Goal: Information Seeking & Learning: Learn about a topic

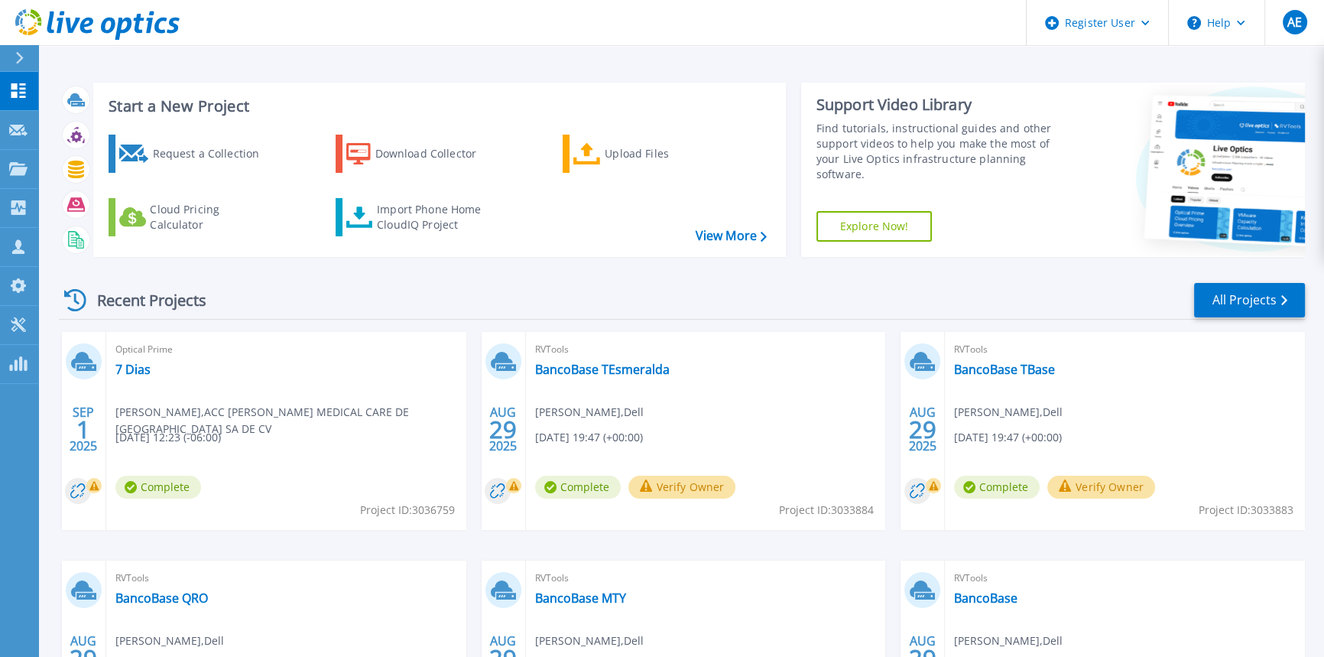
click at [167, 397] on div "Optical Prime 7 [PERSON_NAME] [PERSON_NAME] Sultanov , ACC FRESENIUS MEDICAL CA…" at bounding box center [286, 431] width 360 height 198
click at [140, 372] on link "7 Dias" at bounding box center [132, 369] width 35 height 15
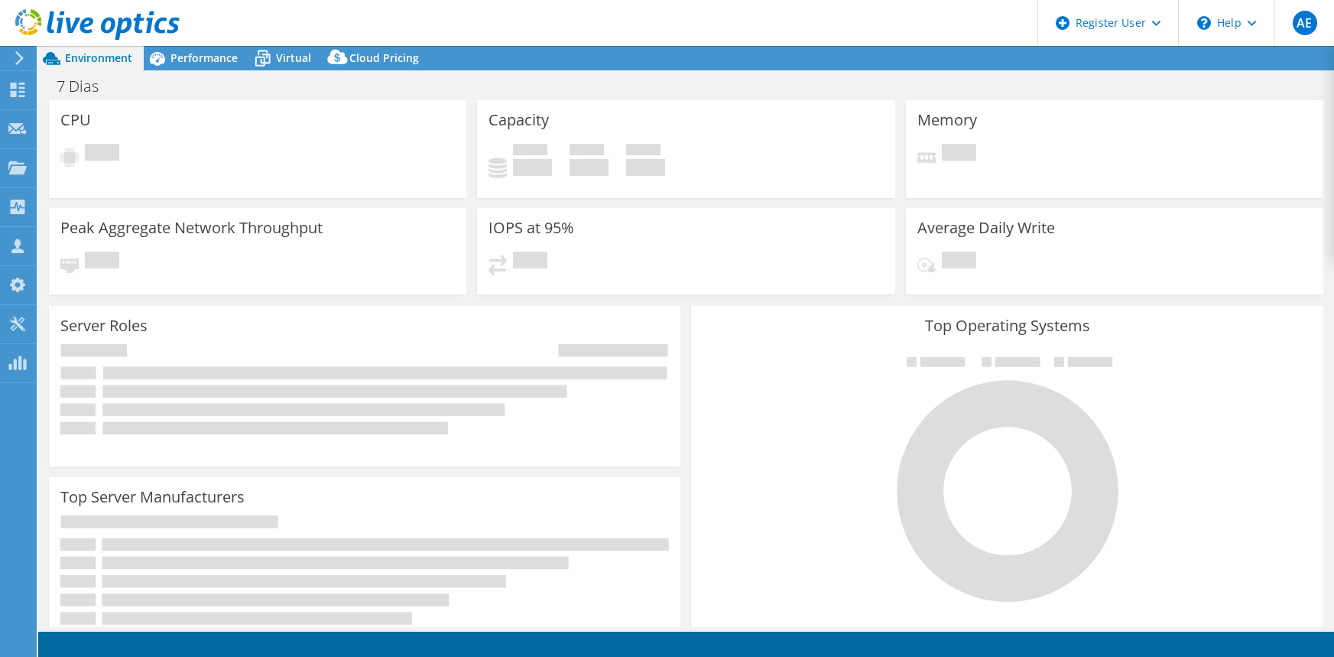
select select "USD"
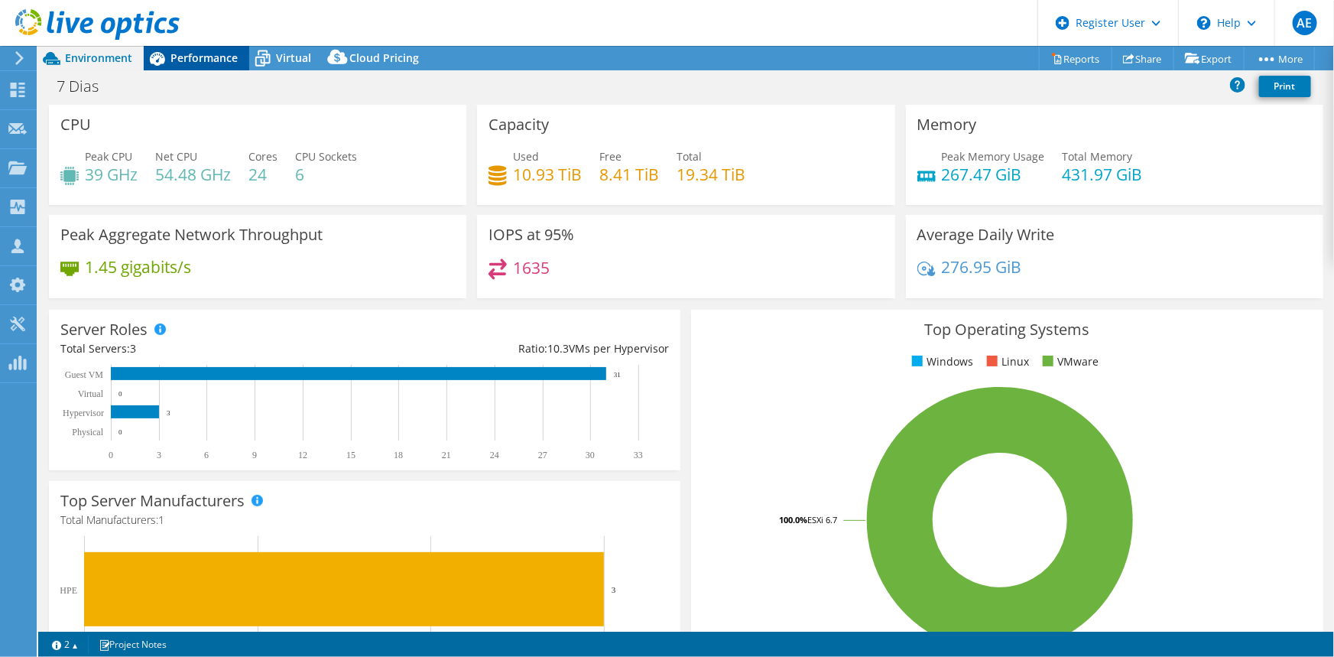
click at [179, 51] on span "Performance" at bounding box center [203, 57] width 67 height 15
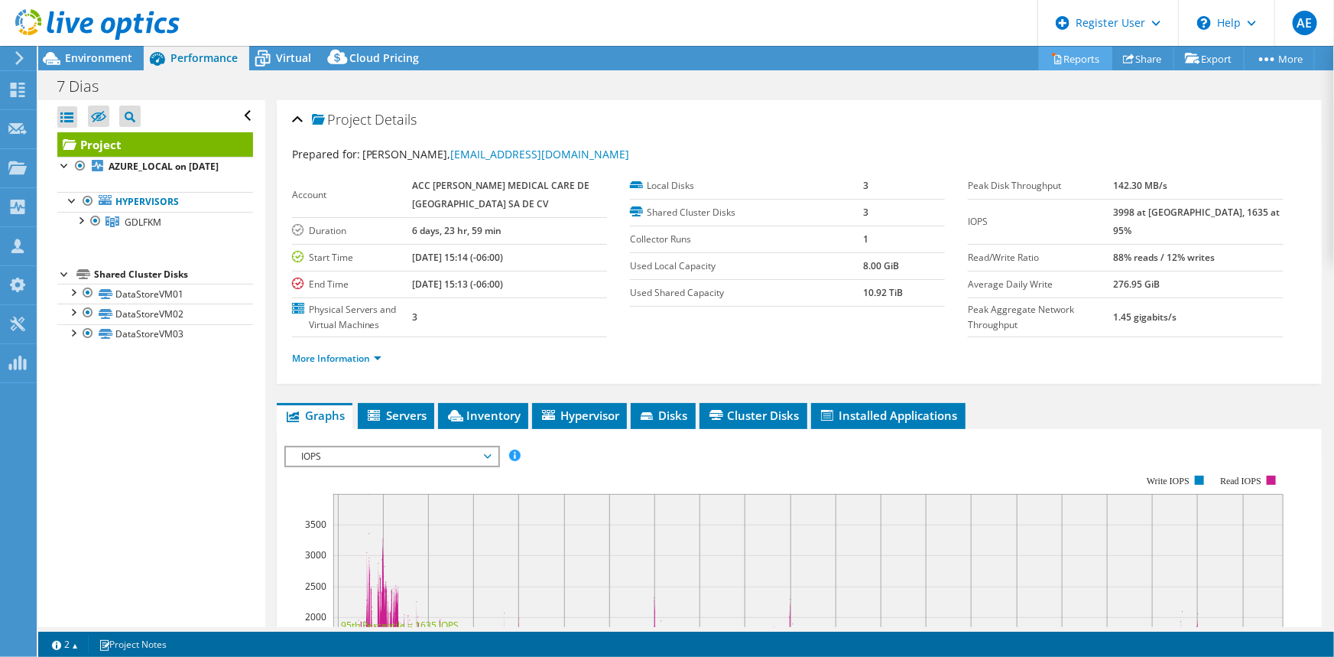
click at [1073, 55] on link "Reports" at bounding box center [1075, 59] width 73 height 24
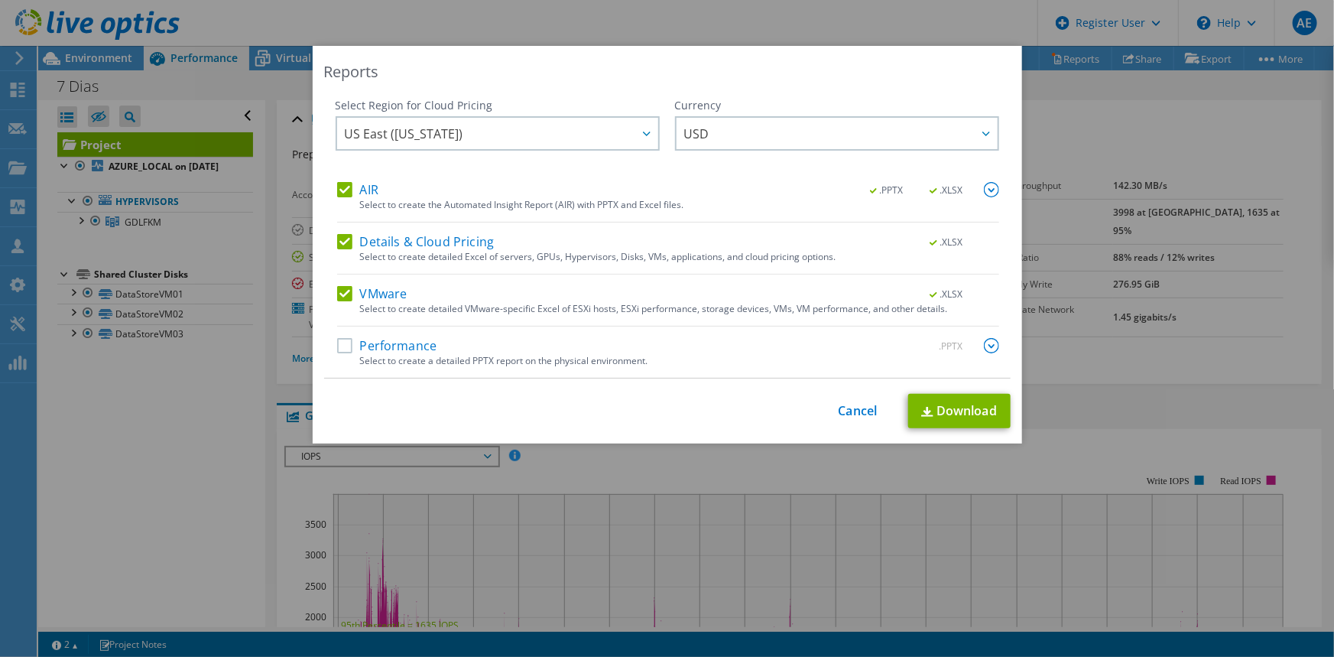
click at [337, 346] on label "Performance" at bounding box center [387, 345] width 100 height 15
click at [0, 0] on input "Performance" at bounding box center [0, 0] width 0 height 0
click at [976, 404] on link "Download" at bounding box center [959, 411] width 102 height 34
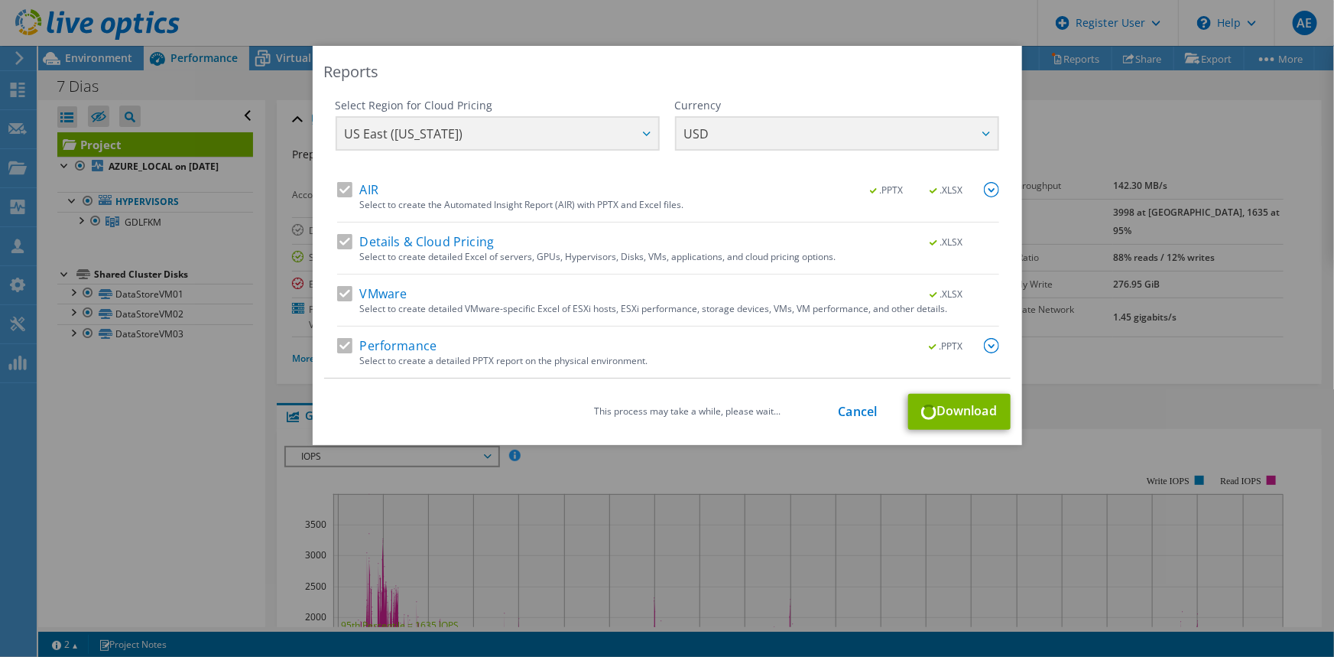
drag, startPoint x: 894, startPoint y: 54, endPoint x: 505, endPoint y: 47, distance: 389.2
click at [505, 47] on div "Reports Select Region for Cloud Pricing Asia Pacific (Hong Kong) Asia Pacific (…" at bounding box center [668, 245] width 710 height 399
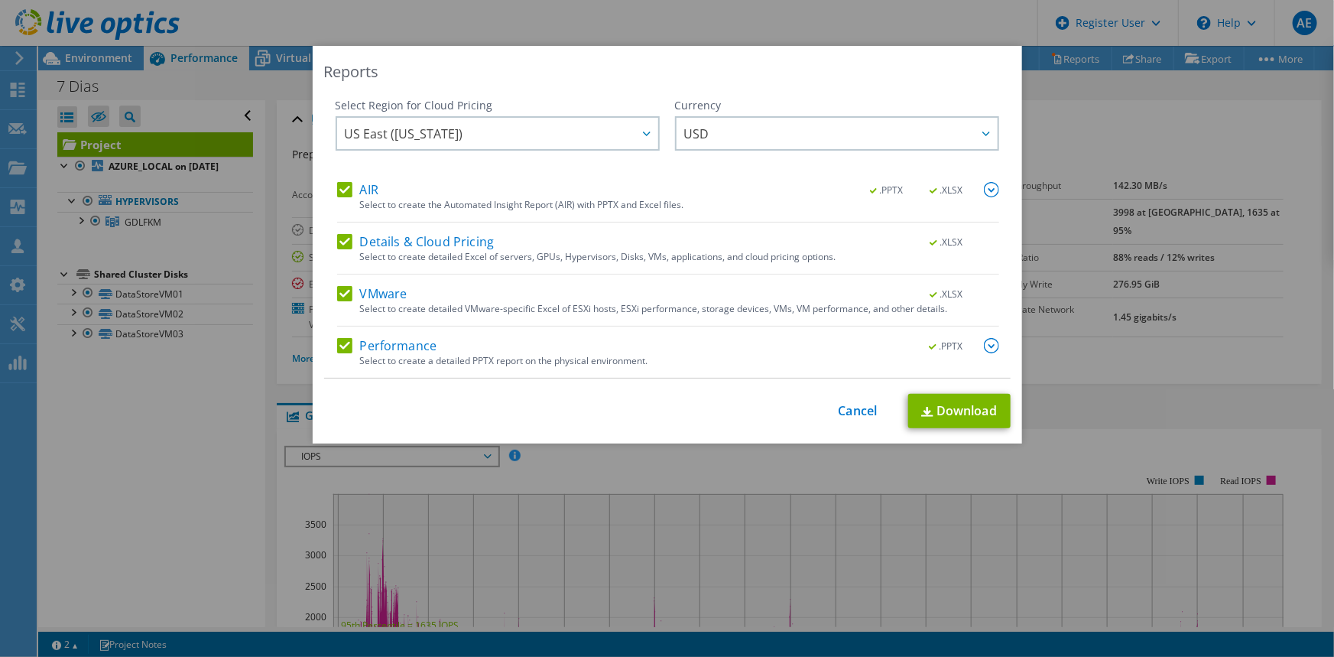
click at [342, 241] on label "Details & Cloud Pricing" at bounding box center [415, 241] width 157 height 15
click at [0, 0] on input "Details & Cloud Pricing" at bounding box center [0, 0] width 0 height 0
click at [979, 413] on link "Download" at bounding box center [959, 411] width 102 height 34
drag, startPoint x: 864, startPoint y: 408, endPoint x: 665, endPoint y: 375, distance: 201.6
click at [864, 408] on link "Cancel" at bounding box center [858, 411] width 39 height 15
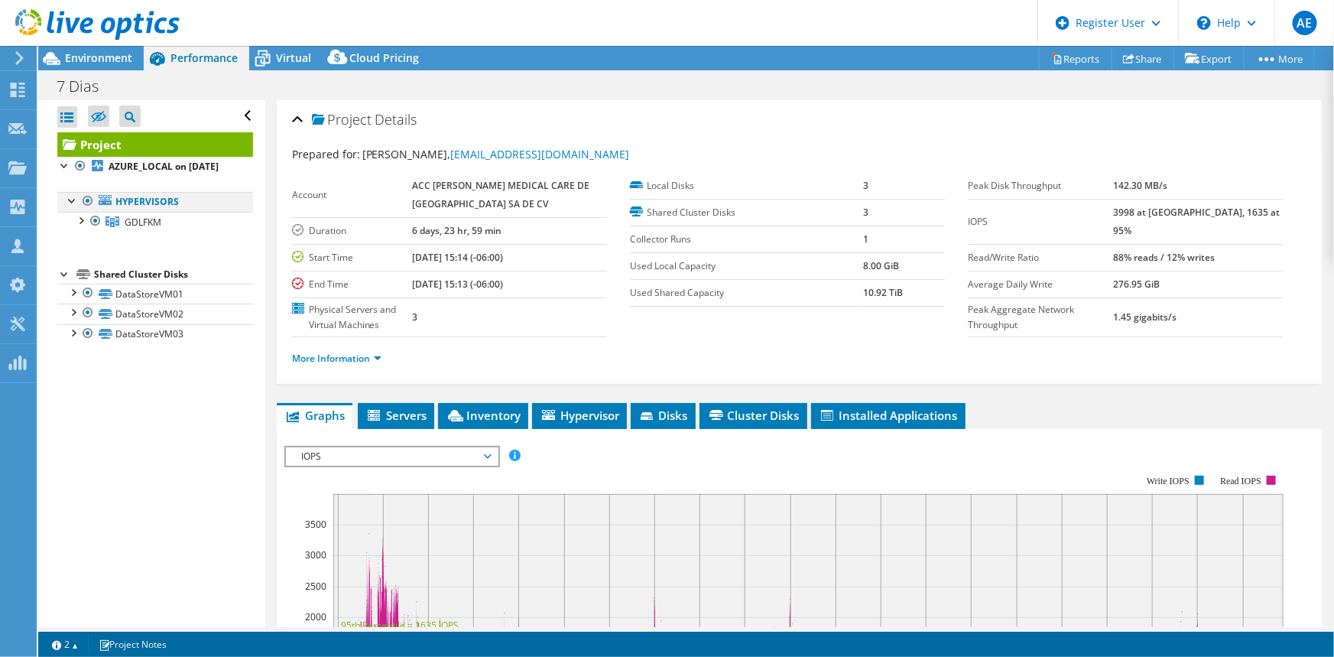
click at [71, 207] on div at bounding box center [72, 199] width 15 height 15
click at [73, 207] on div at bounding box center [72, 199] width 15 height 15
click at [64, 161] on div at bounding box center [64, 164] width 15 height 15
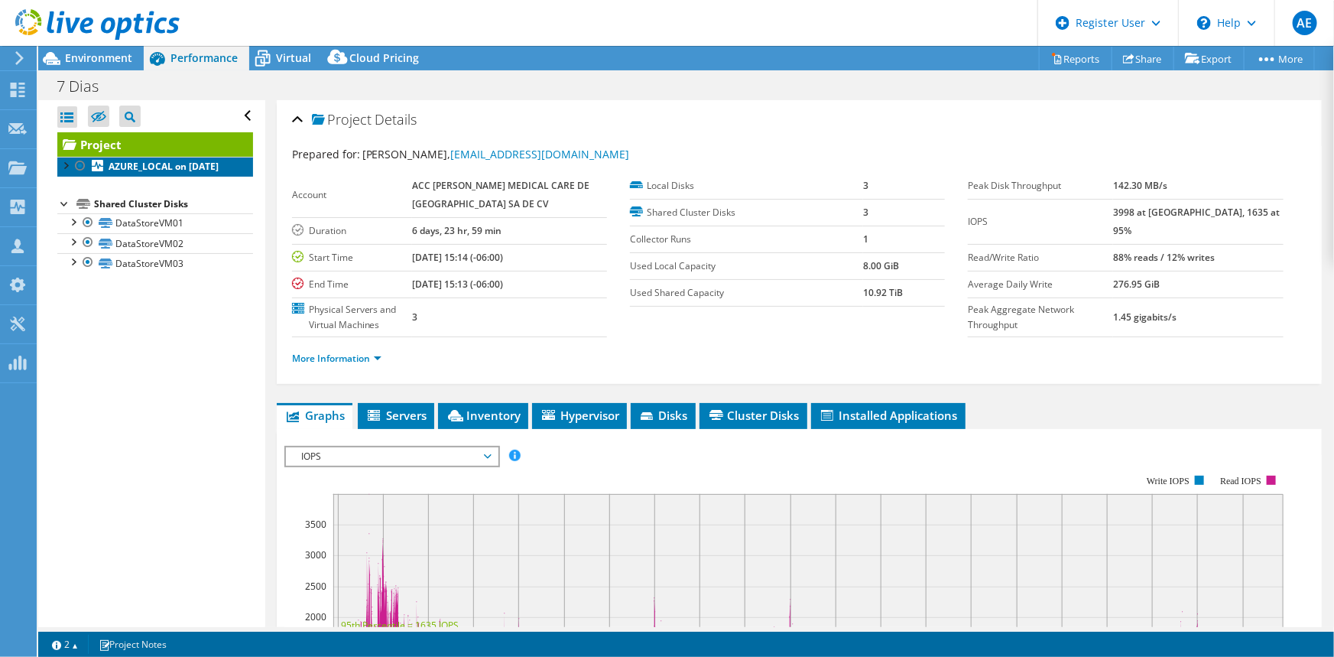
click at [131, 167] on b "AZURE_LOCAL on [DATE]" at bounding box center [164, 166] width 110 height 13
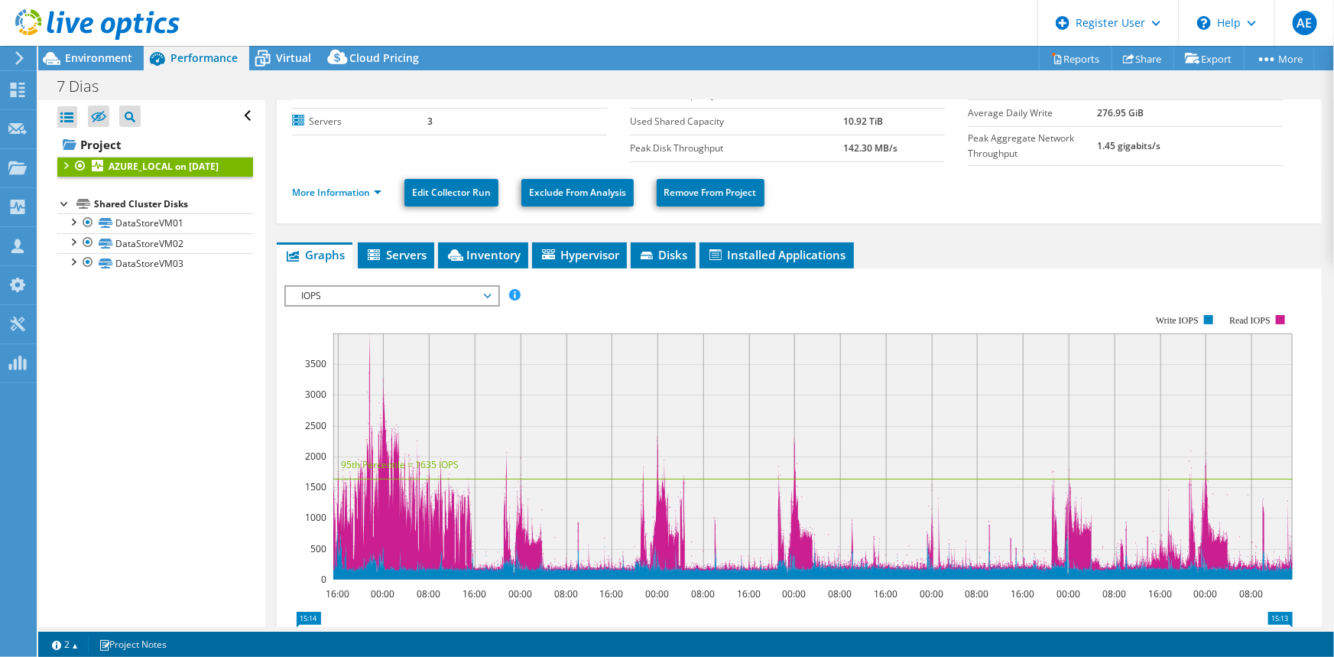
scroll to position [138, 0]
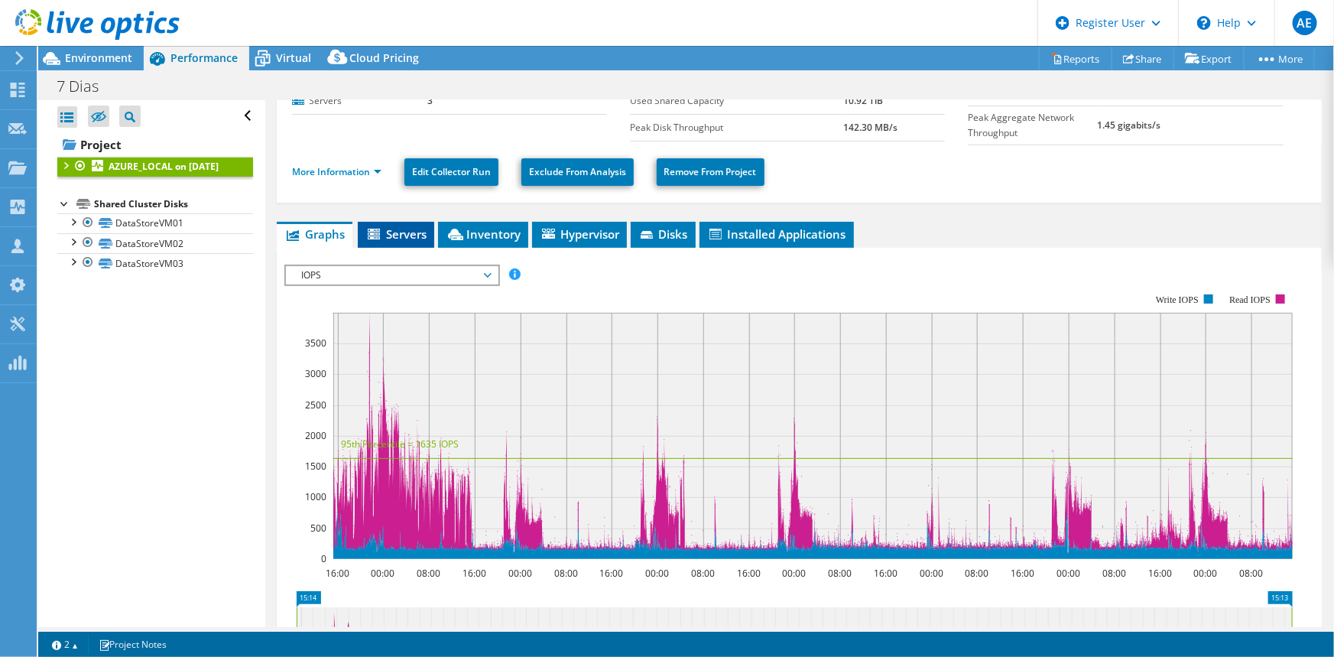
click at [393, 237] on span "Servers" at bounding box center [395, 233] width 61 height 15
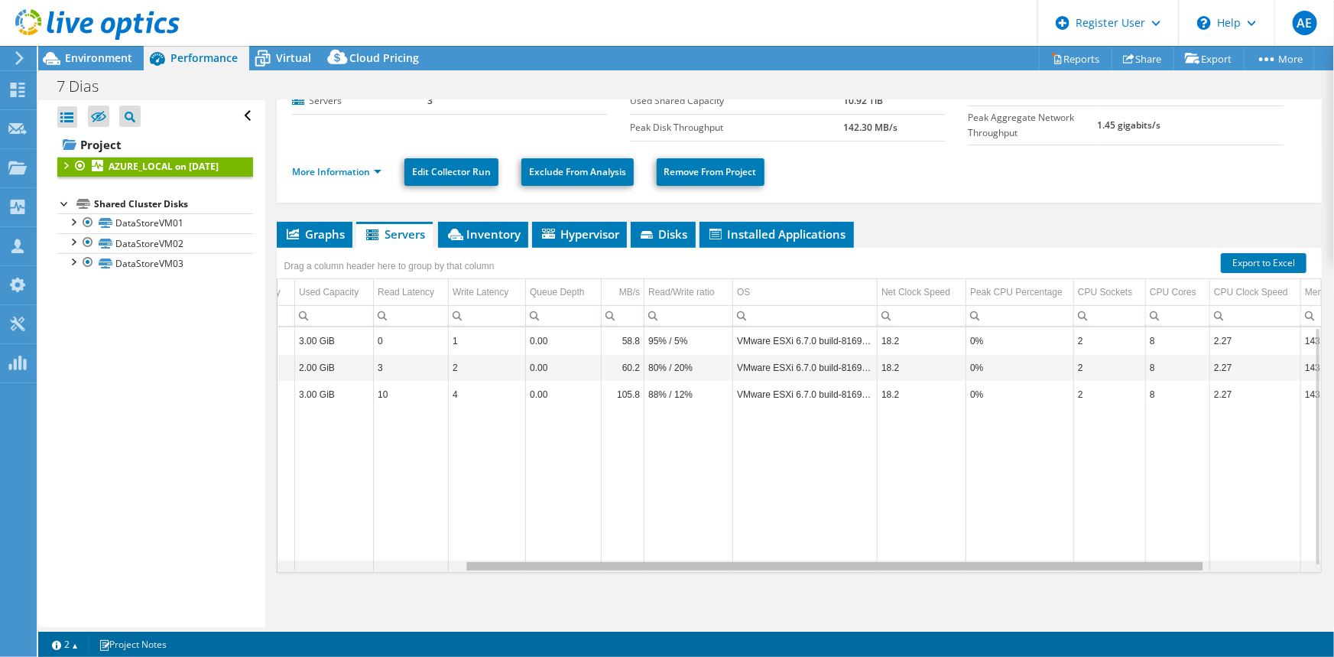
scroll to position [0, 0]
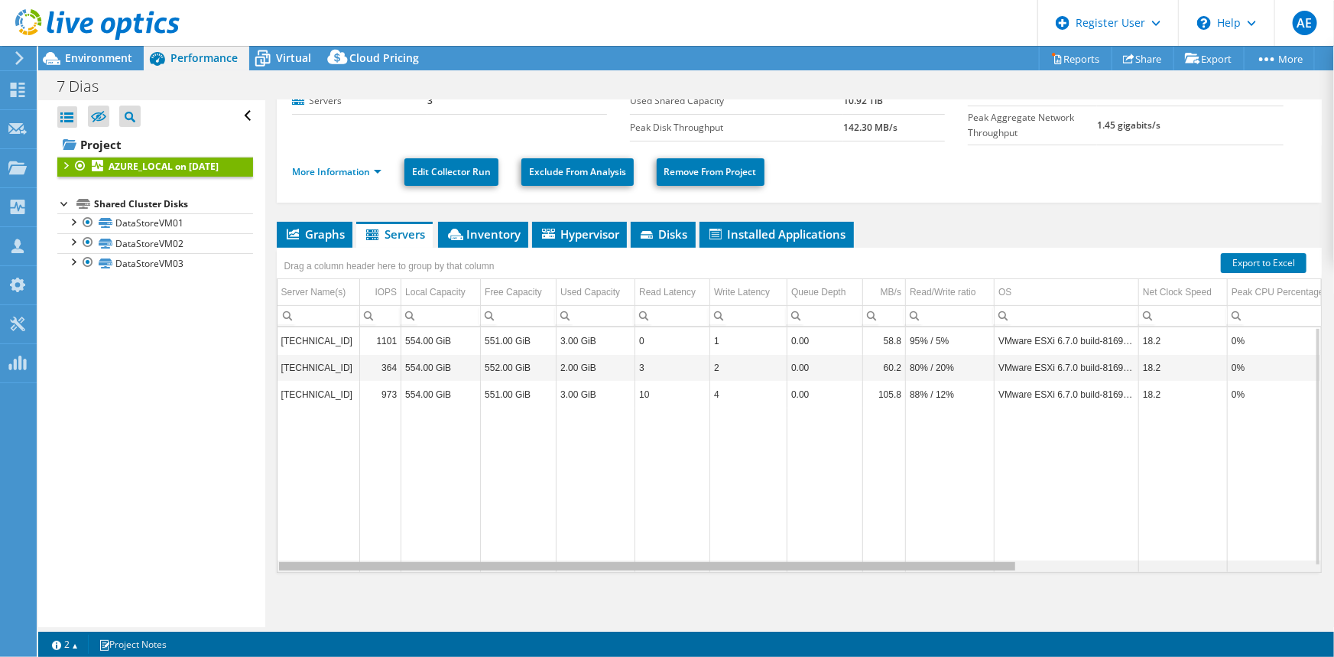
drag, startPoint x: 934, startPoint y: 564, endPoint x: 310, endPoint y: 518, distance: 625.6
click at [310, 518] on body "AE Dell User Alejandro Espejel Alejandro.Espejel@dell.com Dell My Profile Log O…" at bounding box center [667, 328] width 1334 height 657
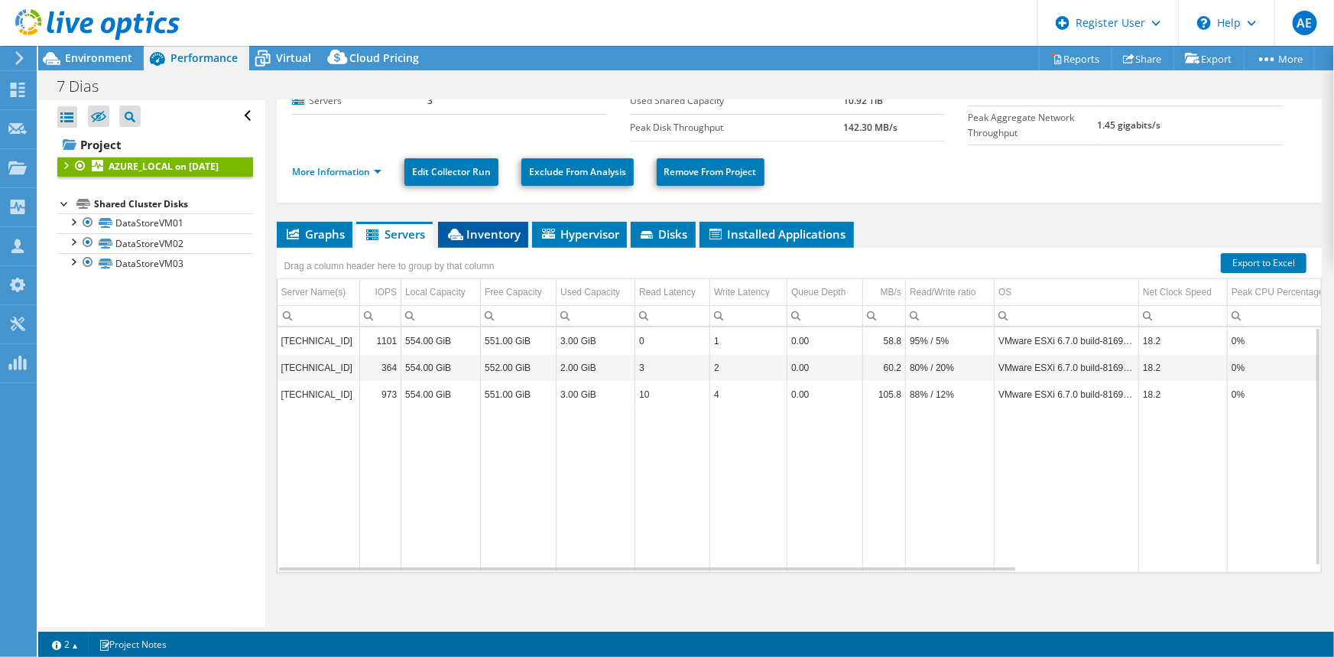
click at [510, 226] on span "Inventory" at bounding box center [483, 233] width 75 height 15
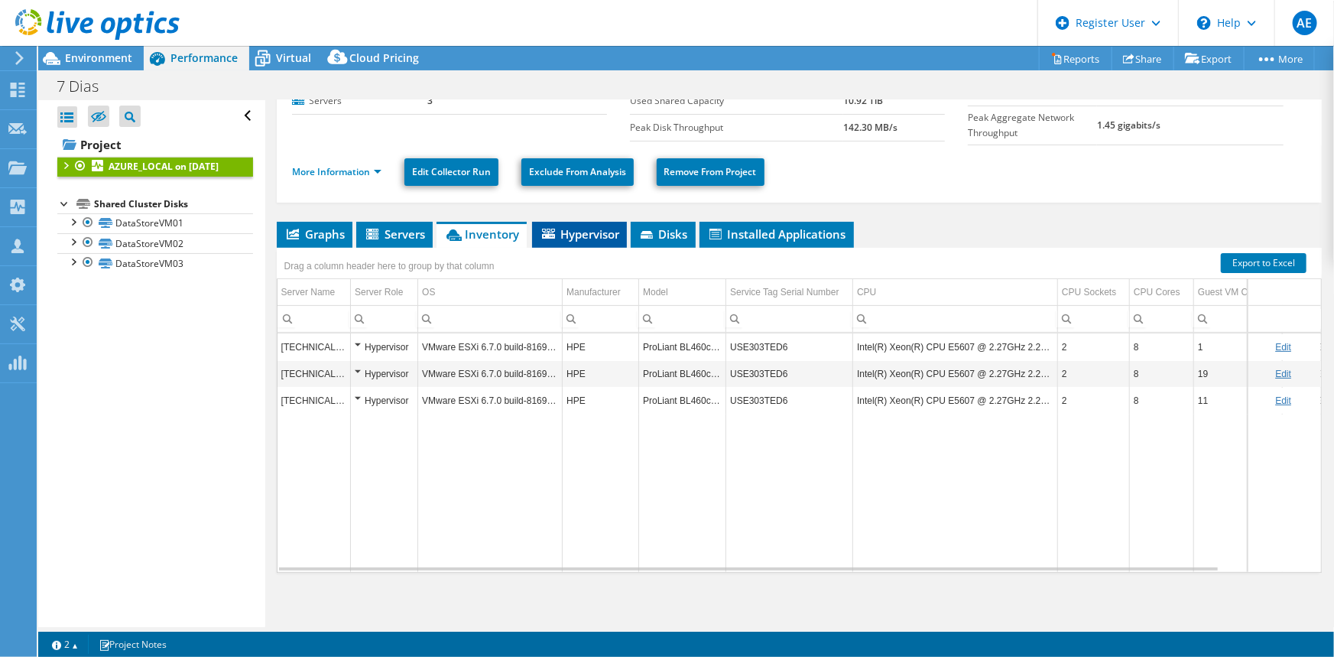
click at [602, 241] on li "Hypervisor" at bounding box center [579, 235] width 95 height 26
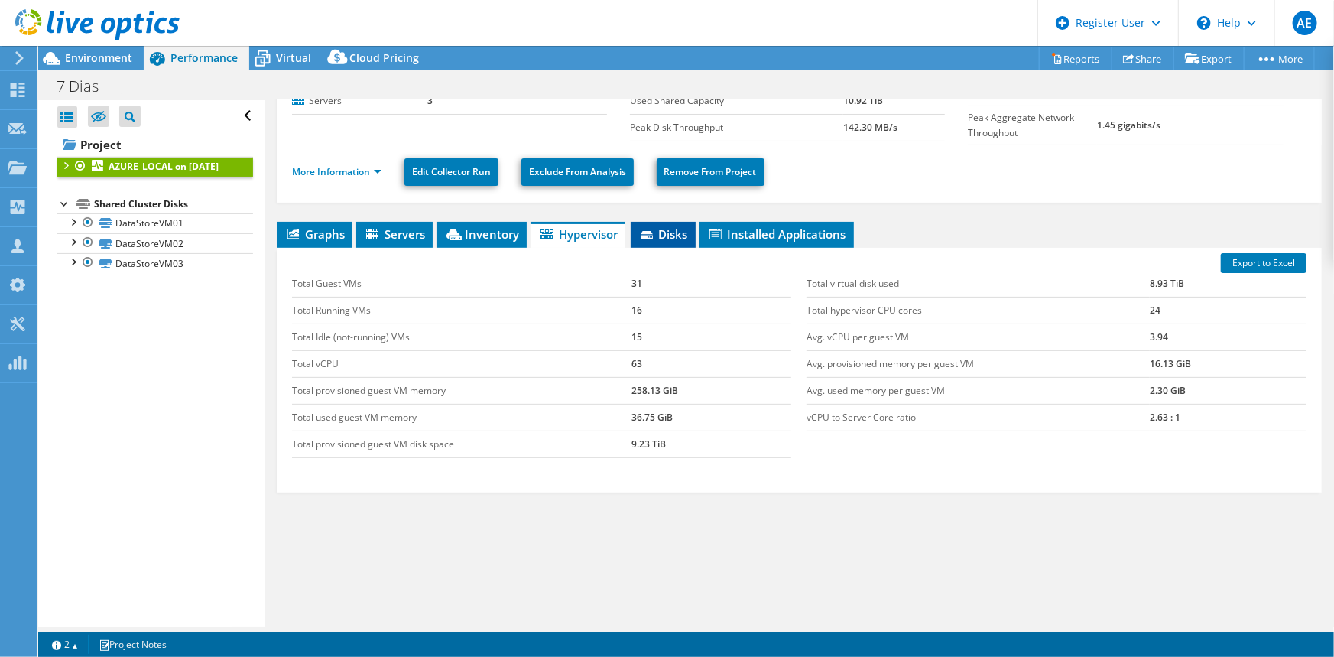
click at [669, 232] on span "Disks" at bounding box center [663, 233] width 50 height 15
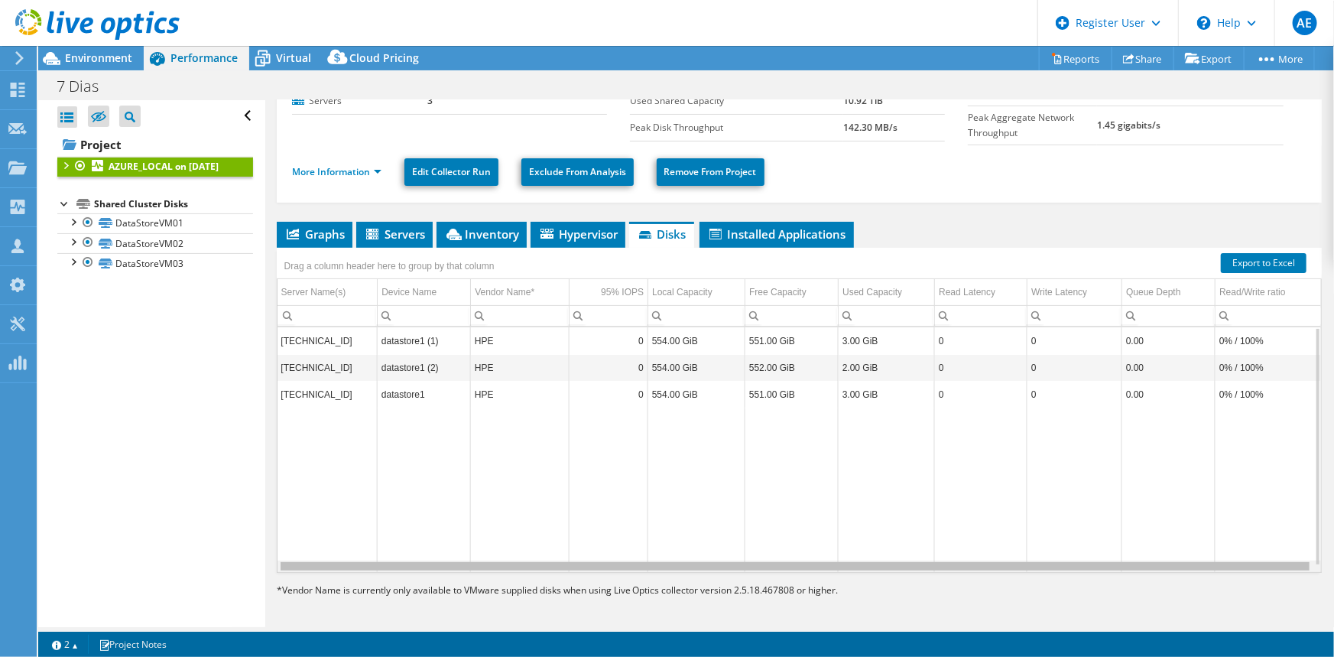
drag, startPoint x: 773, startPoint y: 566, endPoint x: 861, endPoint y: 558, distance: 88.3
click at [861, 558] on body "AE Dell User Alejandro Espejel Alejandro.Espejel@dell.com Dell My Profile Log O…" at bounding box center [667, 328] width 1334 height 657
drag, startPoint x: 858, startPoint y: 563, endPoint x: 680, endPoint y: 567, distance: 178.2
click at [680, 567] on body "AE Dell User Alejandro Espejel Alejandro.Espejel@dell.com Dell My Profile Log O…" at bounding box center [667, 328] width 1334 height 657
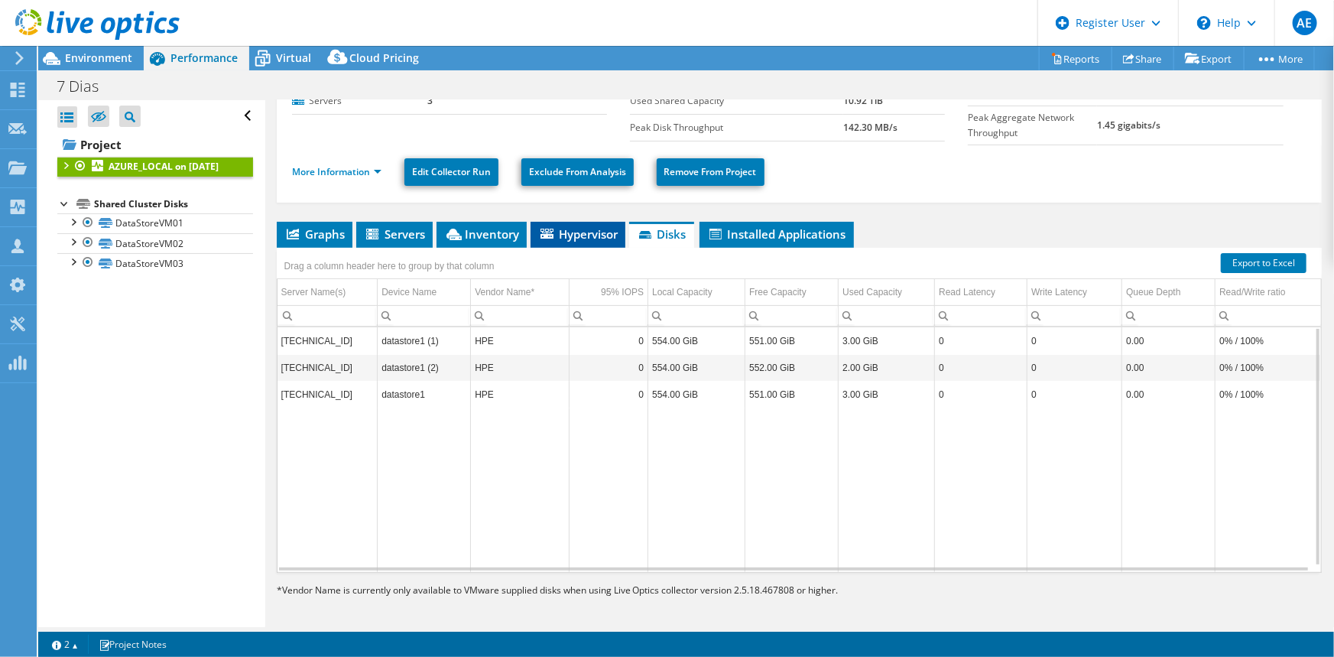
click at [566, 229] on span "Hypervisor" at bounding box center [578, 233] width 80 height 15
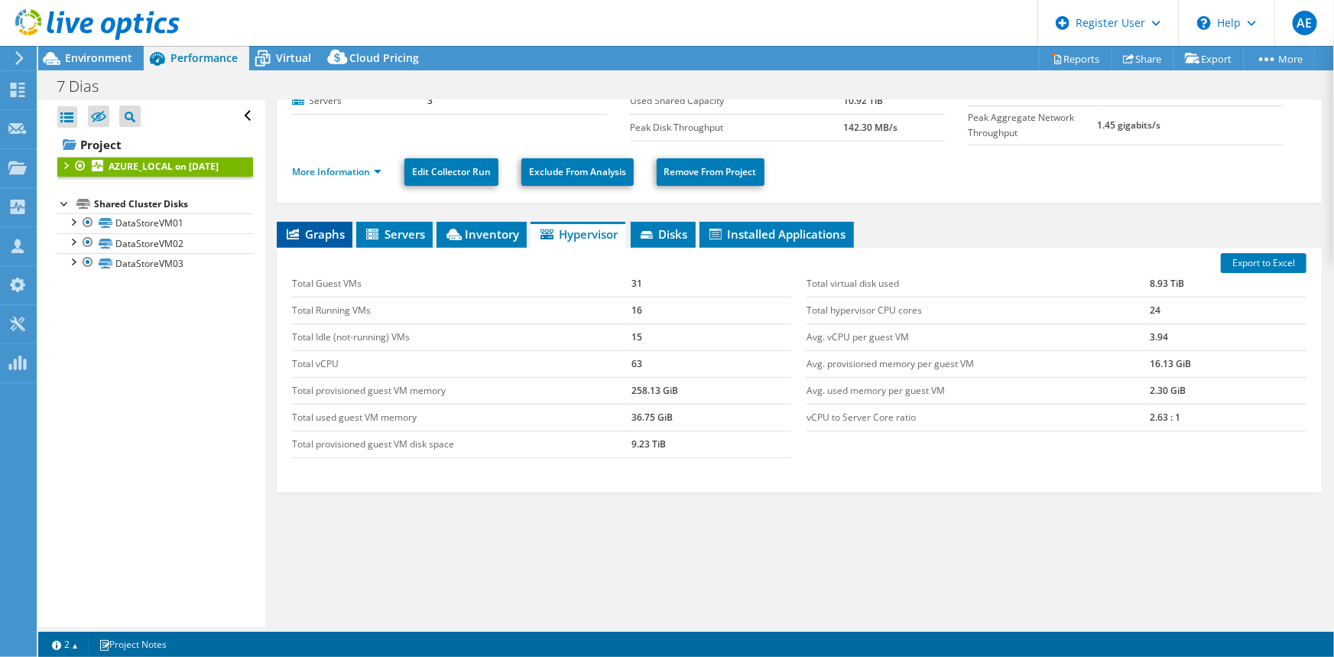
click at [320, 226] on span "Graphs" at bounding box center [314, 233] width 60 height 15
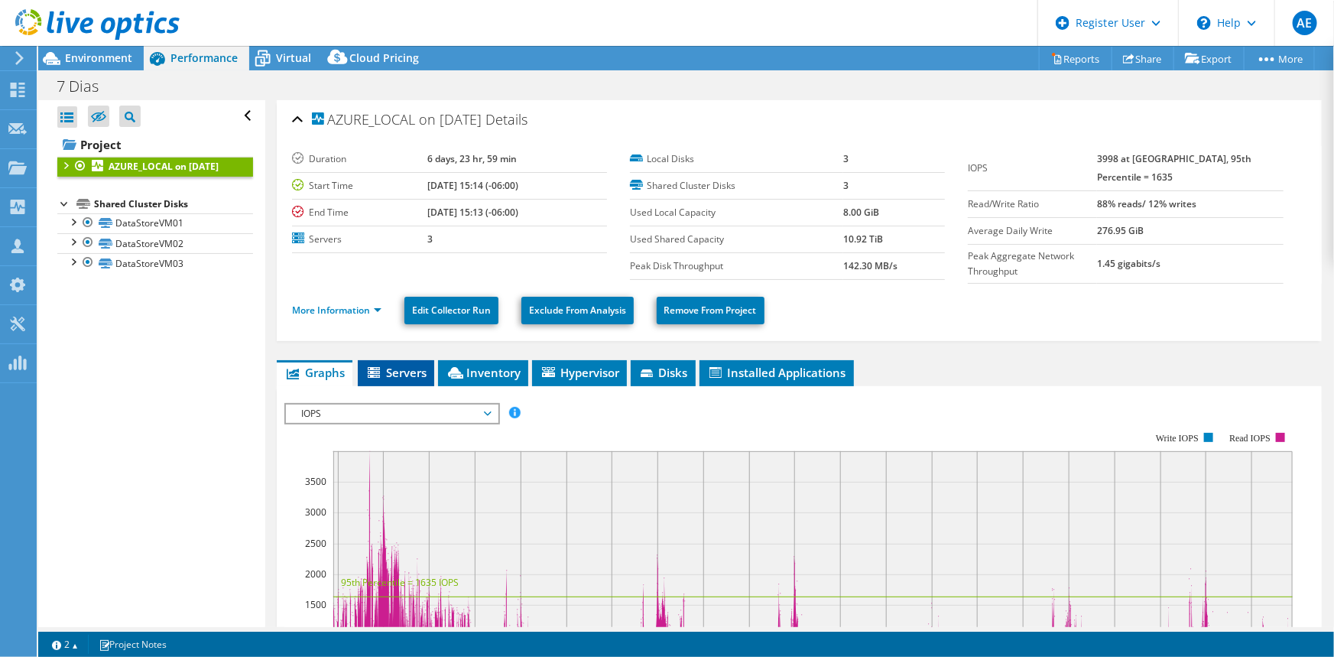
click at [398, 372] on span "Servers" at bounding box center [395, 372] width 61 height 15
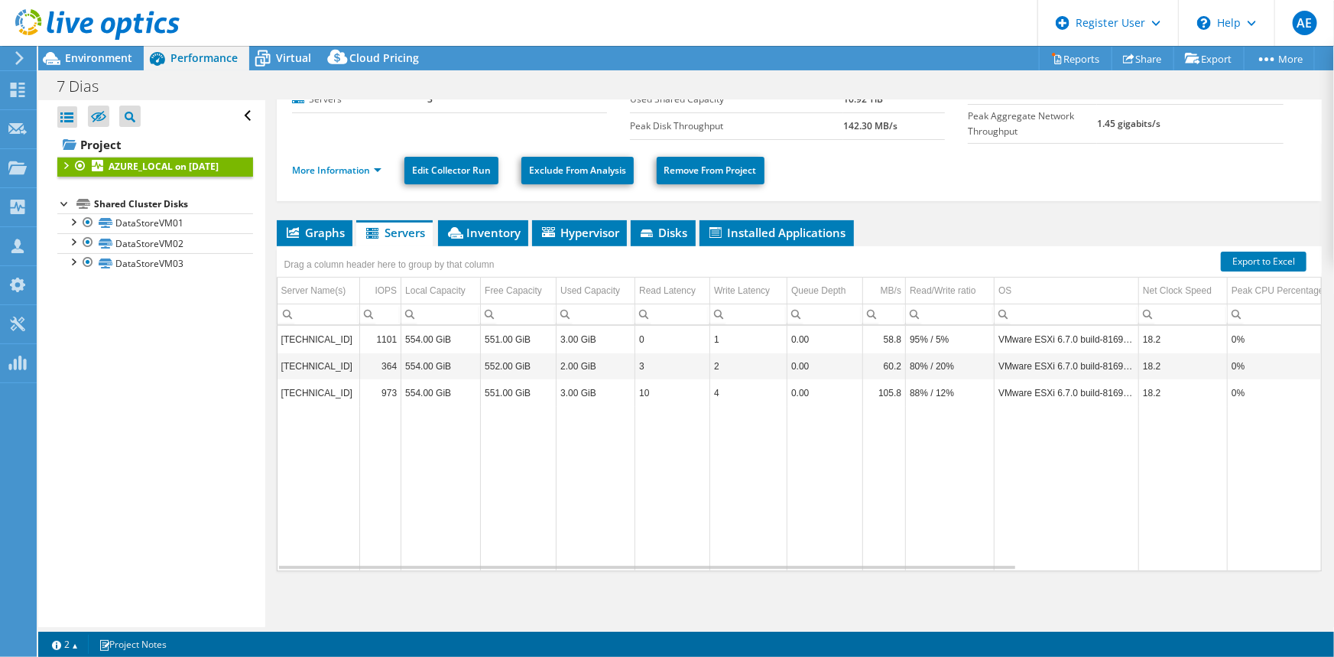
scroll to position [5, 0]
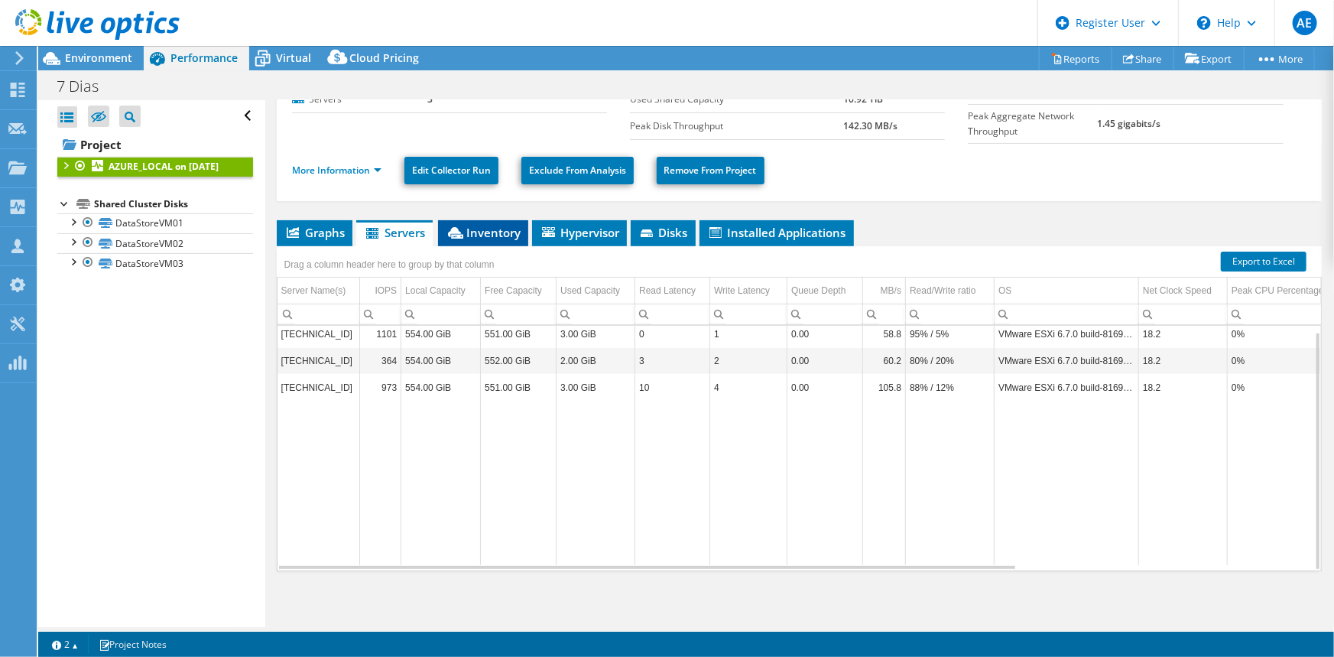
click at [477, 238] on li "Inventory" at bounding box center [483, 233] width 90 height 26
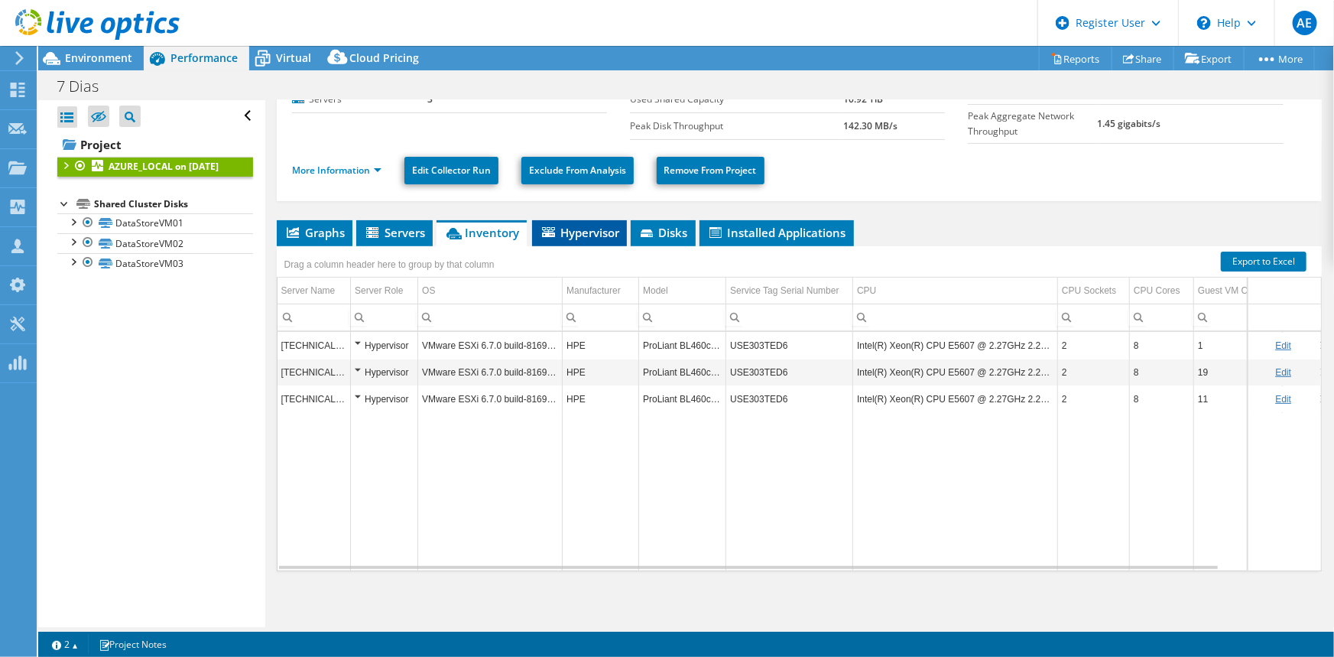
click at [563, 232] on span "Hypervisor" at bounding box center [580, 232] width 80 height 15
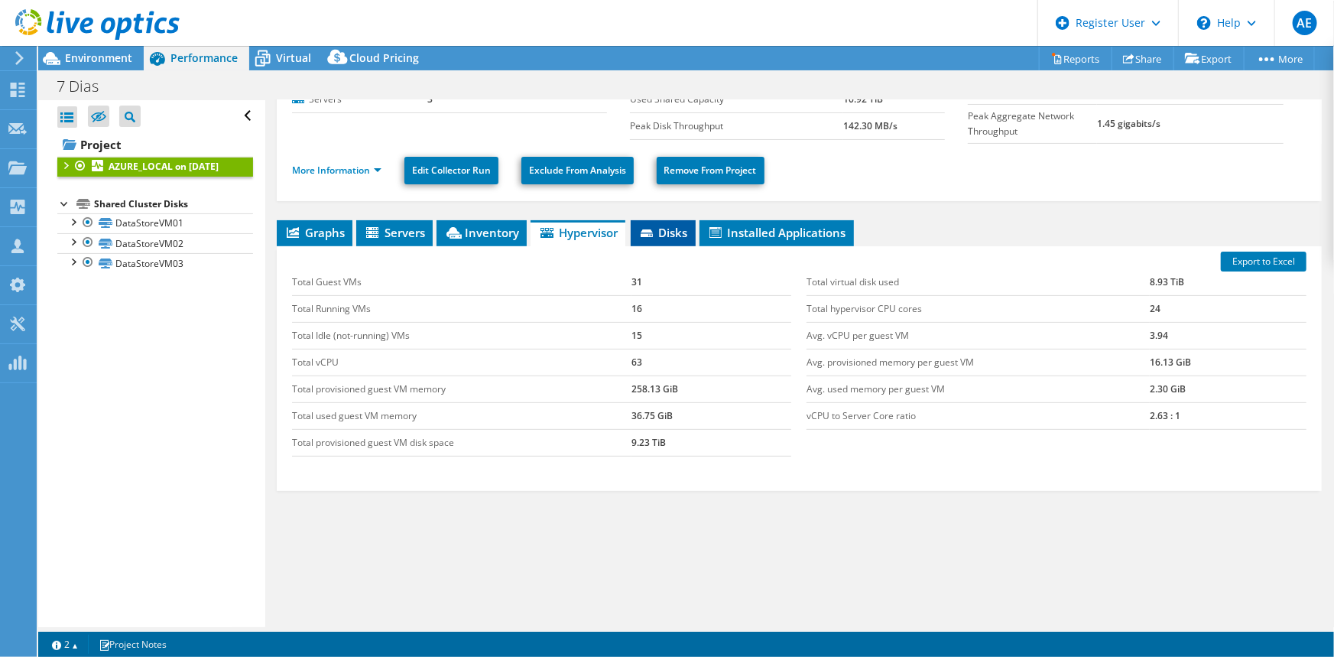
click at [656, 230] on icon at bounding box center [648, 234] width 15 height 10
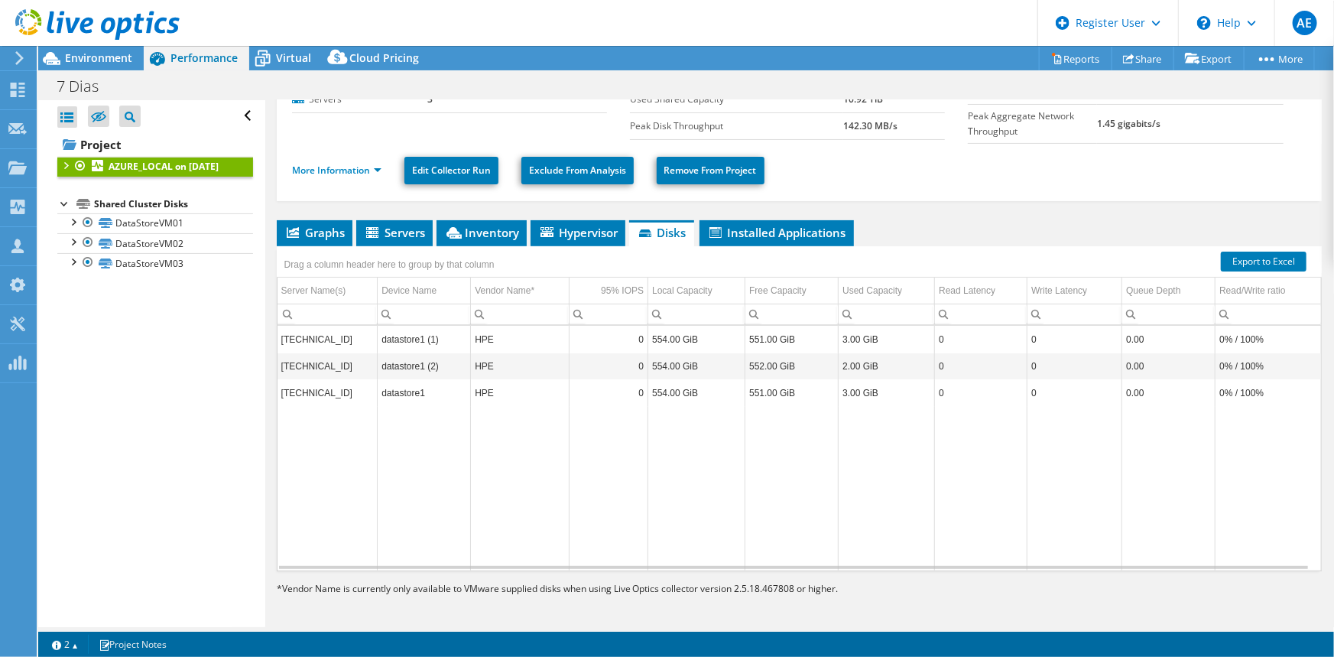
click at [86, 168] on div at bounding box center [80, 166] width 15 height 18
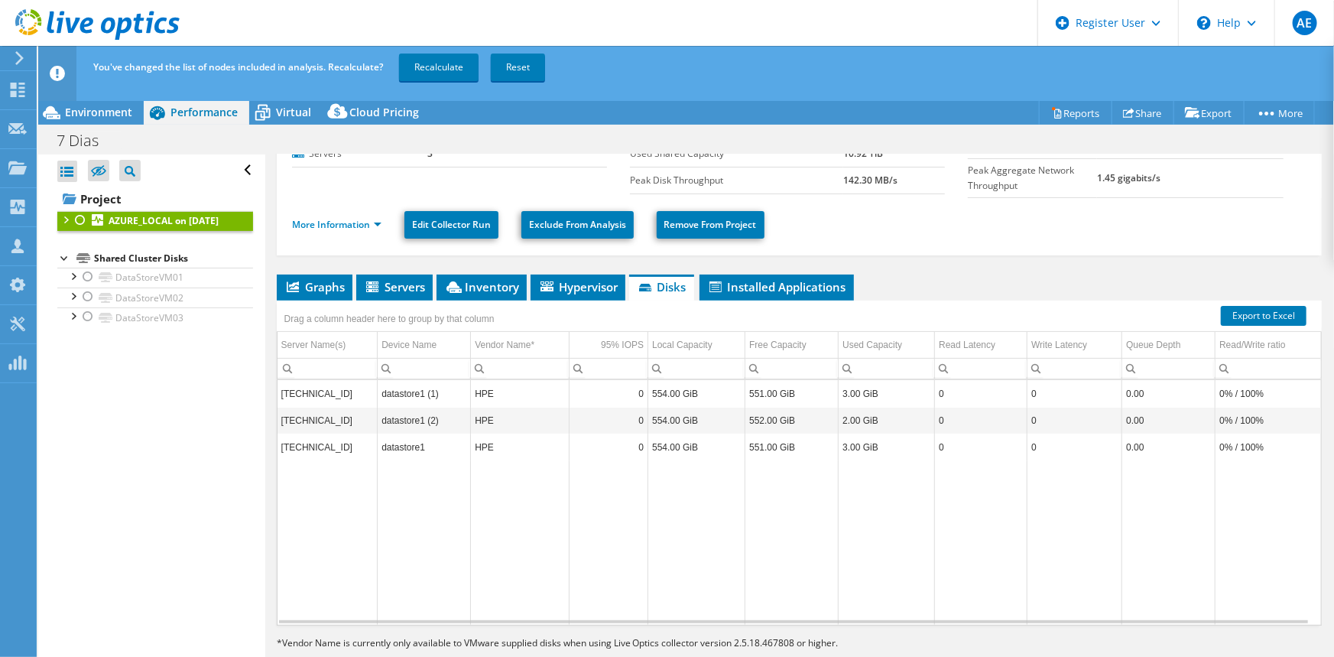
click at [67, 215] on div at bounding box center [64, 218] width 15 height 15
click at [185, 286] on link "GDLFKM" at bounding box center [155, 276] width 196 height 20
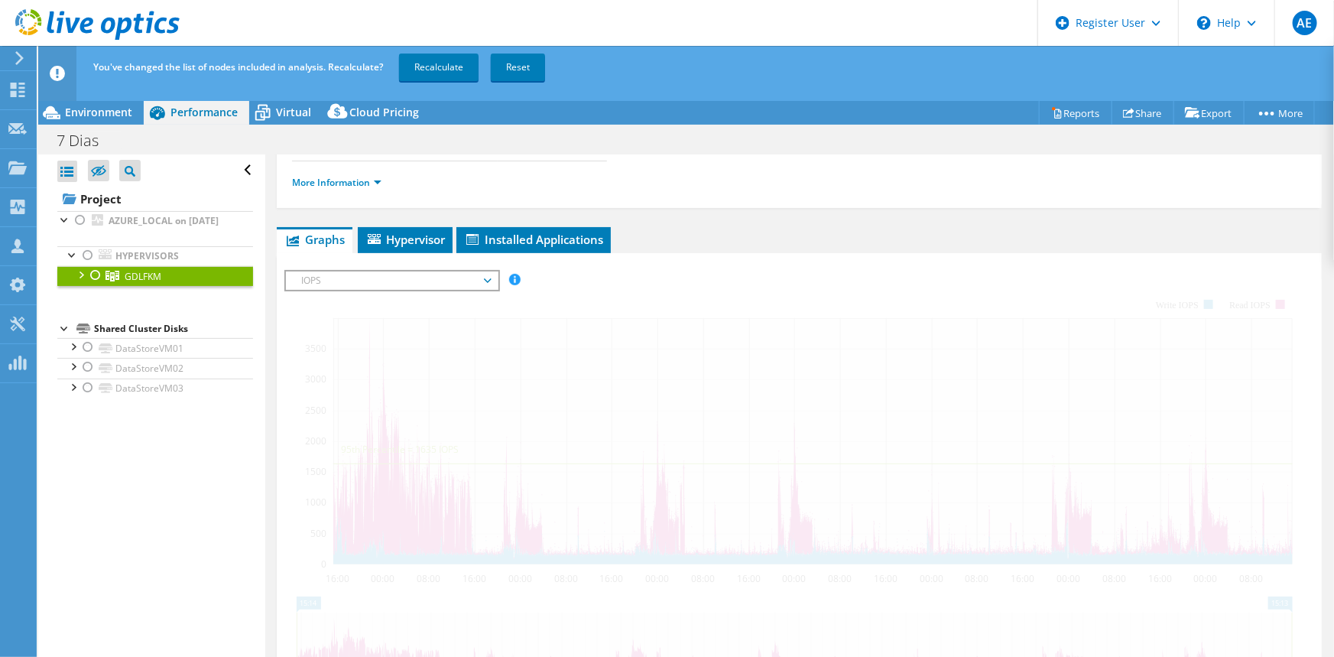
click at [82, 281] on div at bounding box center [80, 273] width 15 height 15
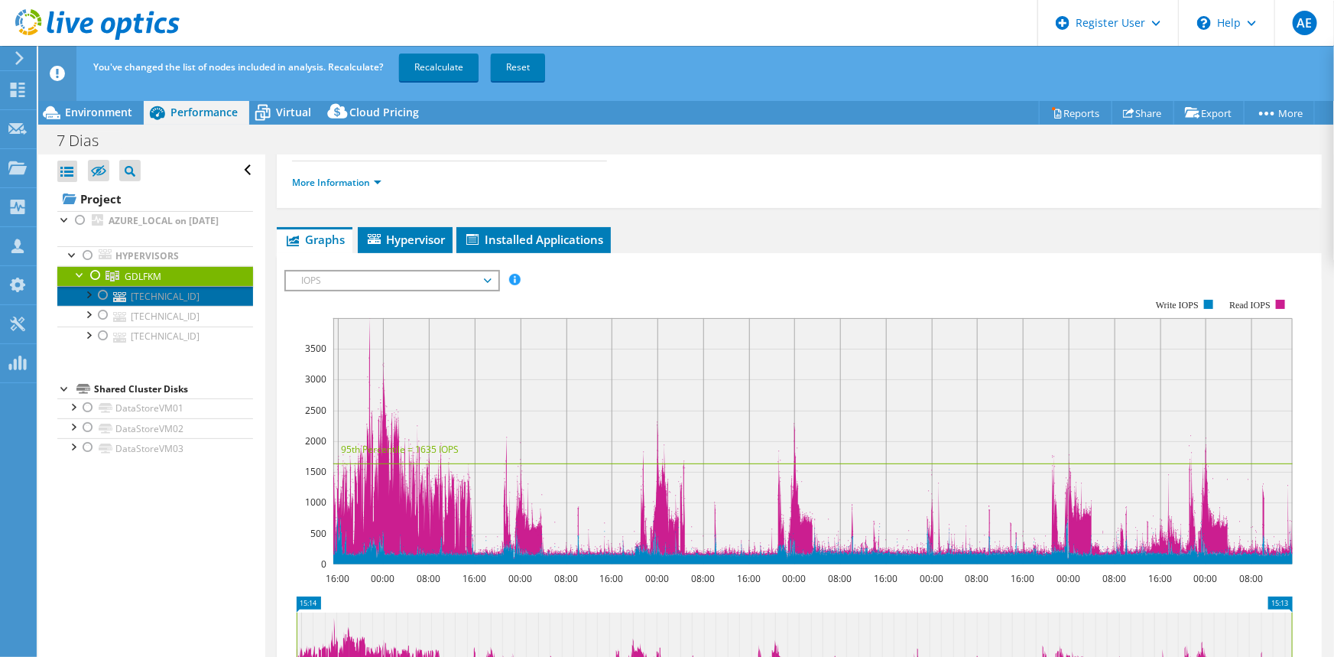
click at [209, 306] on link "[TECHNICAL_ID]" at bounding box center [155, 296] width 196 height 20
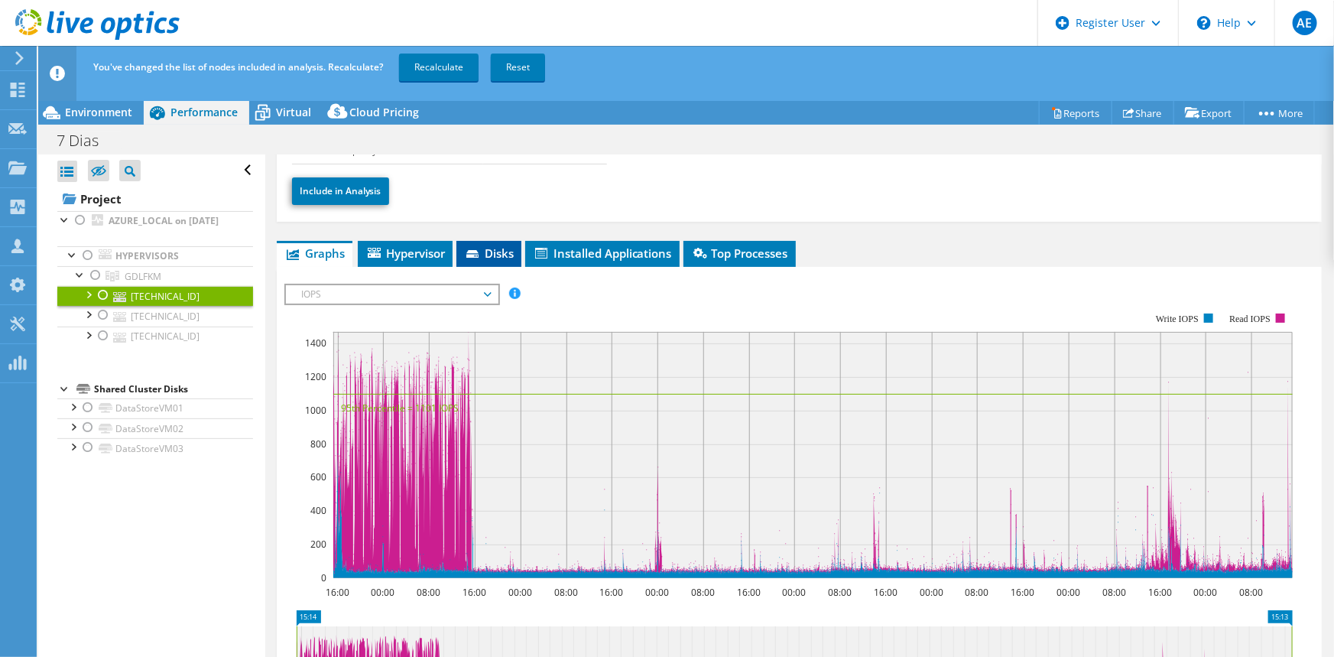
click at [511, 250] on span "Disks" at bounding box center [489, 252] width 50 height 15
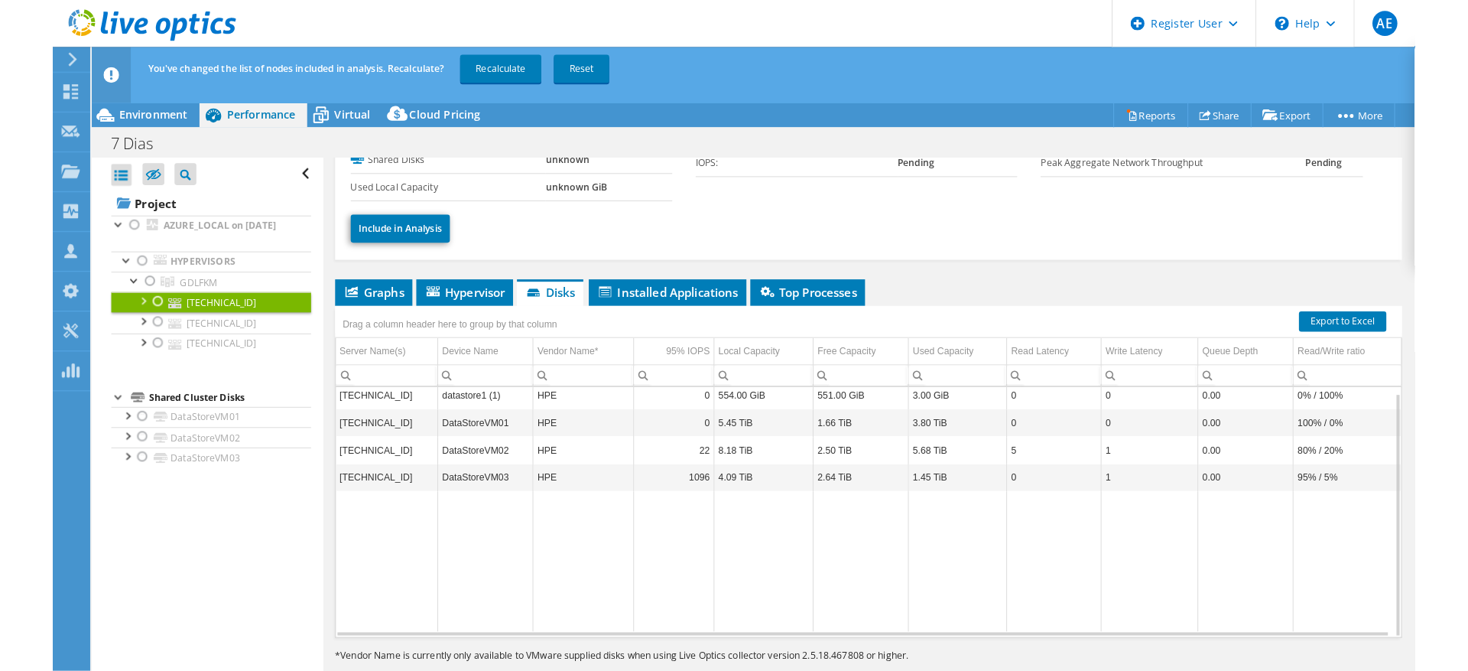
scroll to position [4, 0]
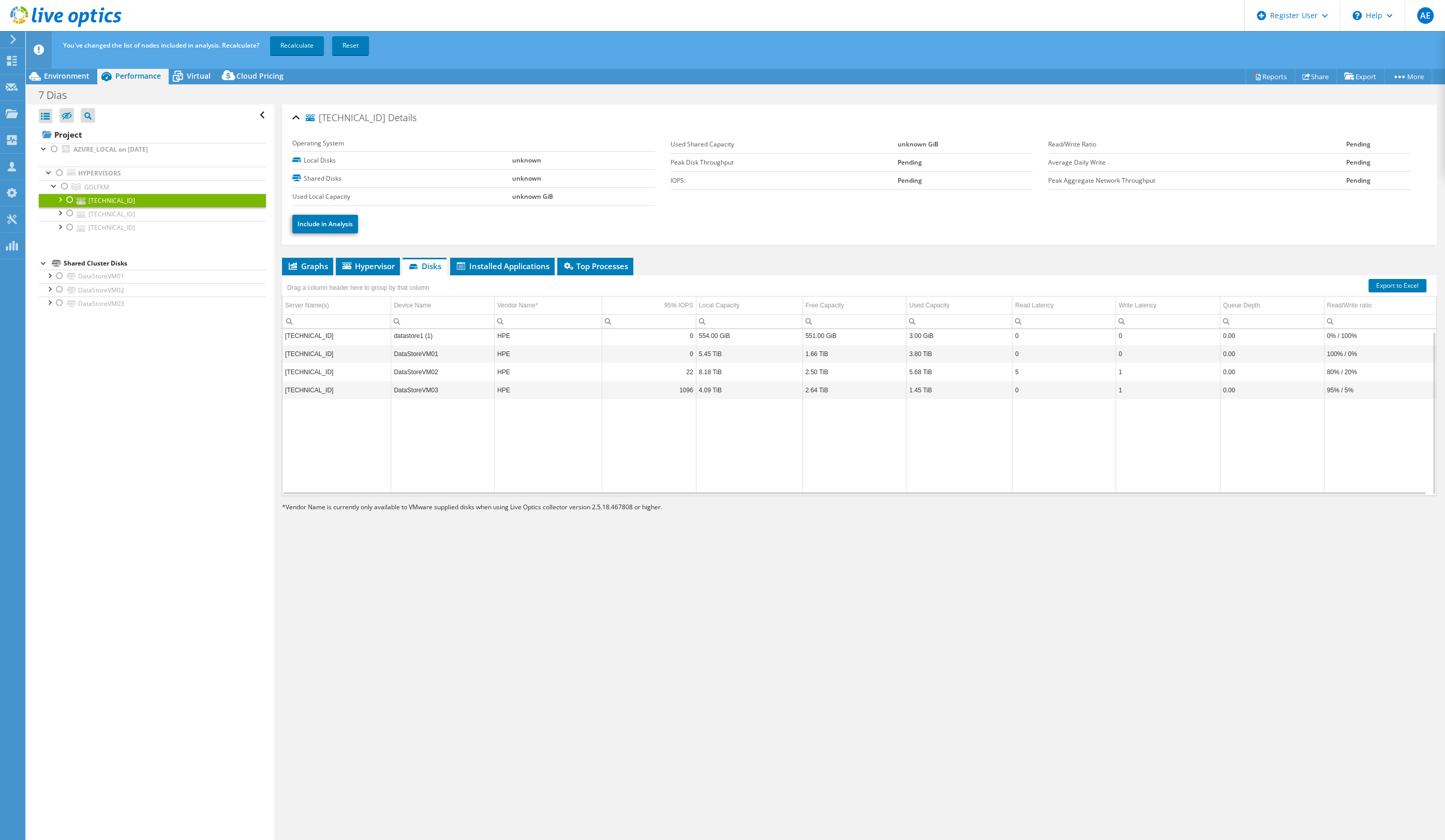
click at [135, 202] on link "[TECHNICAL_ID]" at bounding box center [152, 200] width 227 height 14
click at [307, 265] on span "Graphs" at bounding box center [307, 265] width 41 height 10
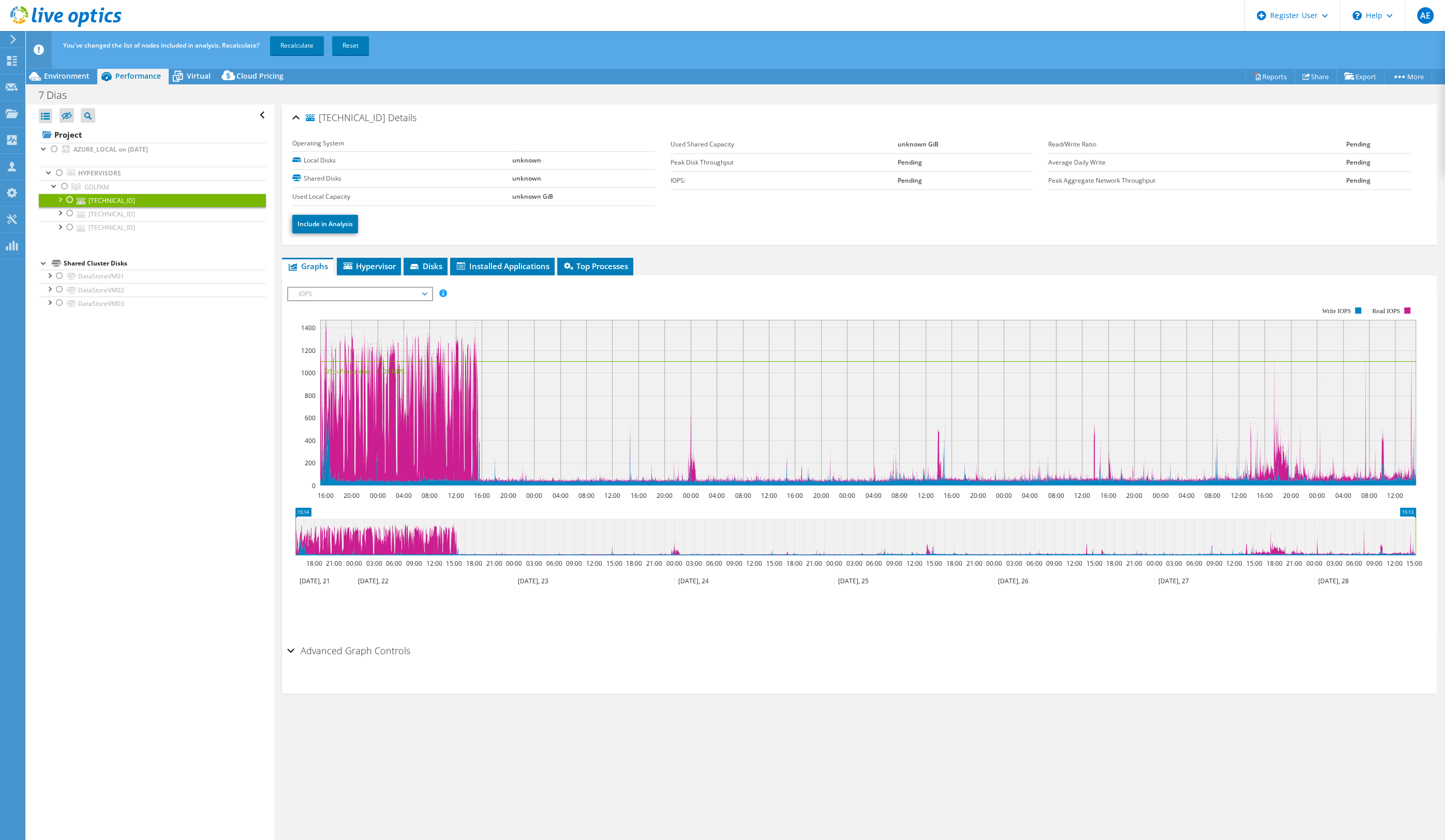
click at [422, 292] on span "IOPS" at bounding box center [360, 294] width 133 height 12
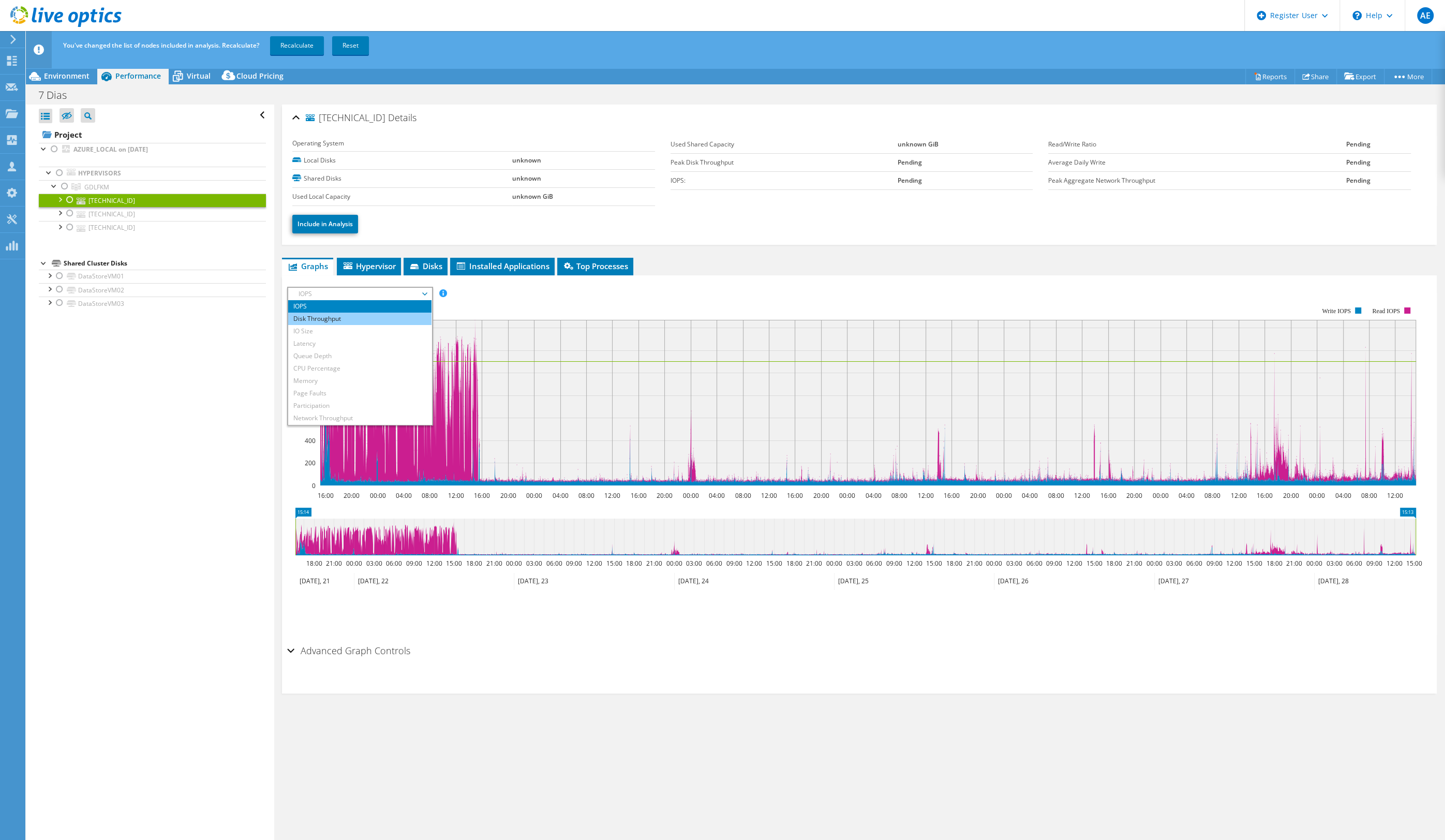
click at [392, 316] on li "Disk Throughput" at bounding box center [360, 319] width 143 height 12
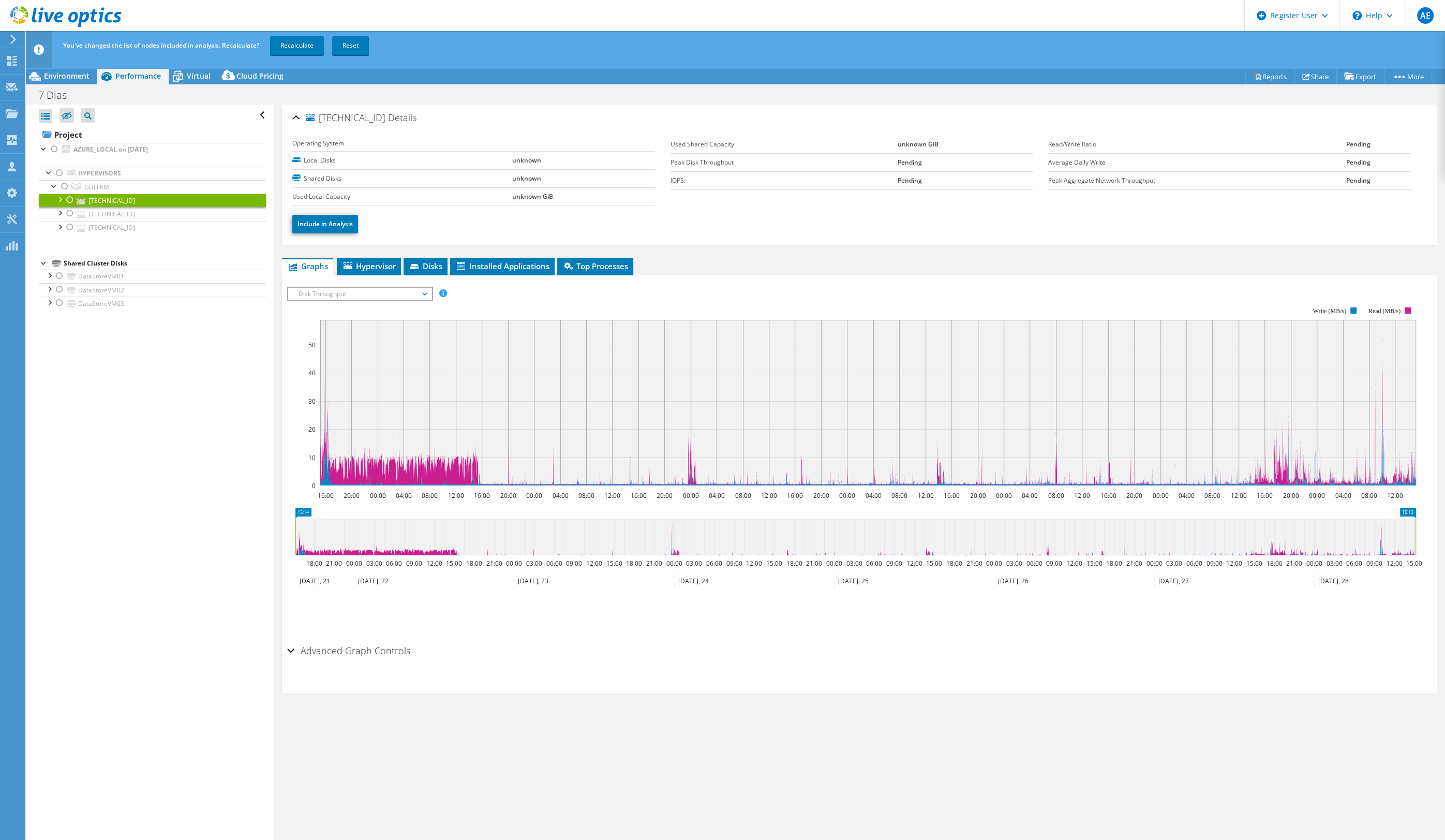
click at [426, 290] on span "Disk Throughput" at bounding box center [360, 294] width 133 height 12
click at [386, 328] on li "IO Size" at bounding box center [360, 331] width 143 height 12
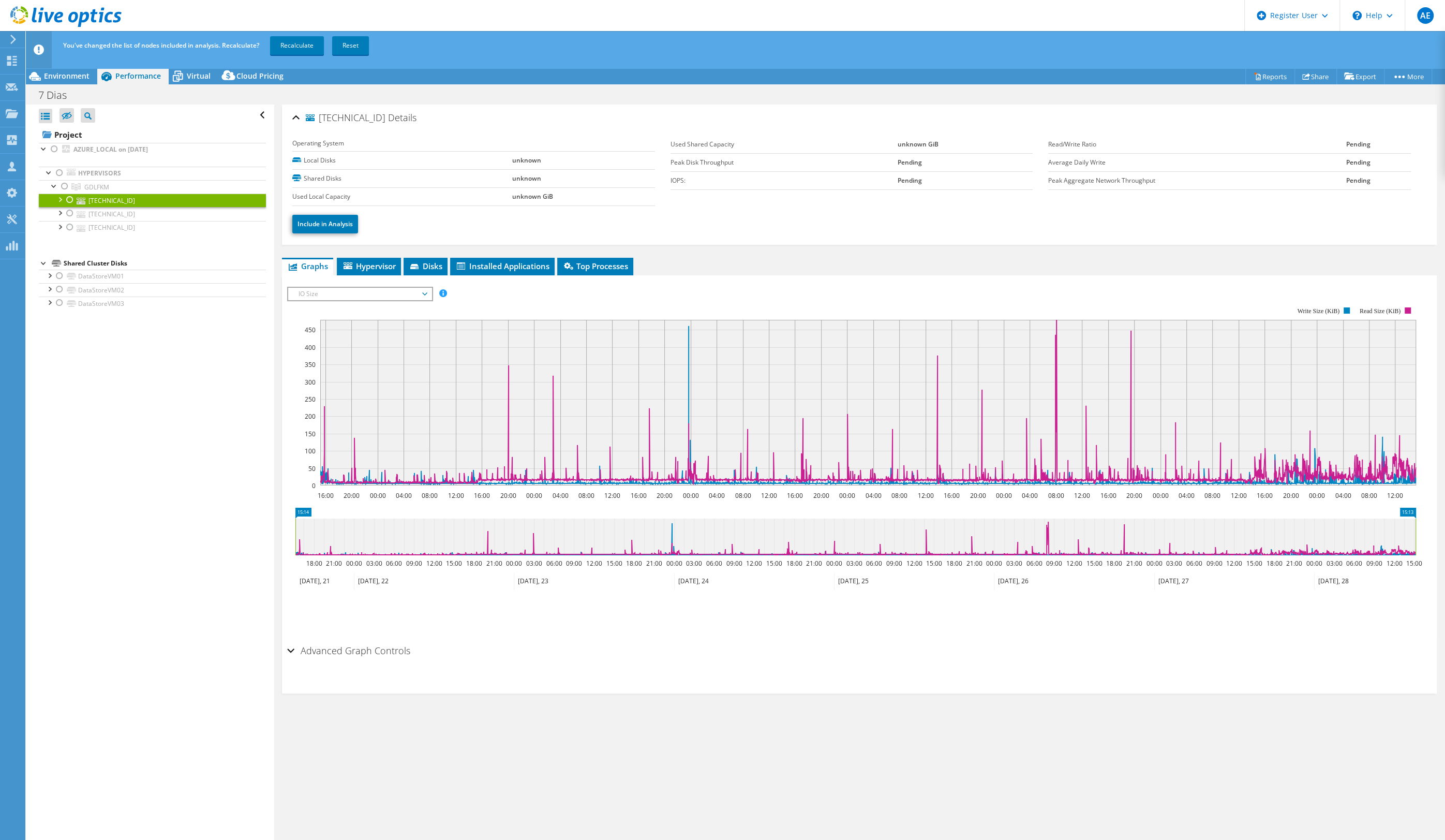
click at [424, 294] on span "IO Size" at bounding box center [360, 294] width 133 height 12
click at [399, 338] on li "Latency" at bounding box center [360, 343] width 143 height 12
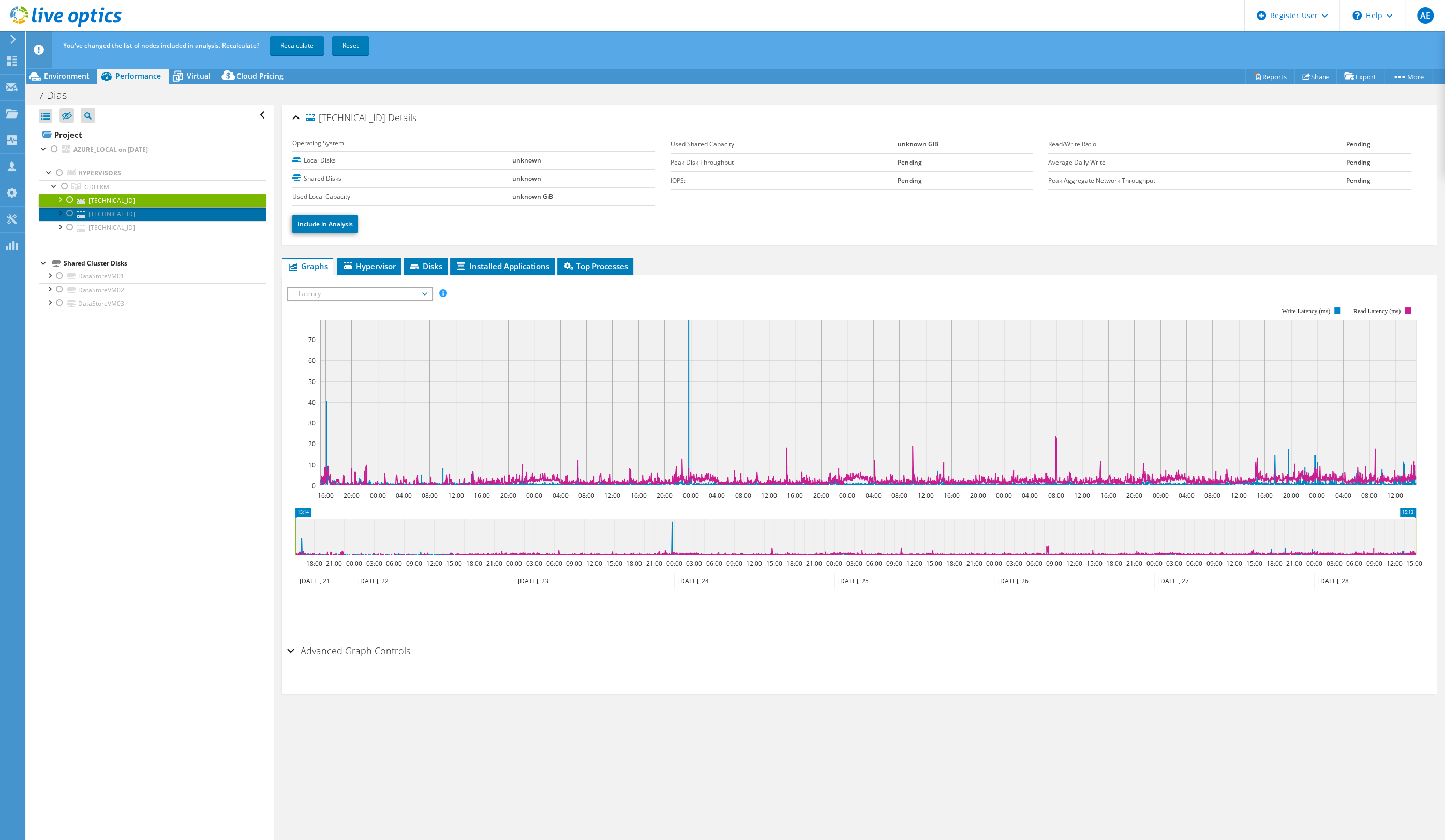
click at [197, 213] on link "[TECHNICAL_ID]" at bounding box center [152, 214] width 227 height 14
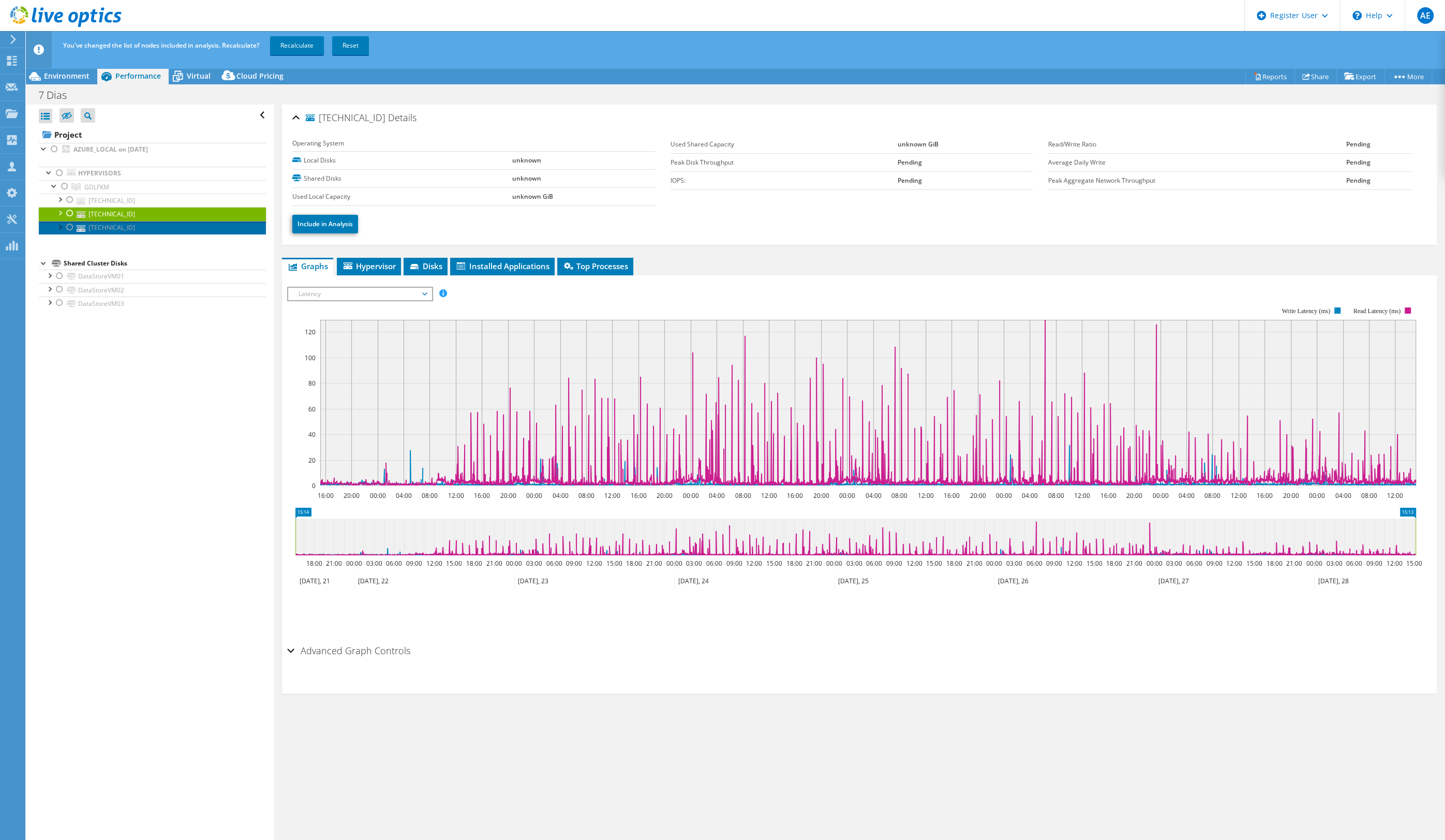
click at [191, 225] on link "[TECHNICAL_ID]" at bounding box center [152, 227] width 227 height 14
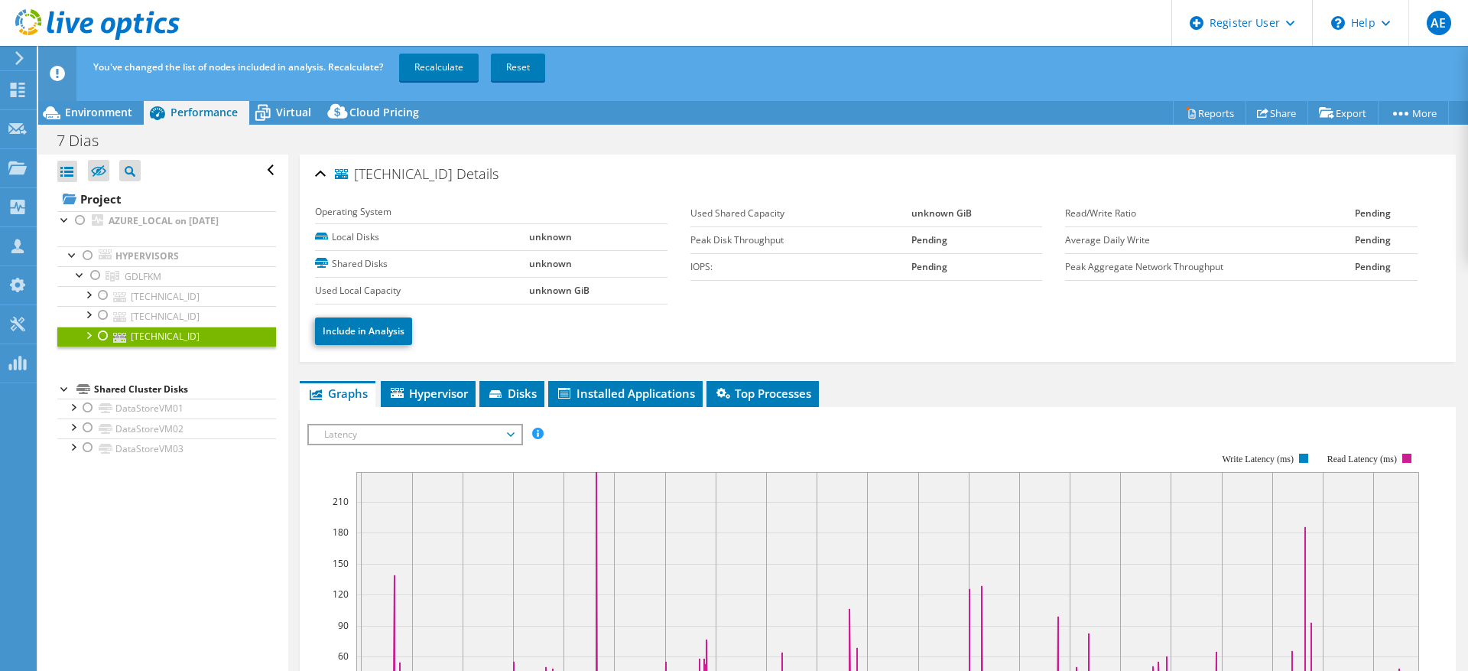
drag, startPoint x: 742, startPoint y: 1, endPoint x: 819, endPoint y: 81, distance: 111.4
click at [819, 81] on div "You've changed the list of nodes included in analysis. Recalculate? Recalculate…" at bounding box center [781, 67] width 1384 height 43
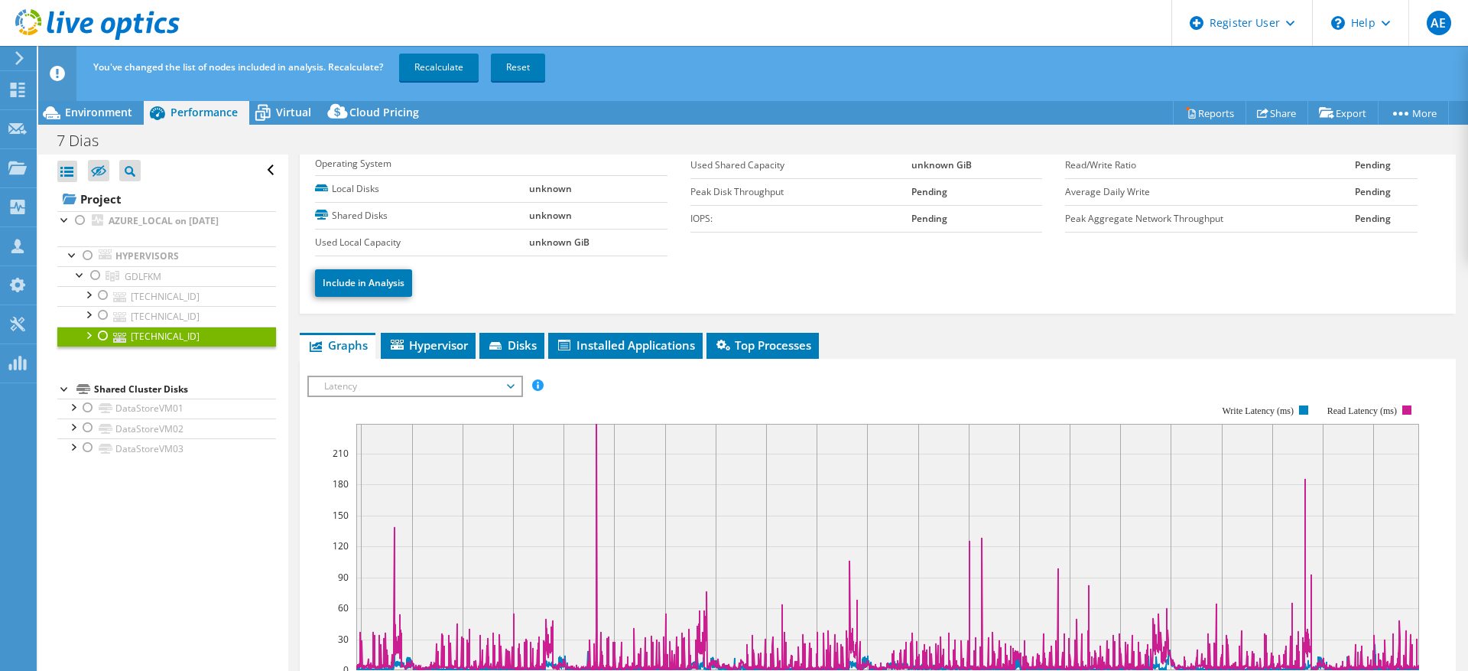
scroll to position [0, 0]
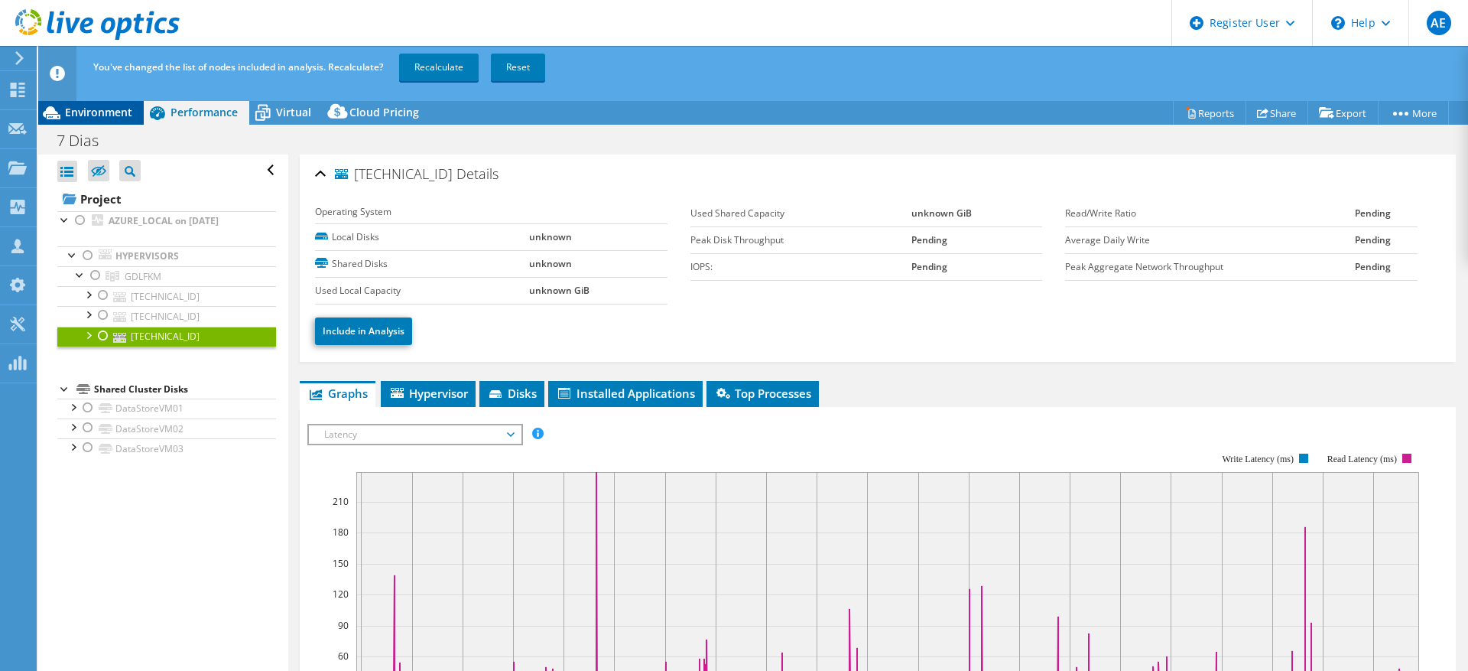
click at [123, 115] on span "Environment" at bounding box center [98, 112] width 67 height 15
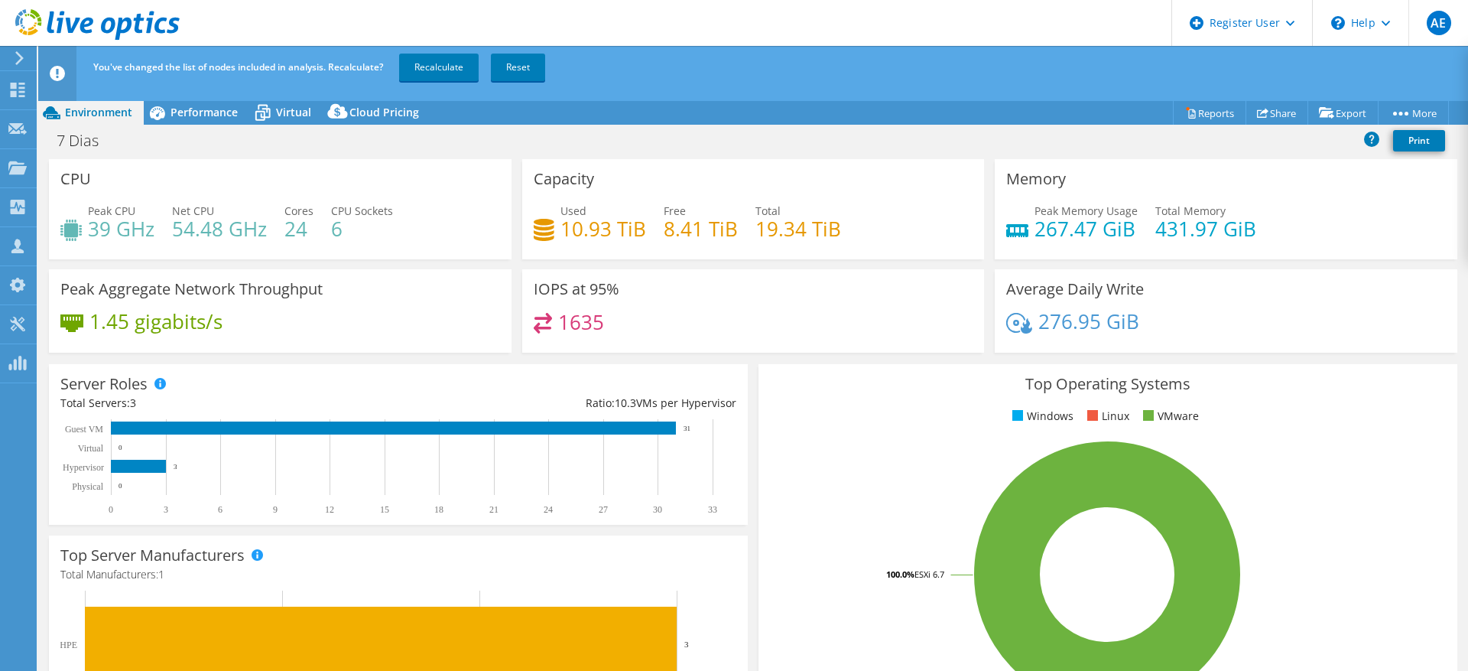
select select "USD"
click at [187, 112] on span "Performance" at bounding box center [203, 112] width 67 height 15
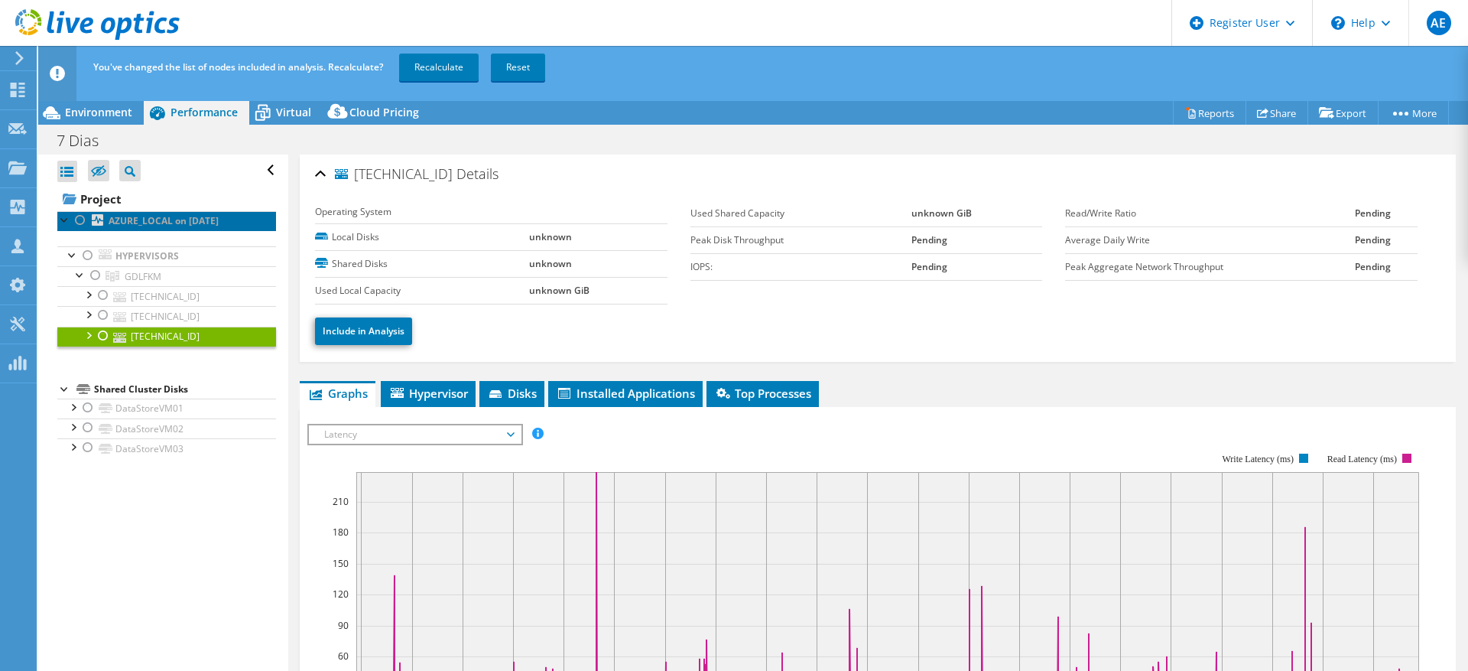
click at [64, 228] on link "AZURE_LOCAL on [DATE]" at bounding box center [166, 221] width 219 height 20
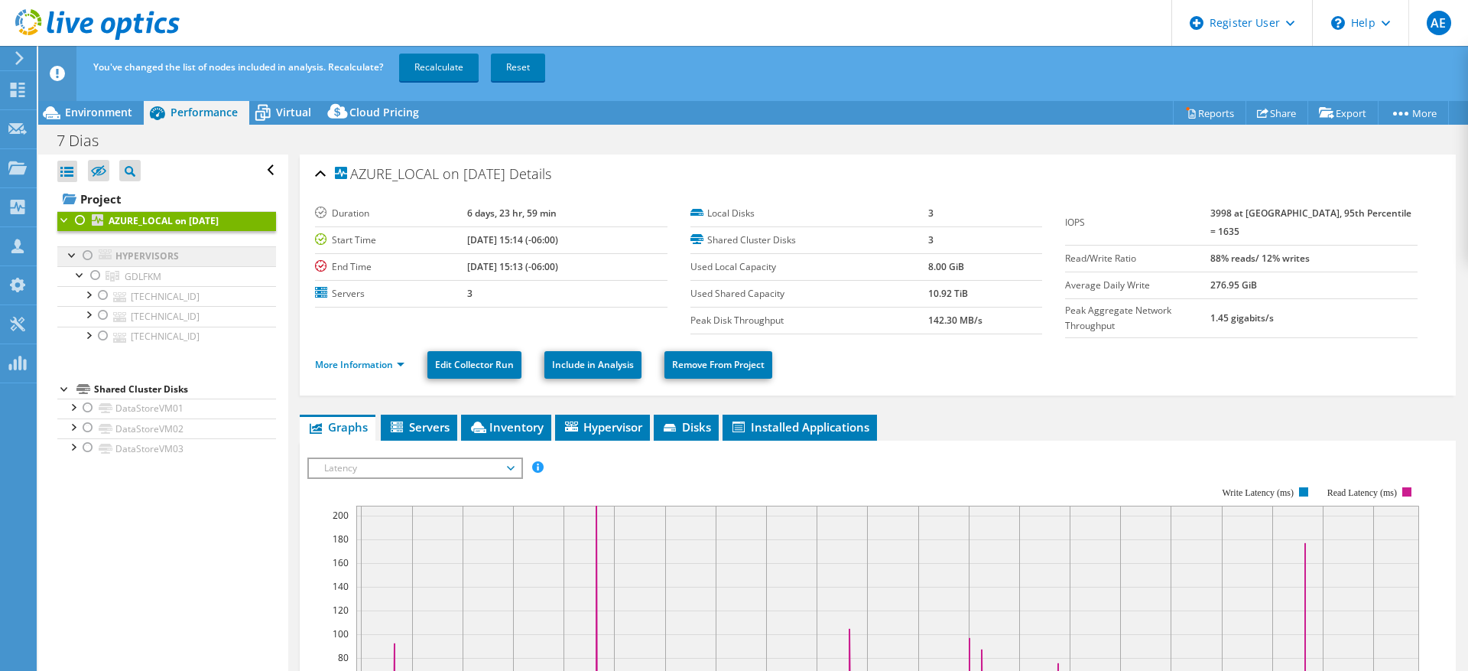
click at [152, 250] on link "Hypervisors" at bounding box center [166, 256] width 219 height 20
click at [167, 278] on link "GDLFKM" at bounding box center [166, 276] width 219 height 20
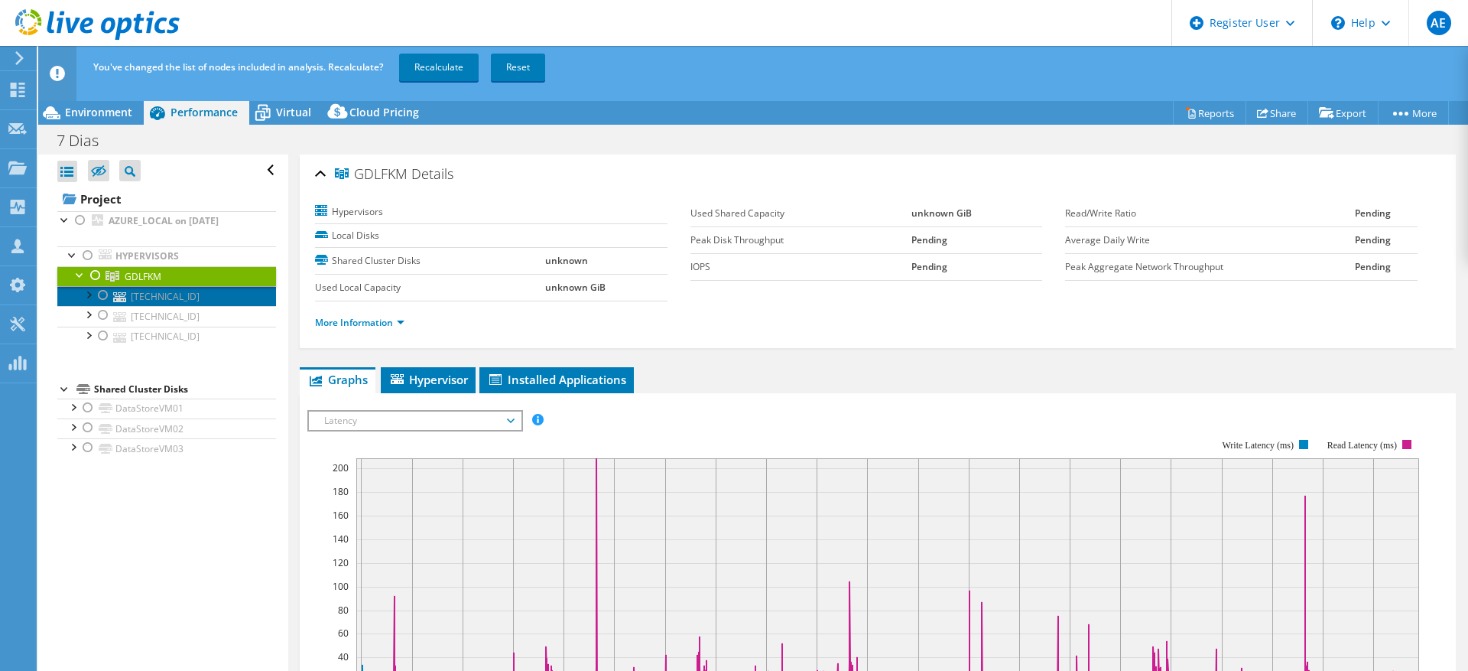
click at [202, 299] on link "[TECHNICAL_ID]" at bounding box center [166, 296] width 219 height 20
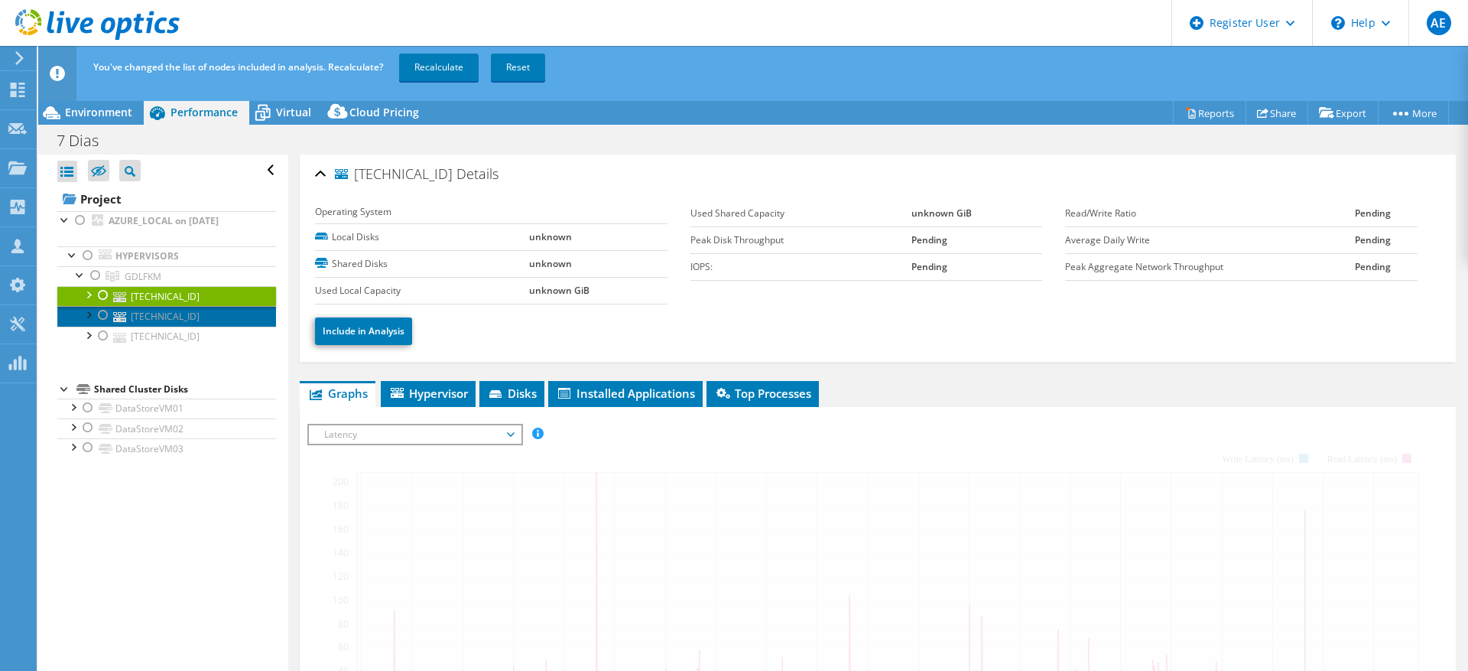
click at [213, 318] on link "[TECHNICAL_ID]" at bounding box center [166, 316] width 219 height 20
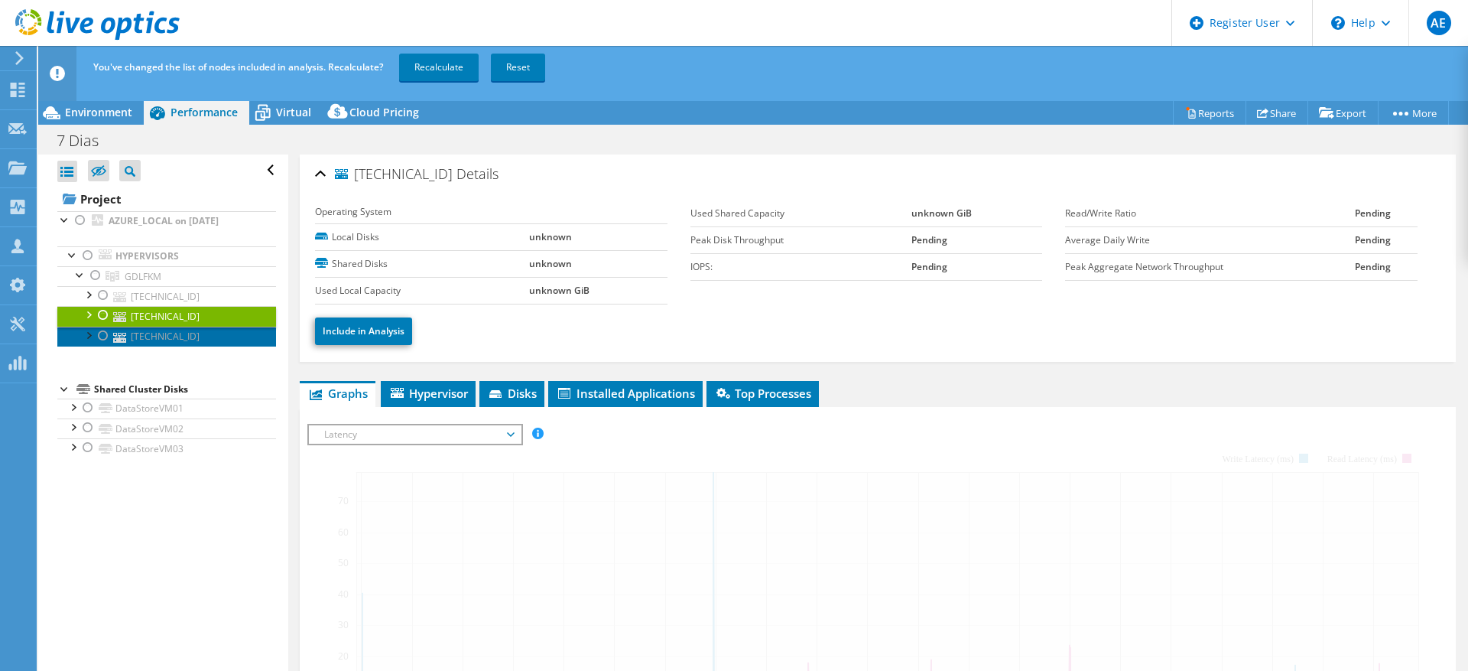
click at [213, 331] on link "[TECHNICAL_ID]" at bounding box center [166, 336] width 219 height 20
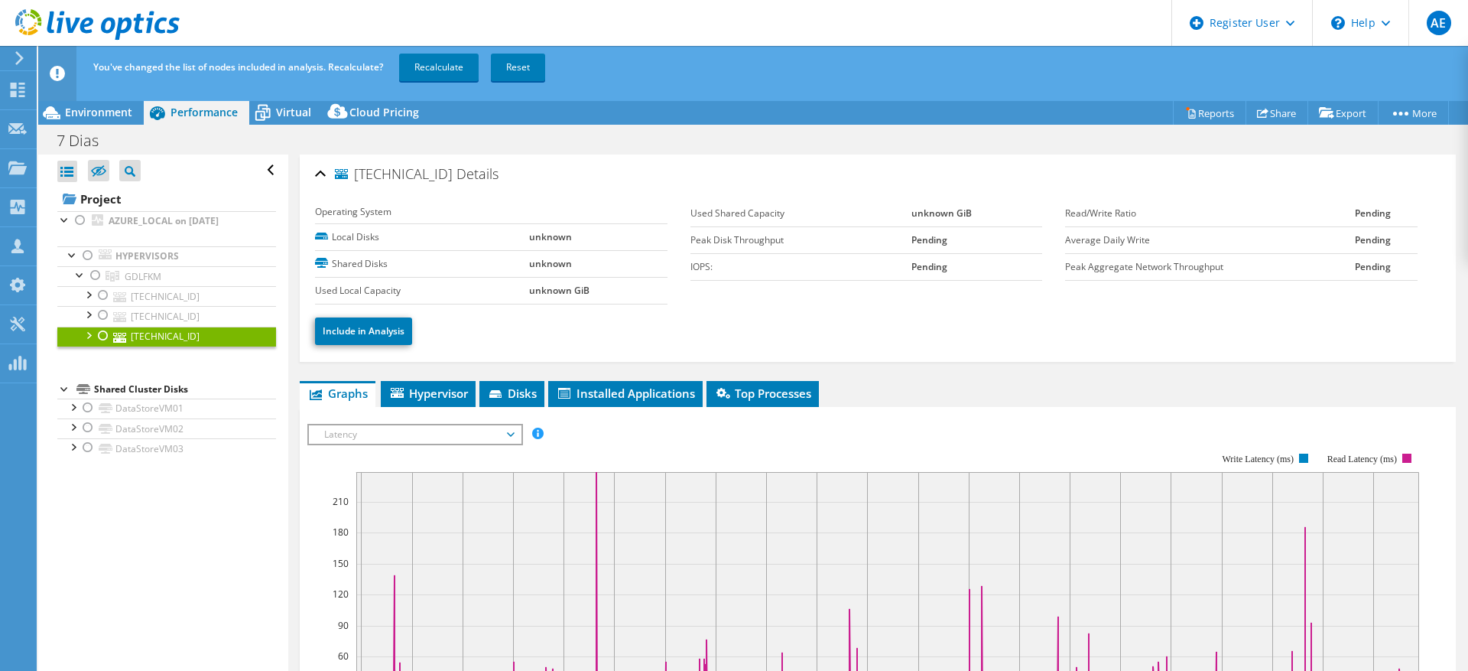
click at [85, 336] on div at bounding box center [87, 333] width 15 height 15
click at [88, 333] on div at bounding box center [87, 333] width 15 height 15
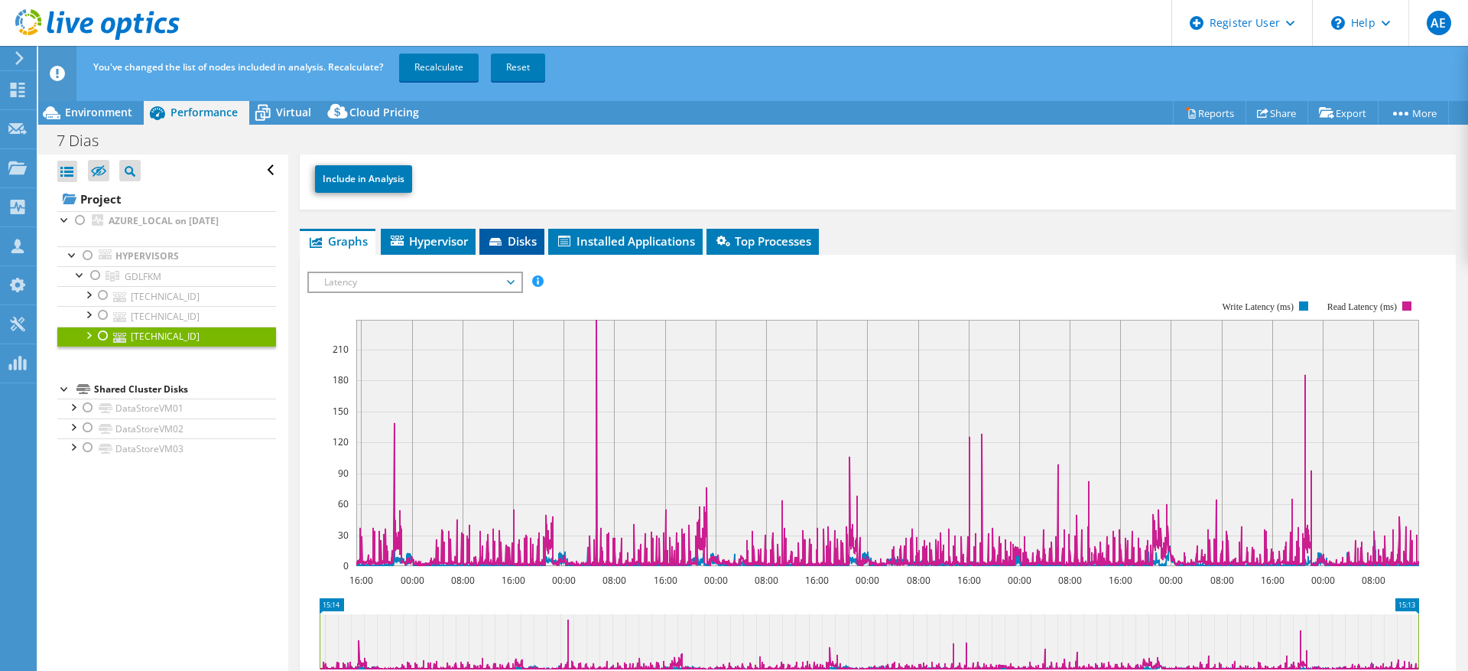
scroll to position [151, 0]
click at [449, 236] on span "Hypervisor" at bounding box center [428, 241] width 80 height 15
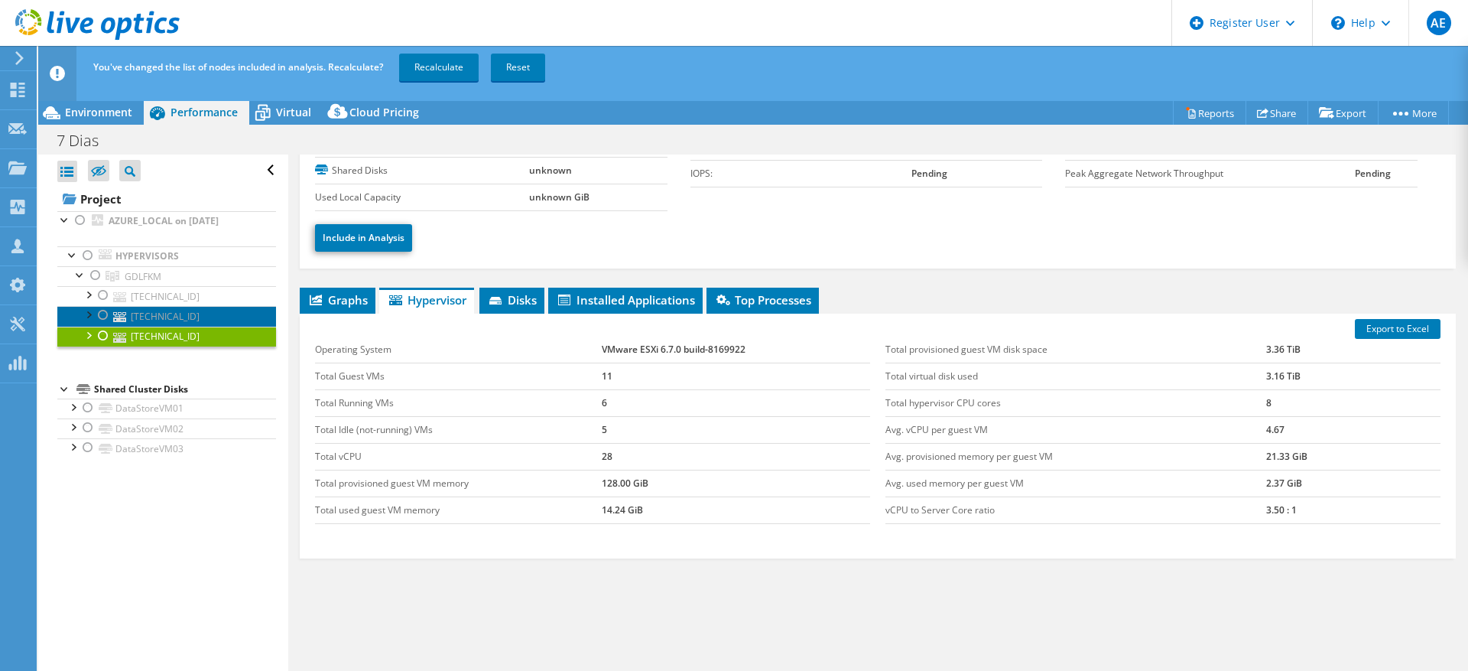
click at [167, 313] on link "[TECHNICAL_ID]" at bounding box center [166, 316] width 219 height 20
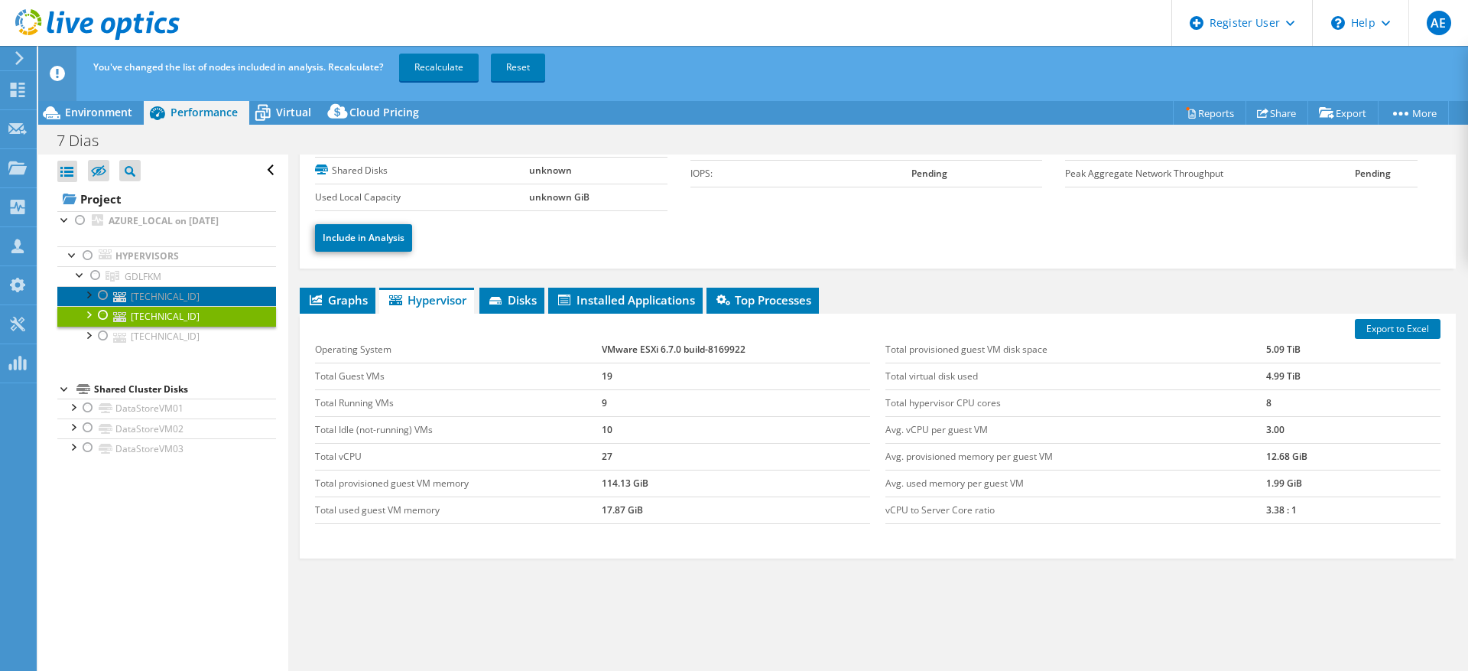
click at [178, 289] on link "[TECHNICAL_ID]" at bounding box center [166, 296] width 219 height 20
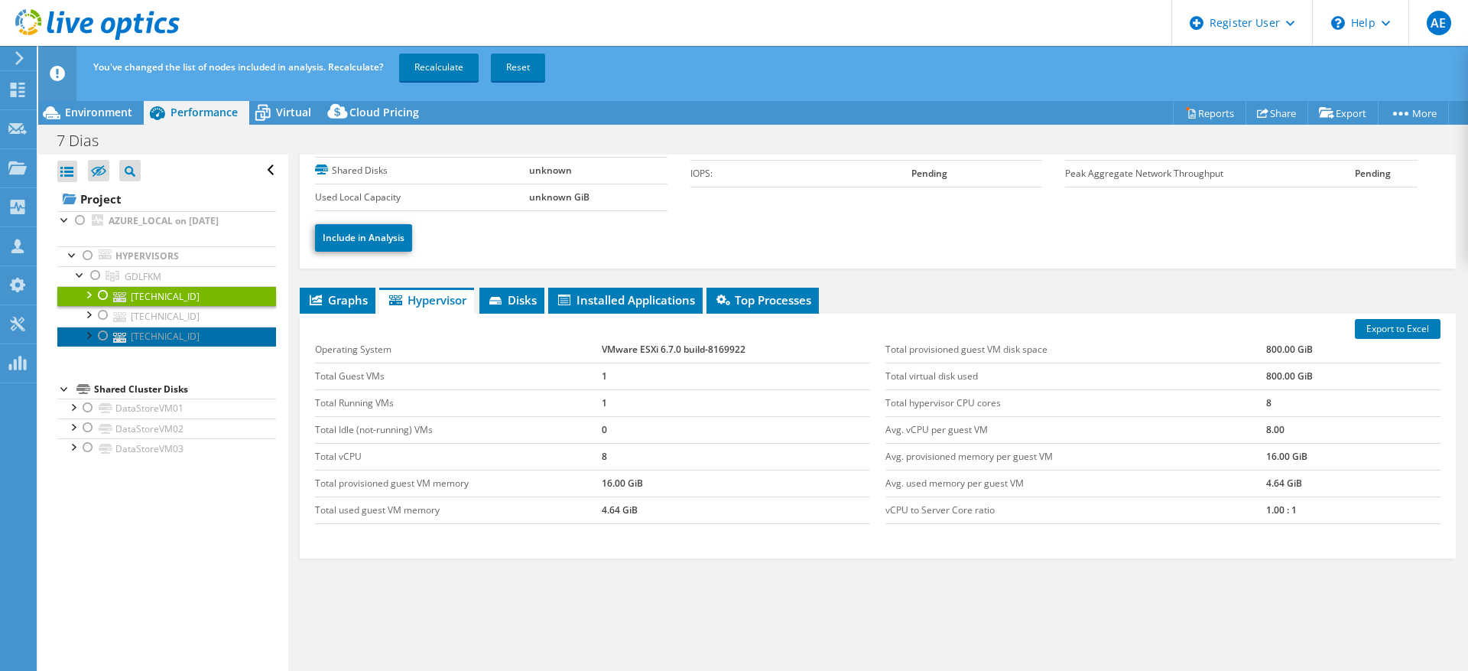
click at [182, 342] on link "[TECHNICAL_ID]" at bounding box center [166, 336] width 219 height 20
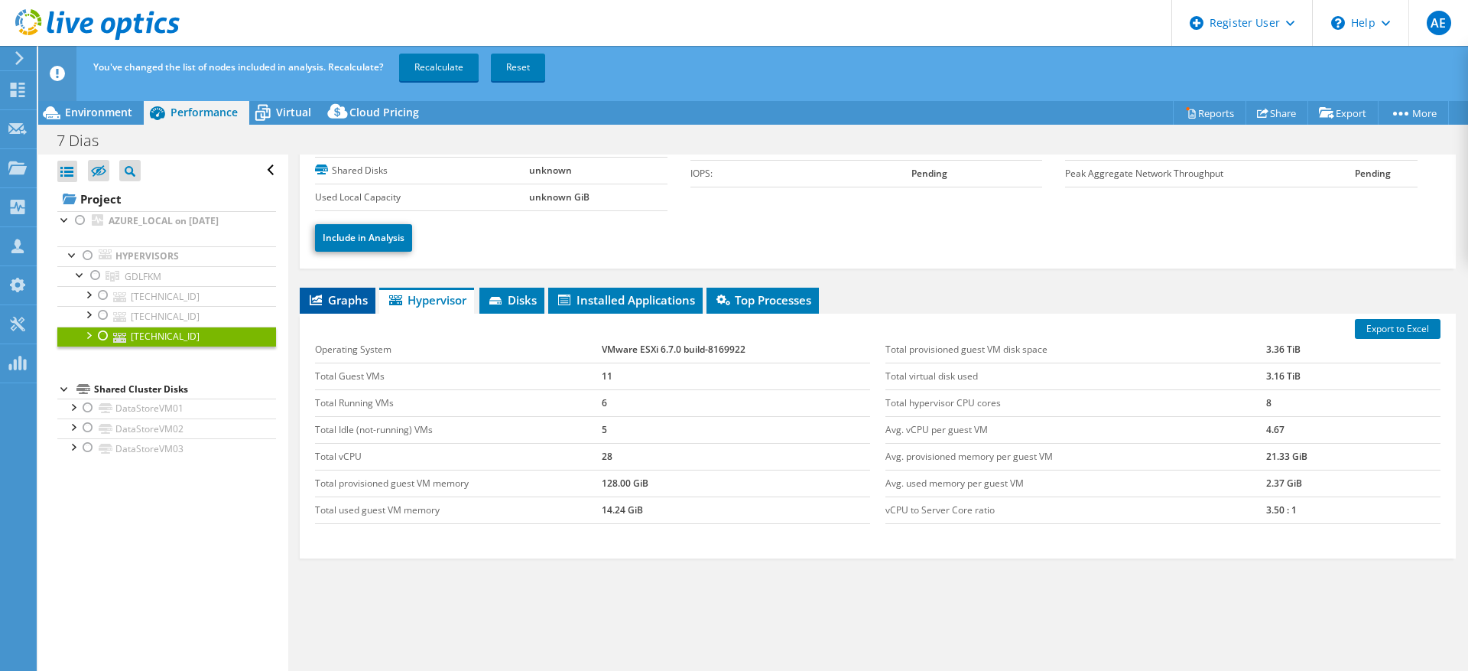
click at [351, 297] on span "Graphs" at bounding box center [337, 299] width 60 height 15
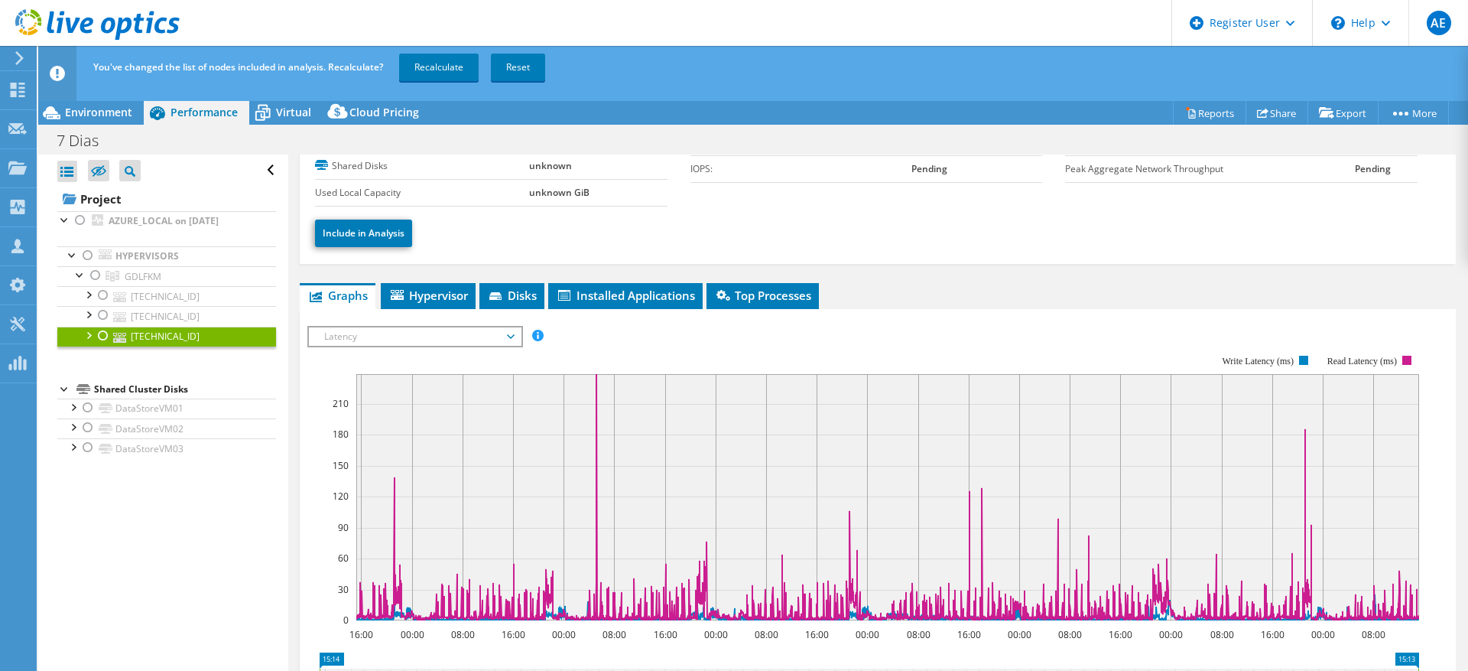
scroll to position [96, 0]
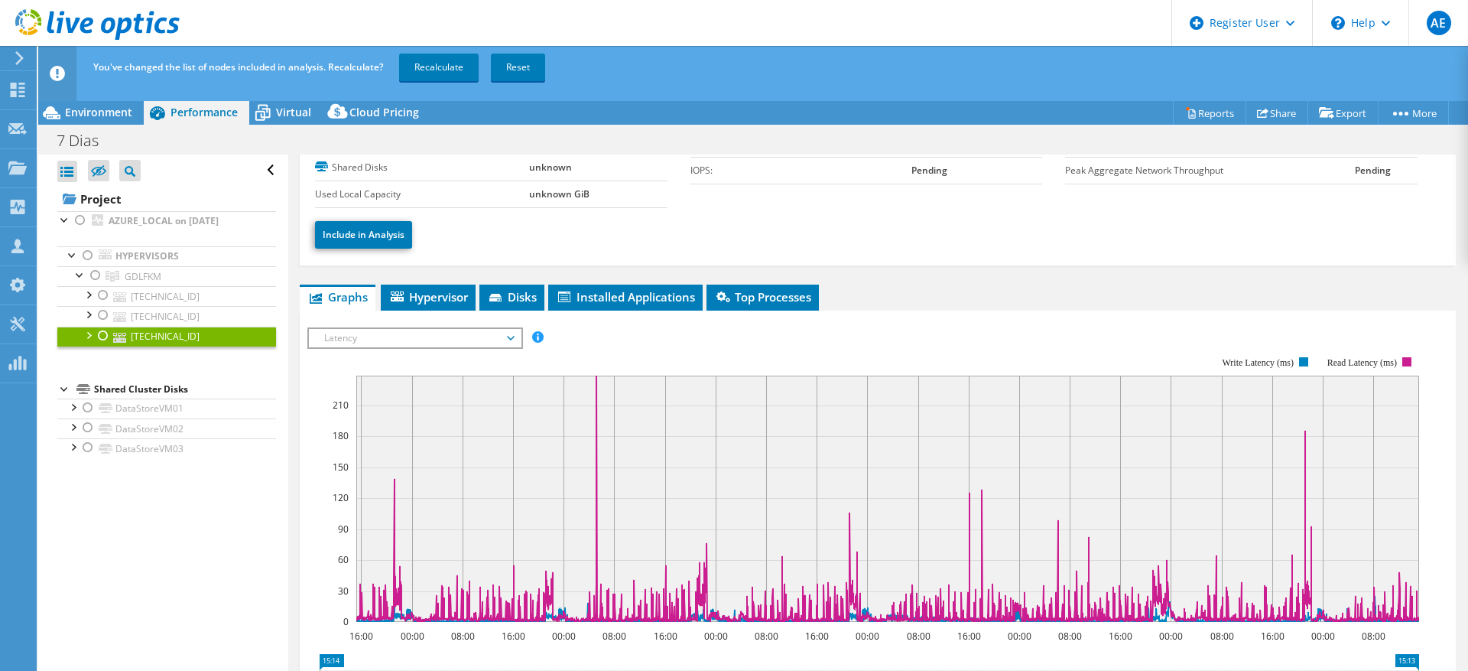
click at [512, 330] on span "Latency" at bounding box center [415, 338] width 196 height 18
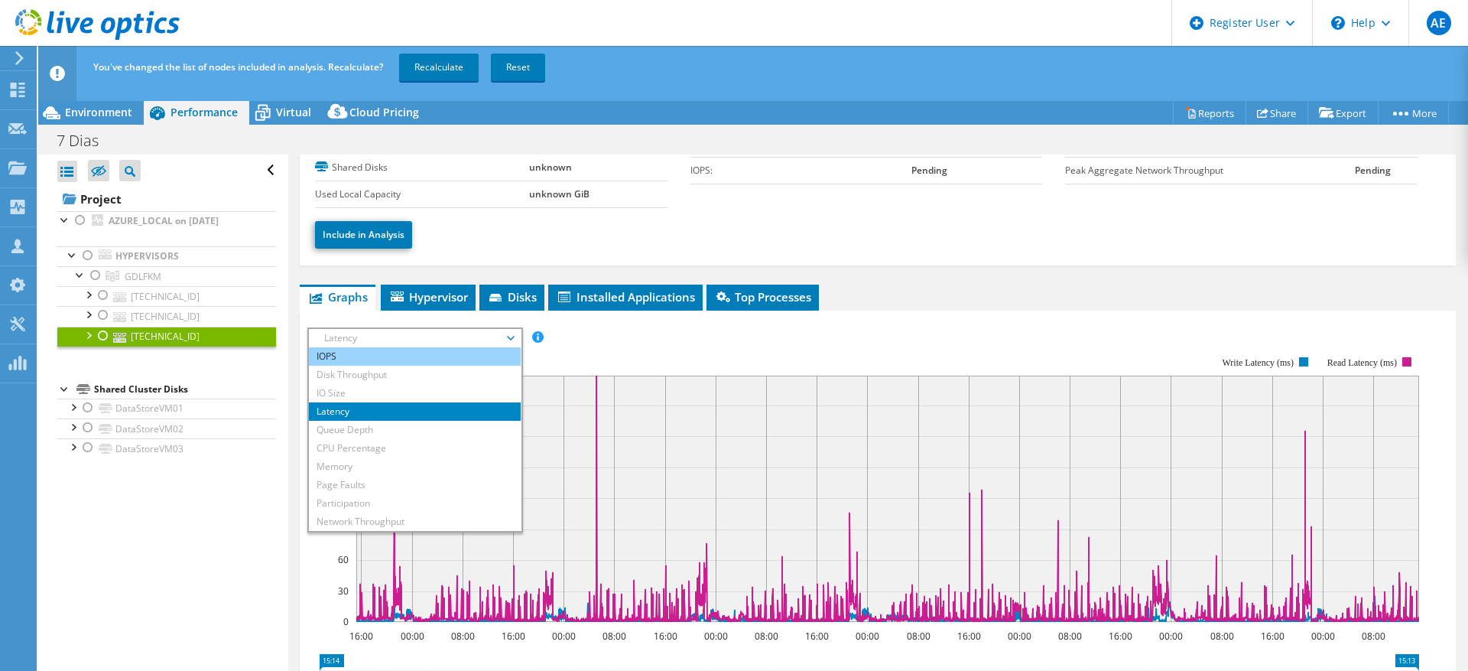
click at [418, 361] on li "IOPS" at bounding box center [415, 356] width 212 height 18
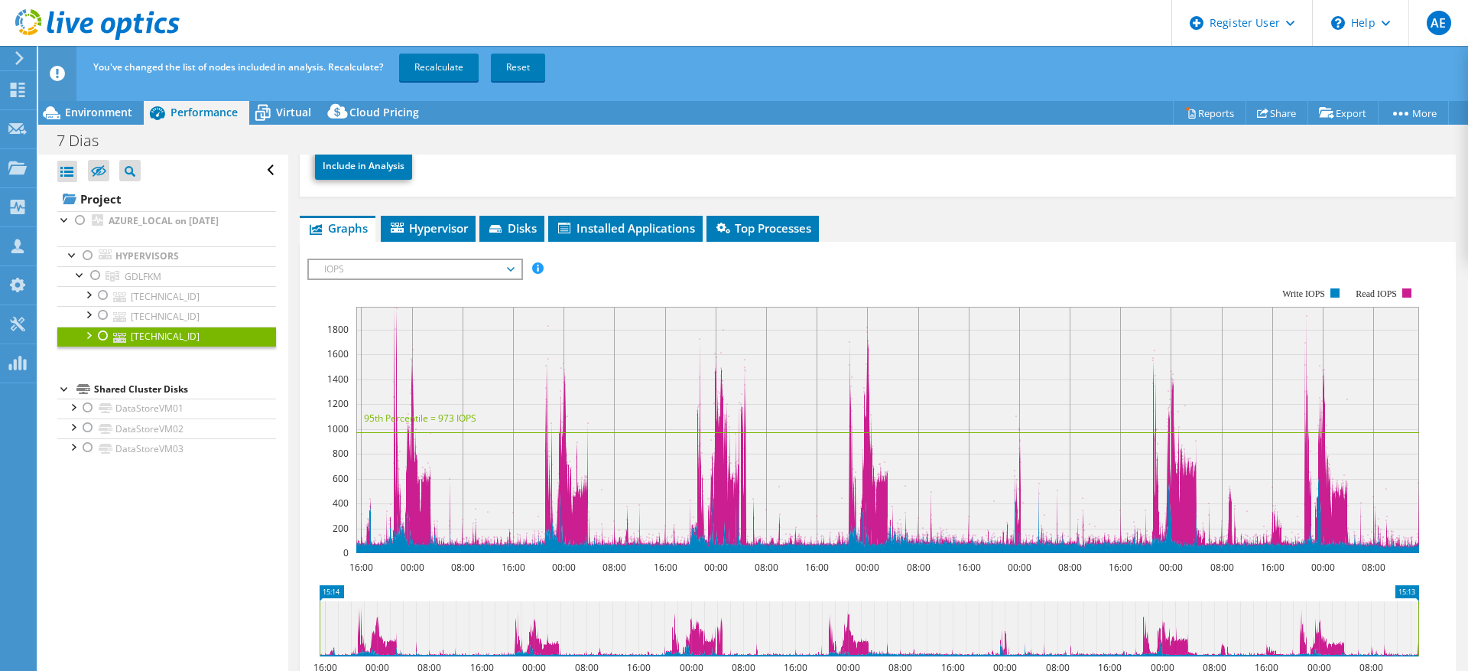
scroll to position [167, 0]
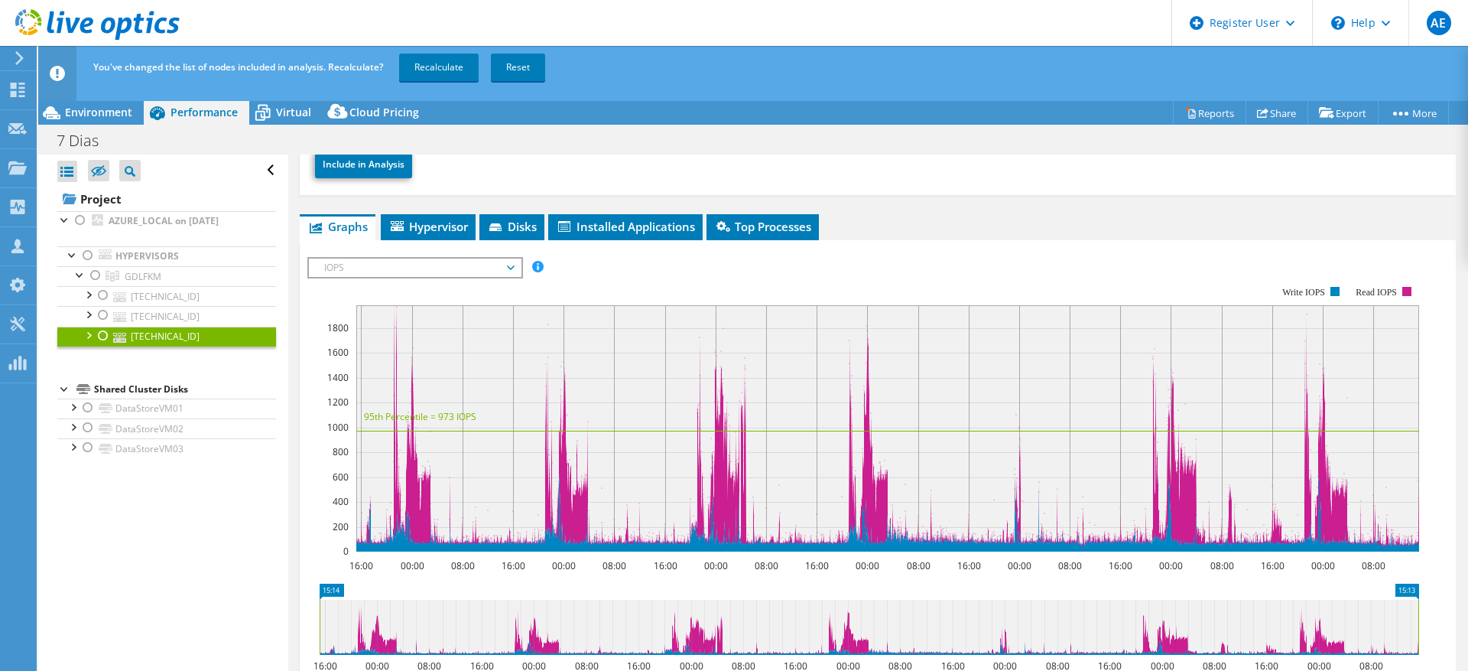
click at [430, 258] on span "IOPS" at bounding box center [415, 267] width 196 height 18
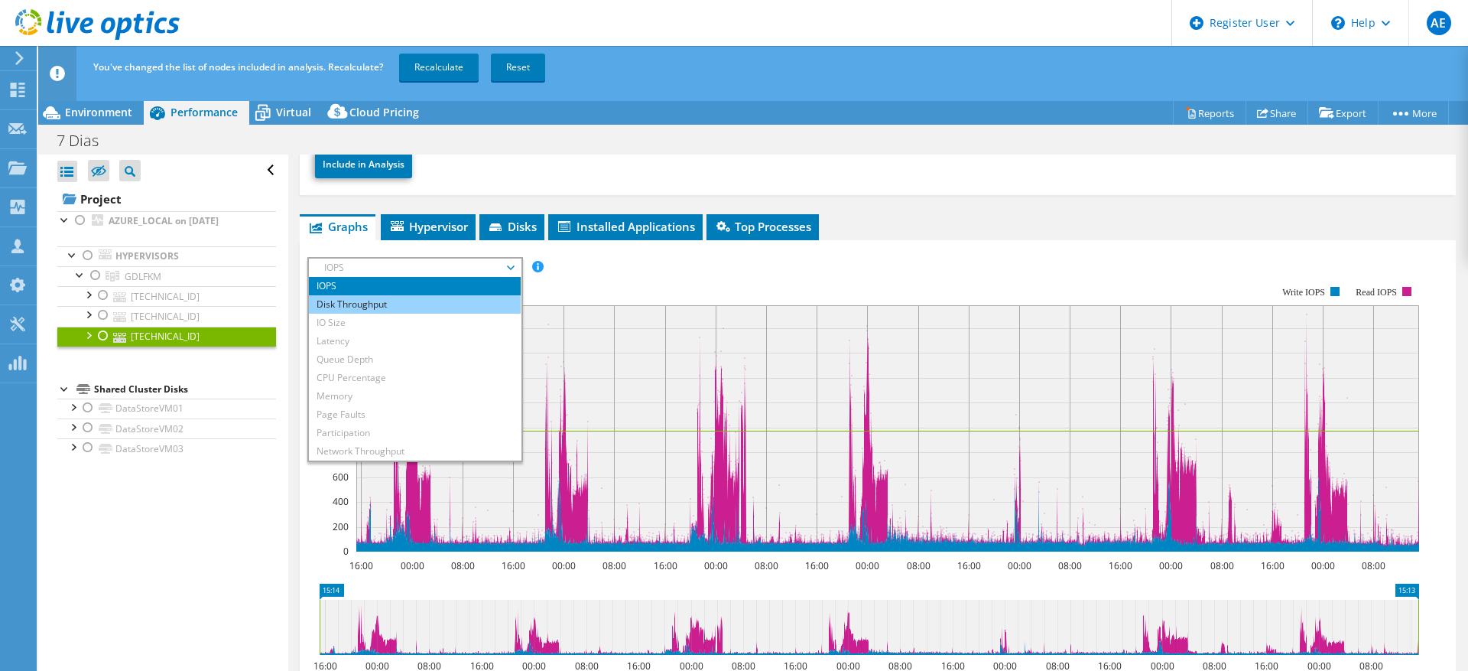
click at [409, 306] on li "Disk Throughput" at bounding box center [415, 304] width 212 height 18
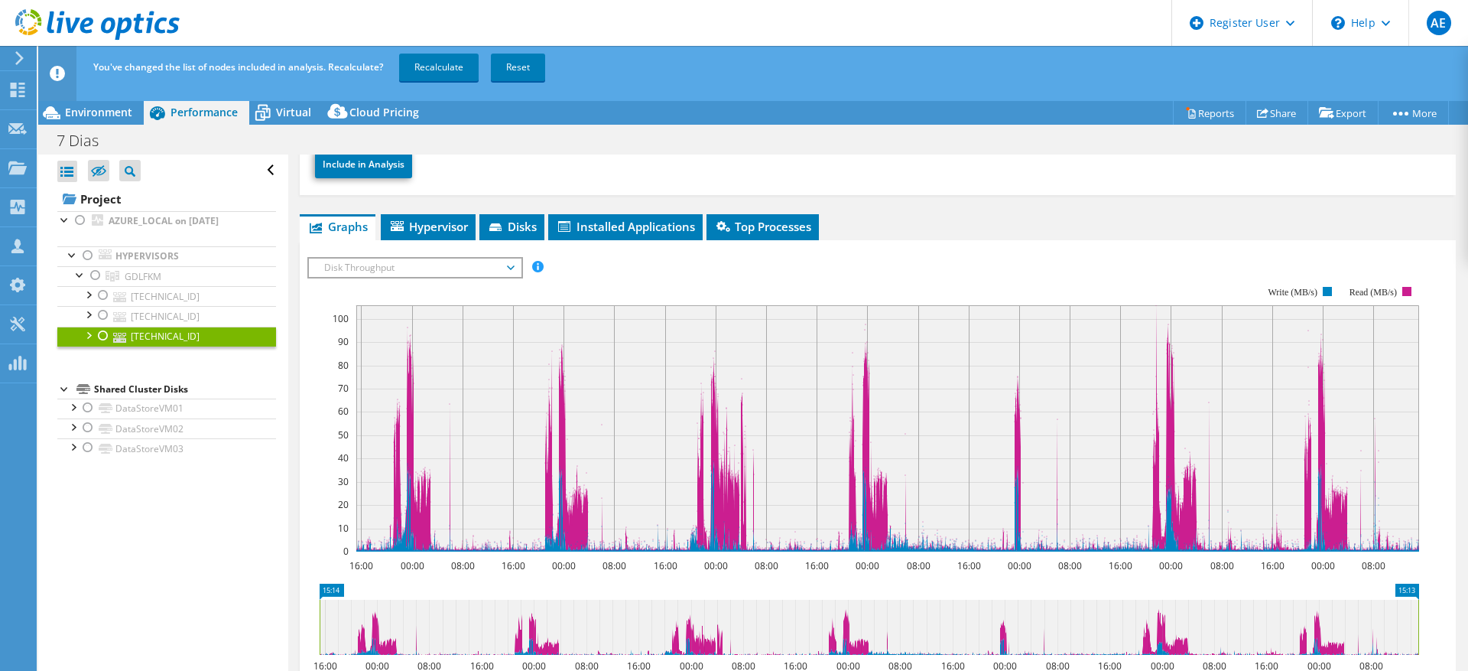
click at [469, 265] on span "Disk Throughput" at bounding box center [415, 267] width 196 height 18
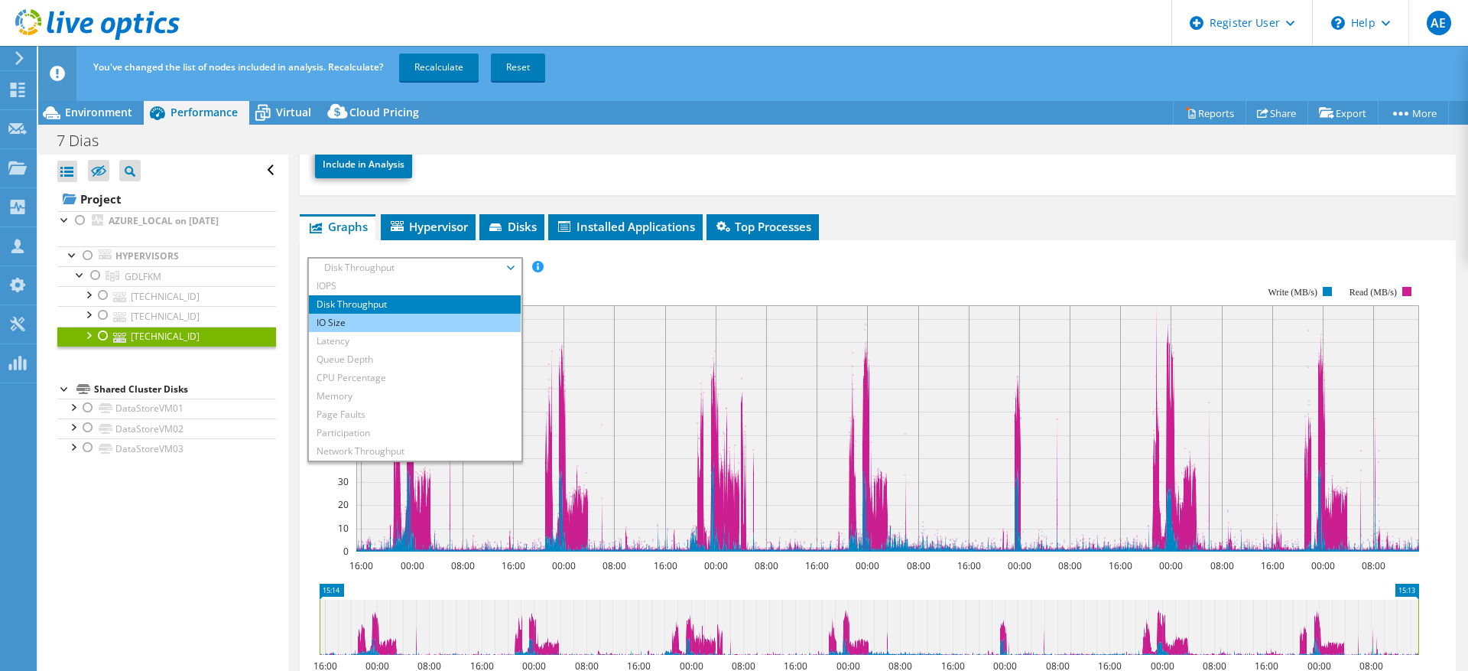
click at [450, 313] on li "IO Size" at bounding box center [415, 322] width 212 height 18
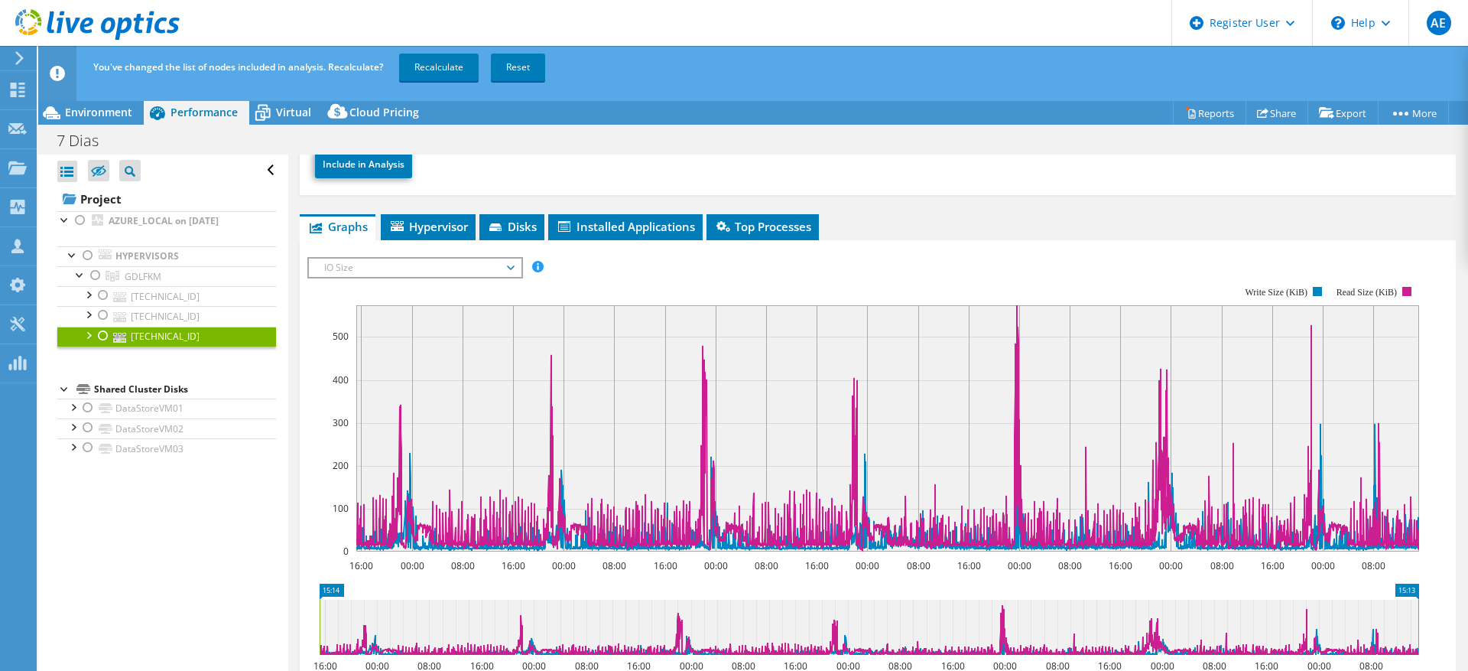
click at [444, 264] on span "IO Size" at bounding box center [415, 267] width 196 height 18
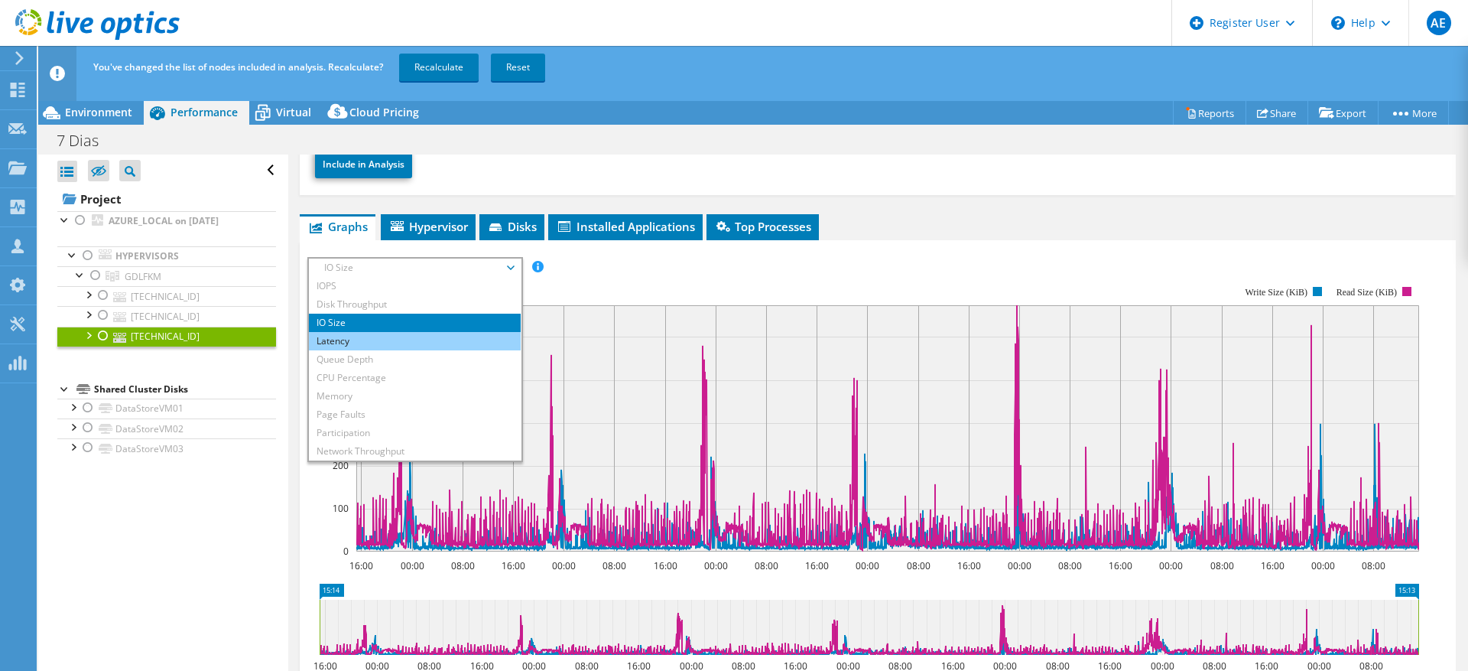
click at [428, 339] on li "Latency" at bounding box center [415, 341] width 212 height 18
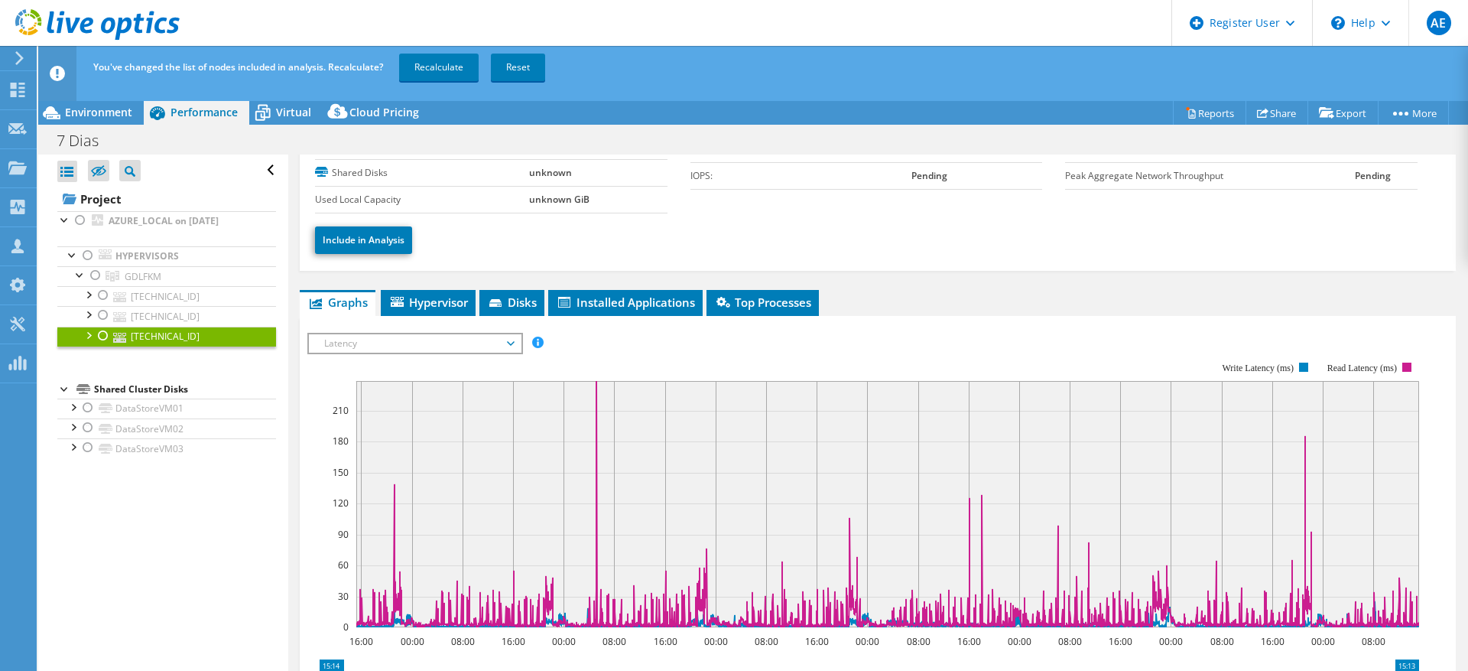
scroll to position [92, 0]
click at [515, 334] on span "Latency" at bounding box center [415, 342] width 212 height 18
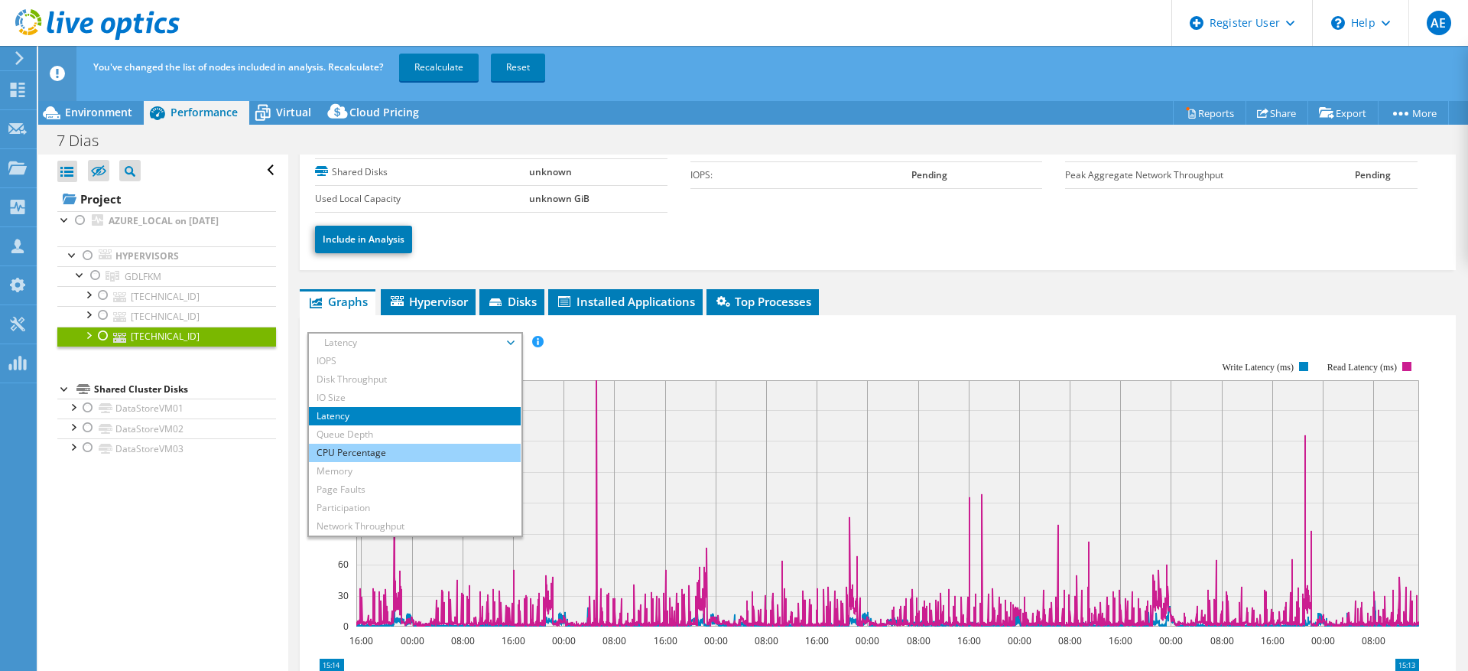
click at [417, 451] on li "CPU Percentage" at bounding box center [415, 452] width 212 height 18
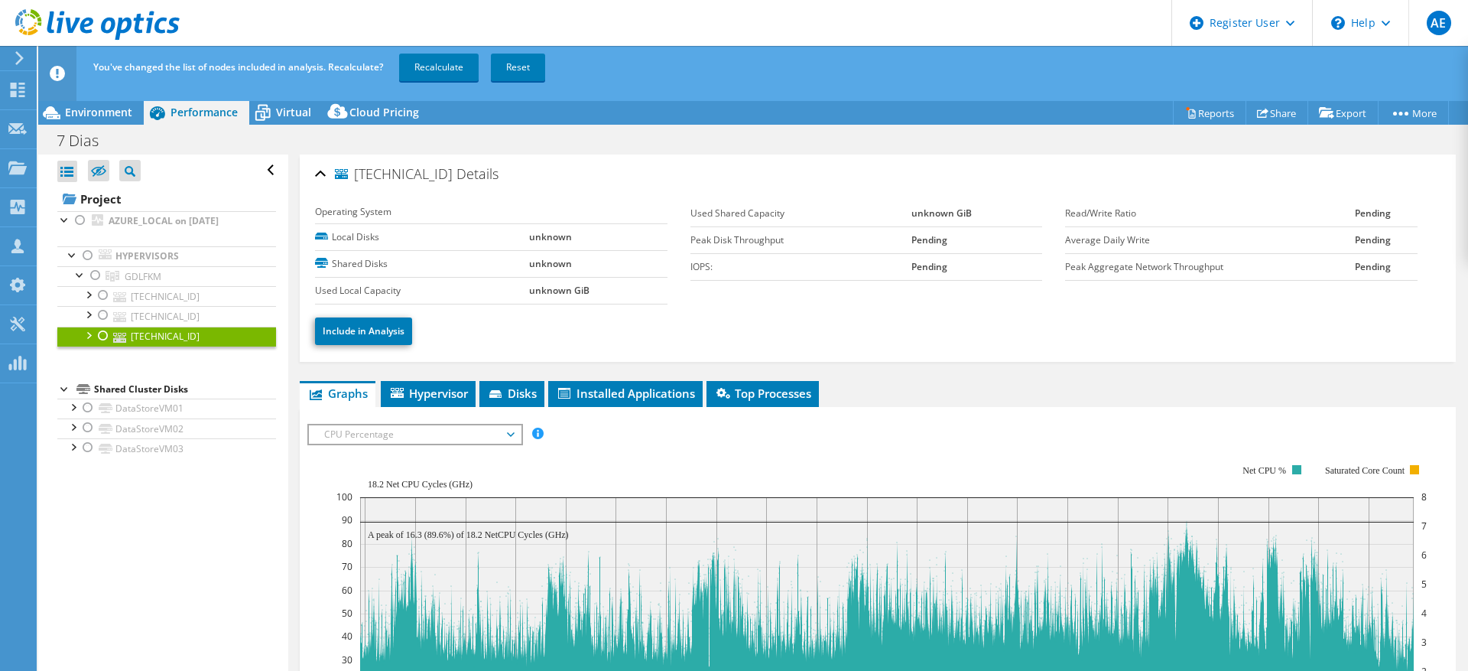
scroll to position [1, 0]
click at [518, 430] on span "CPU Percentage" at bounding box center [415, 433] width 212 height 18
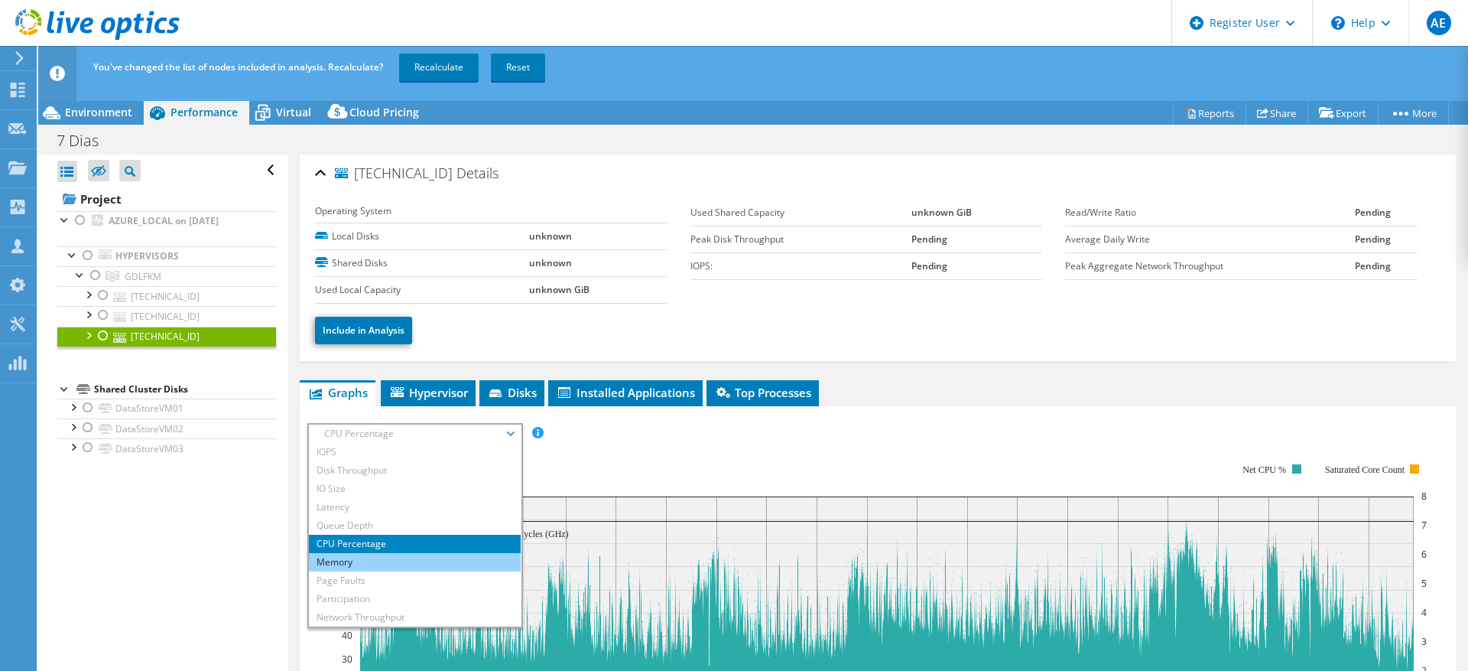
click at [430, 560] on li "Memory" at bounding box center [415, 562] width 212 height 18
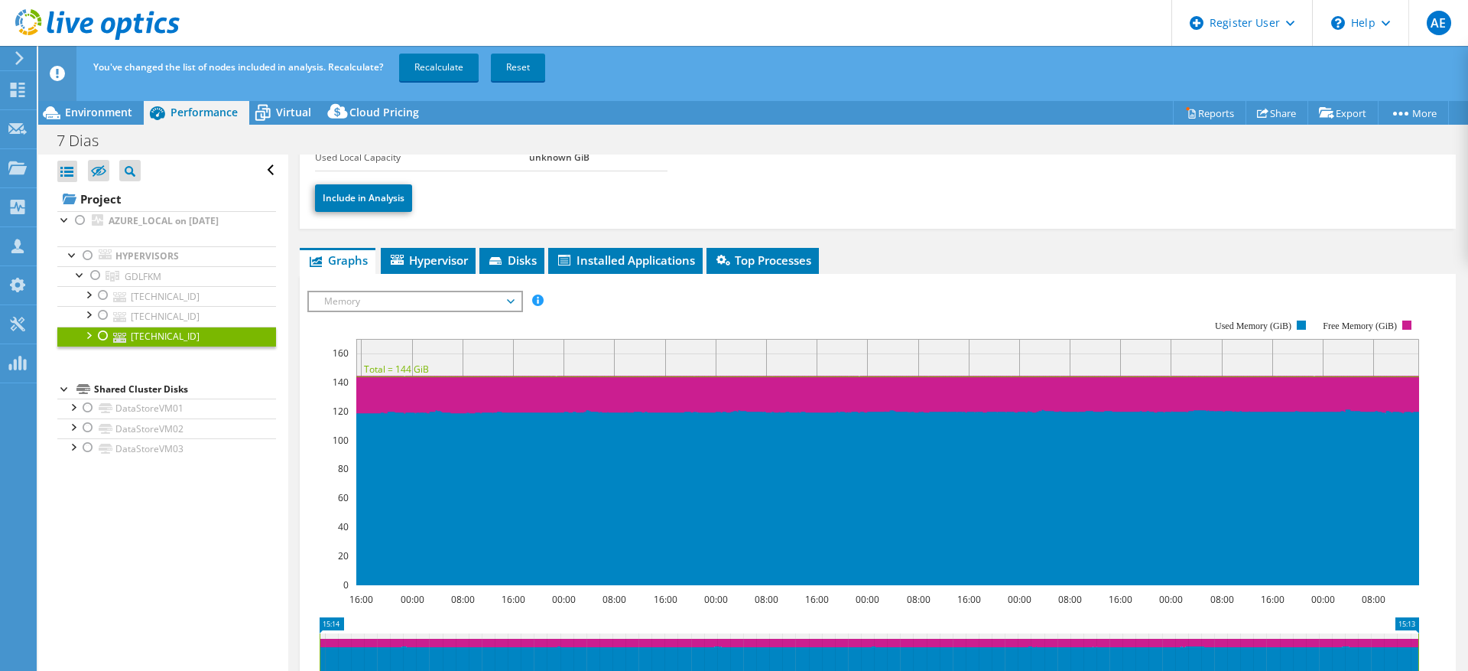
scroll to position [132, 0]
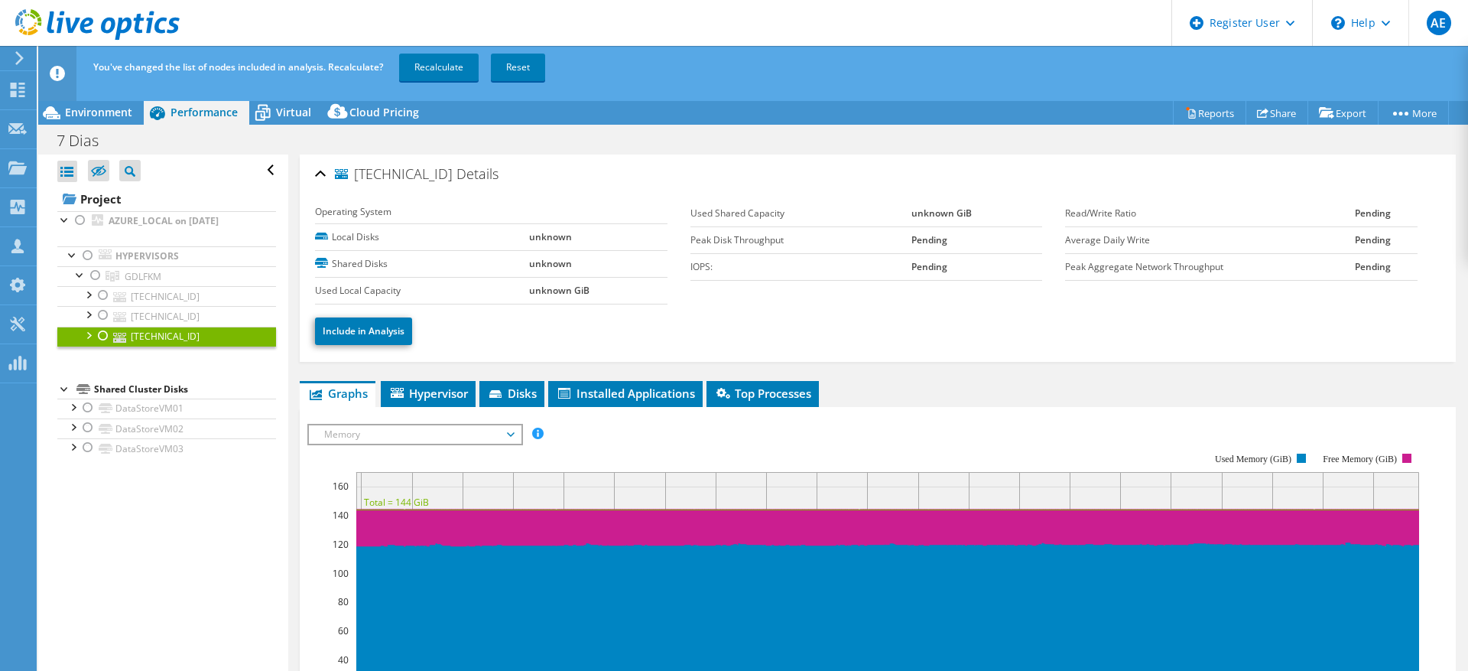
select select "USD"
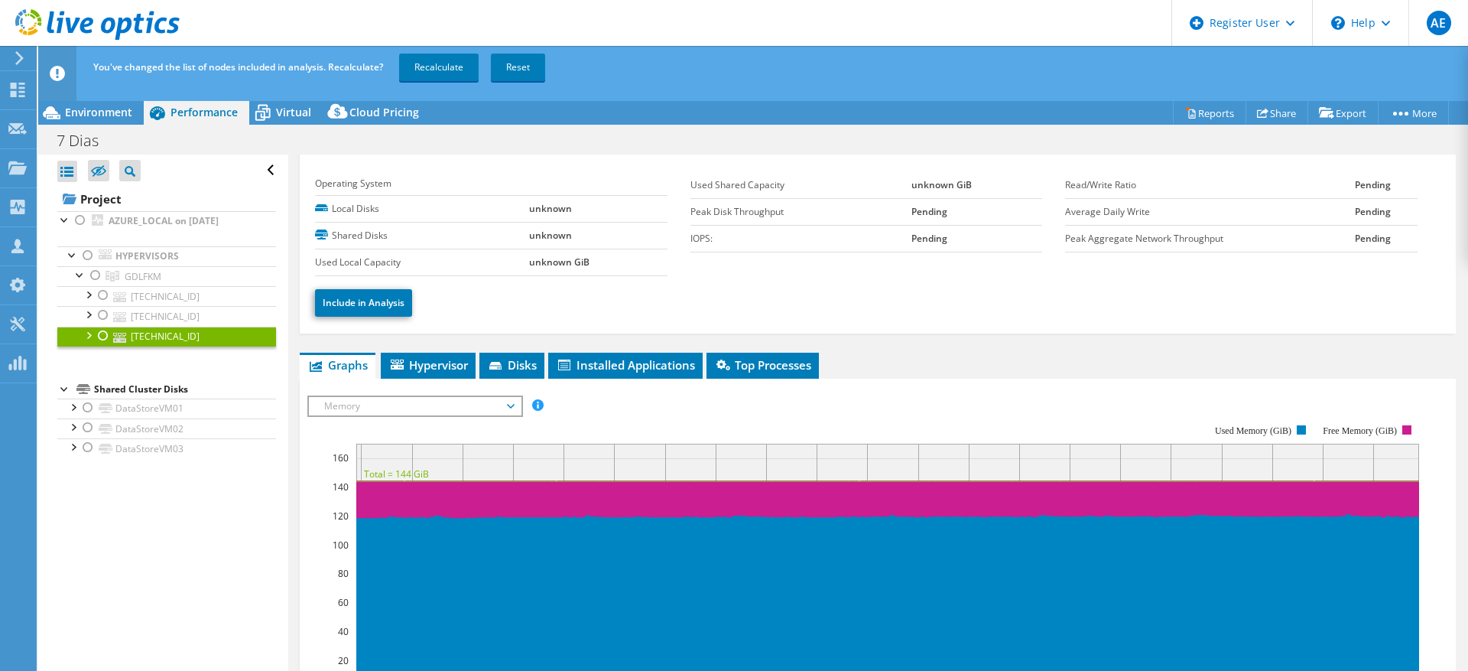
scroll to position [28, 0]
click at [441, 398] on span "Memory" at bounding box center [415, 407] width 196 height 18
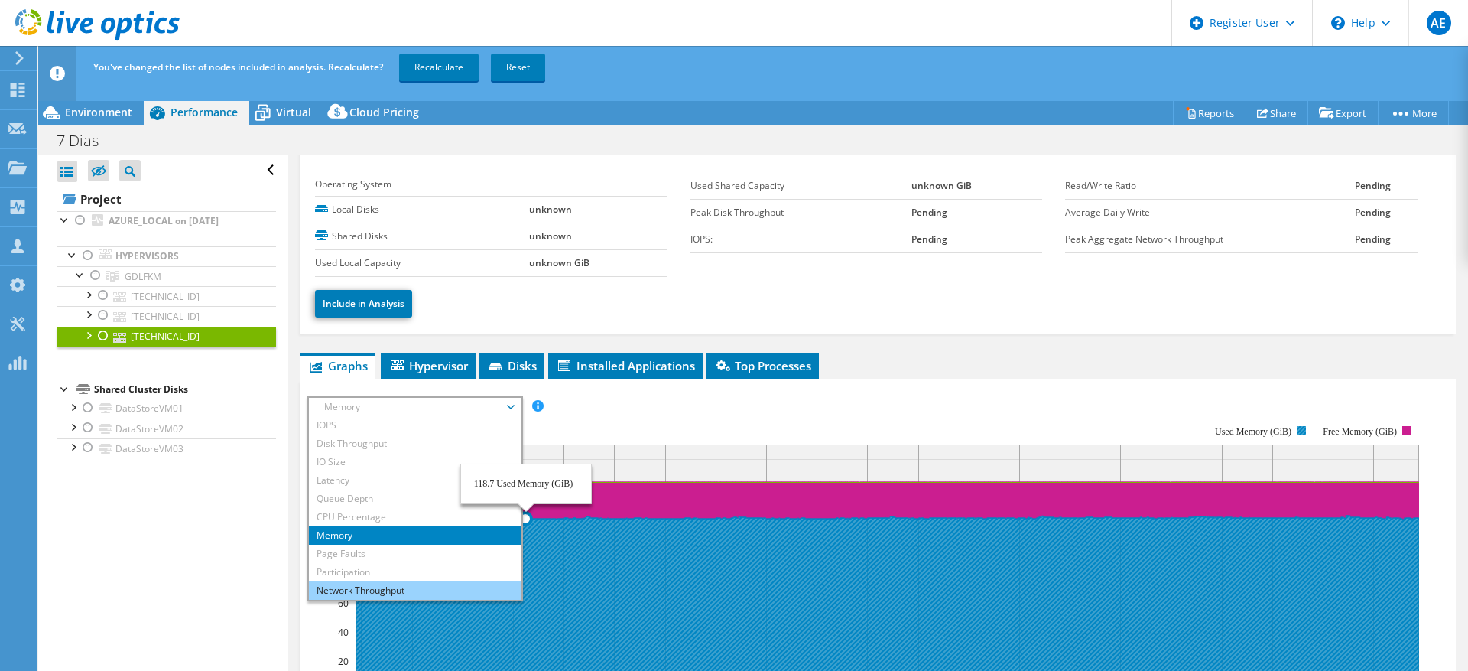
click at [432, 586] on li "Network Throughput" at bounding box center [415, 590] width 212 height 18
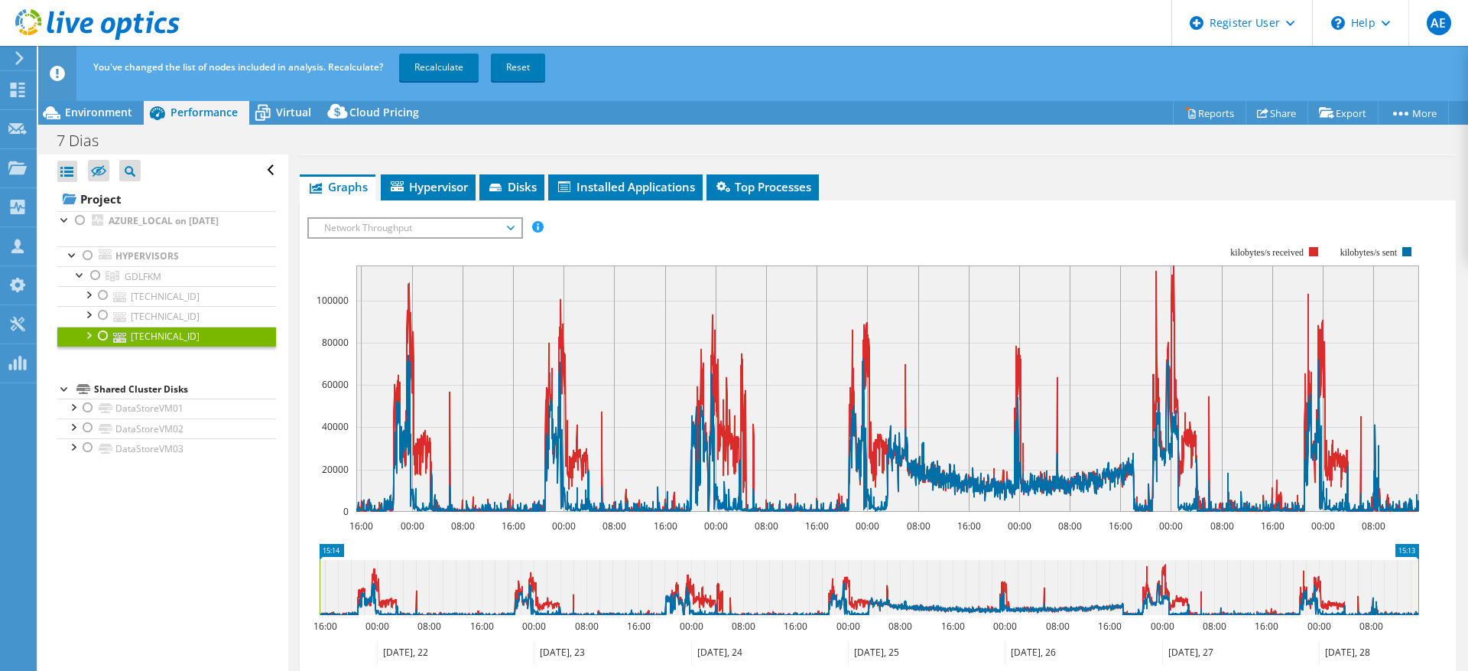
scroll to position [230, 0]
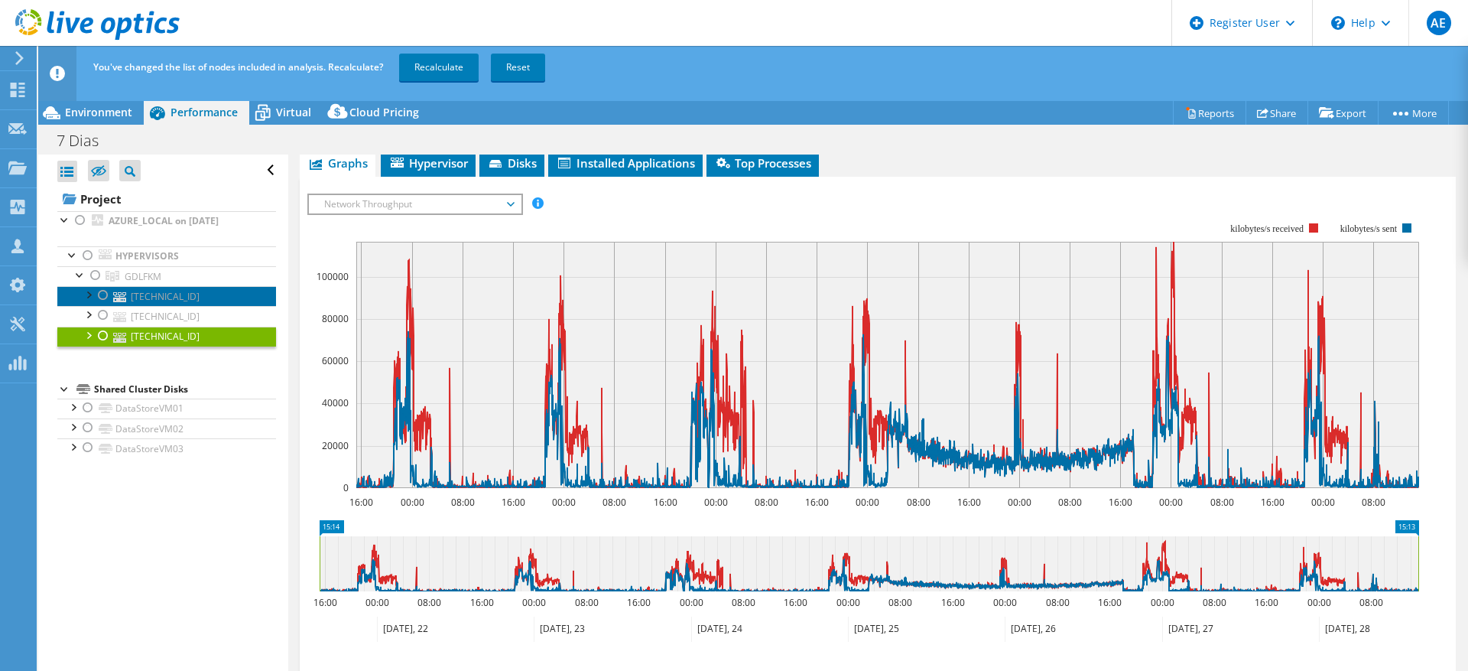
click at [154, 298] on link "[TECHNICAL_ID]" at bounding box center [166, 296] width 219 height 20
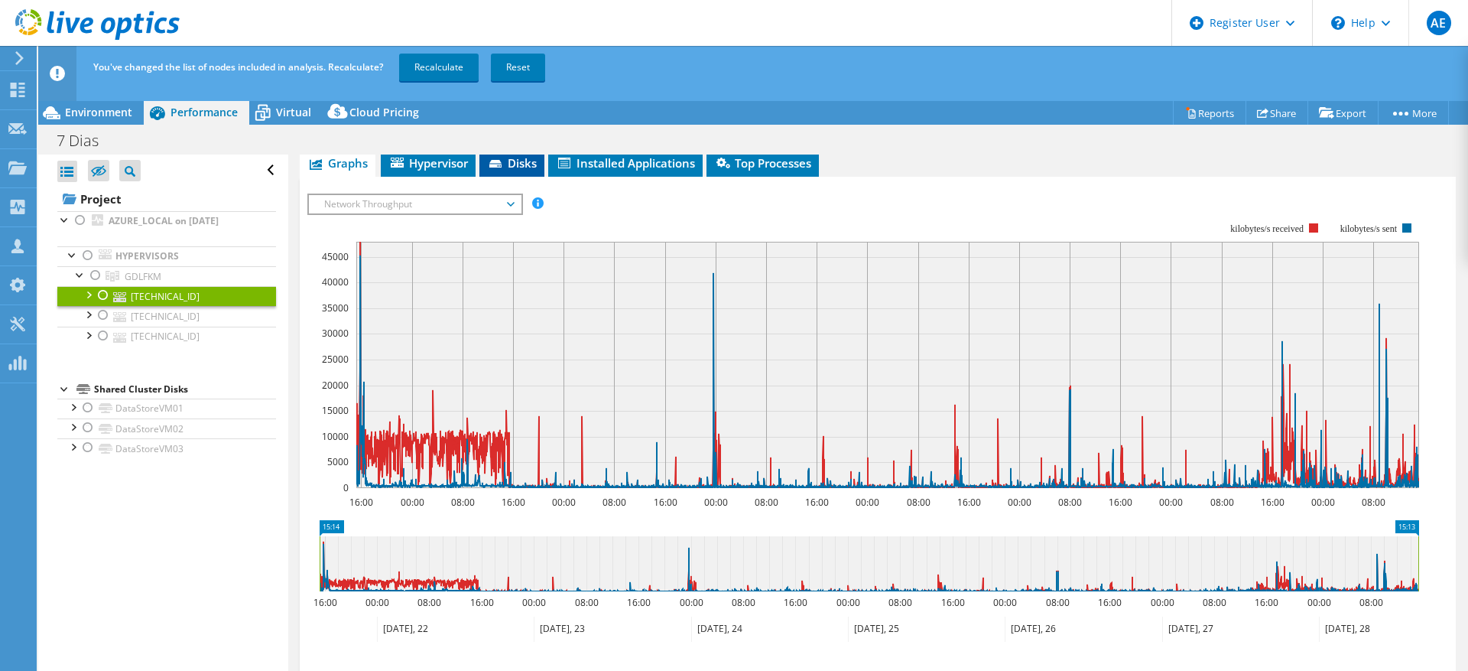
click at [507, 165] on span "Disks" at bounding box center [512, 162] width 50 height 15
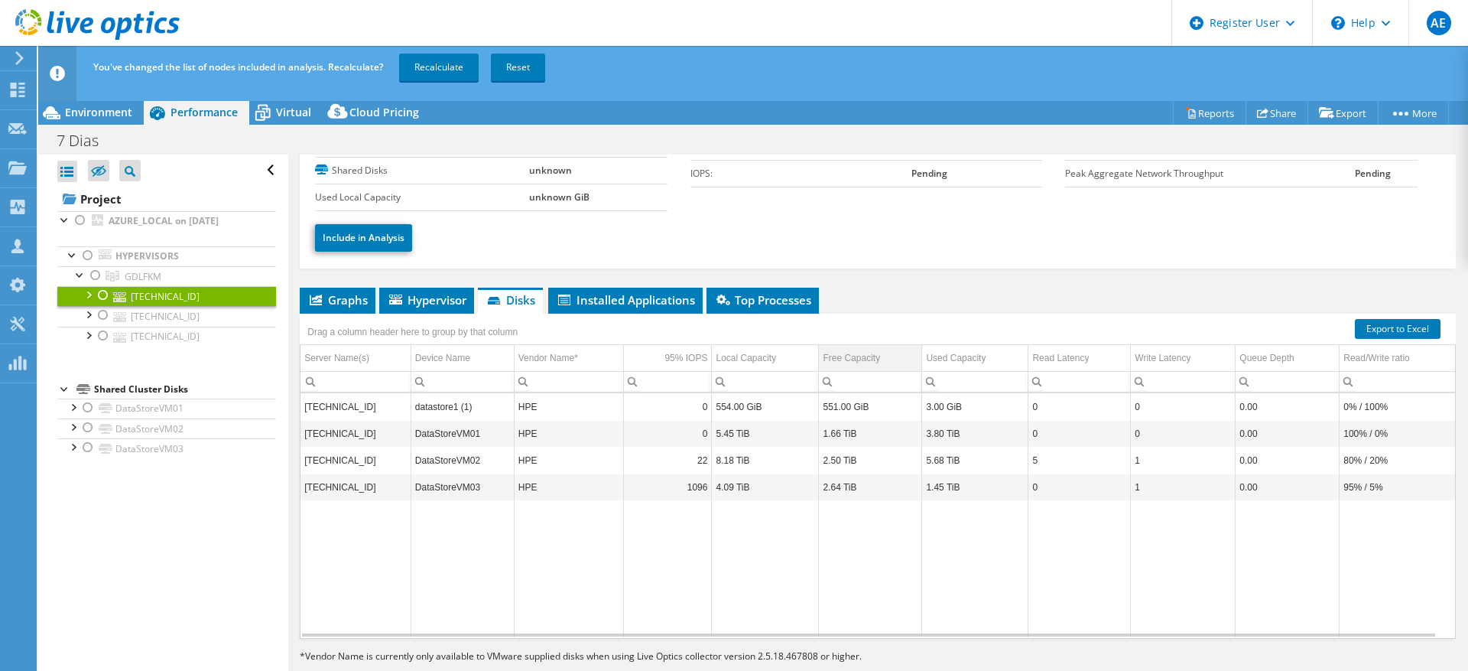
scroll to position [0, 0]
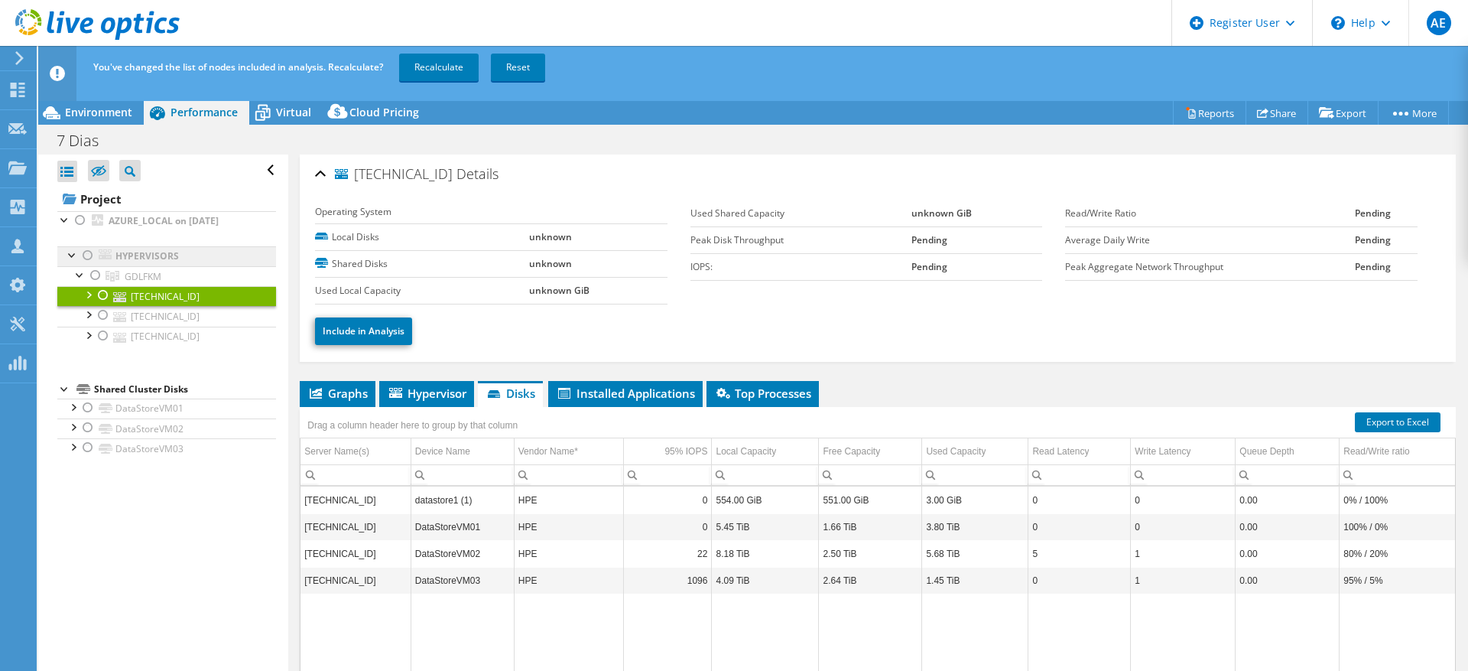
click at [168, 254] on link "Hypervisors" at bounding box center [166, 256] width 219 height 20
click at [178, 229] on link "AZURE_LOCAL on [DATE]" at bounding box center [166, 221] width 219 height 20
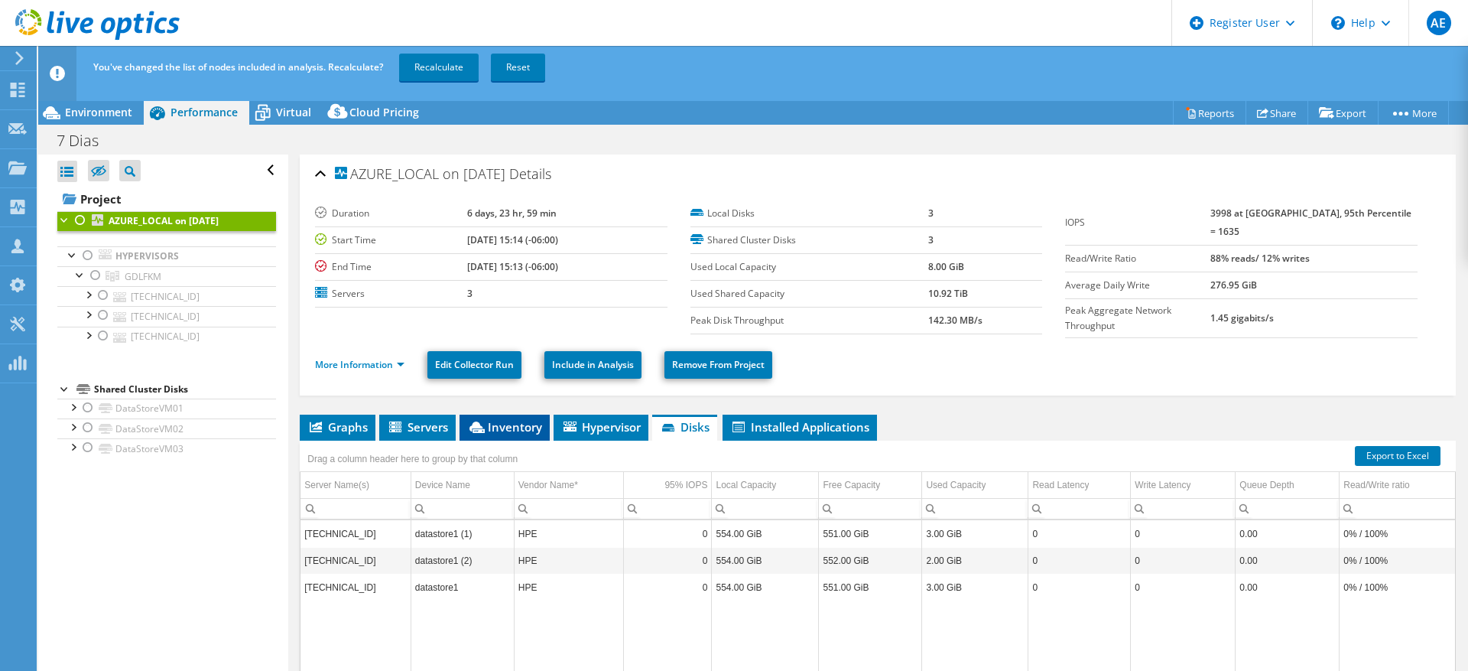
click at [510, 427] on span "Inventory" at bounding box center [504, 426] width 75 height 15
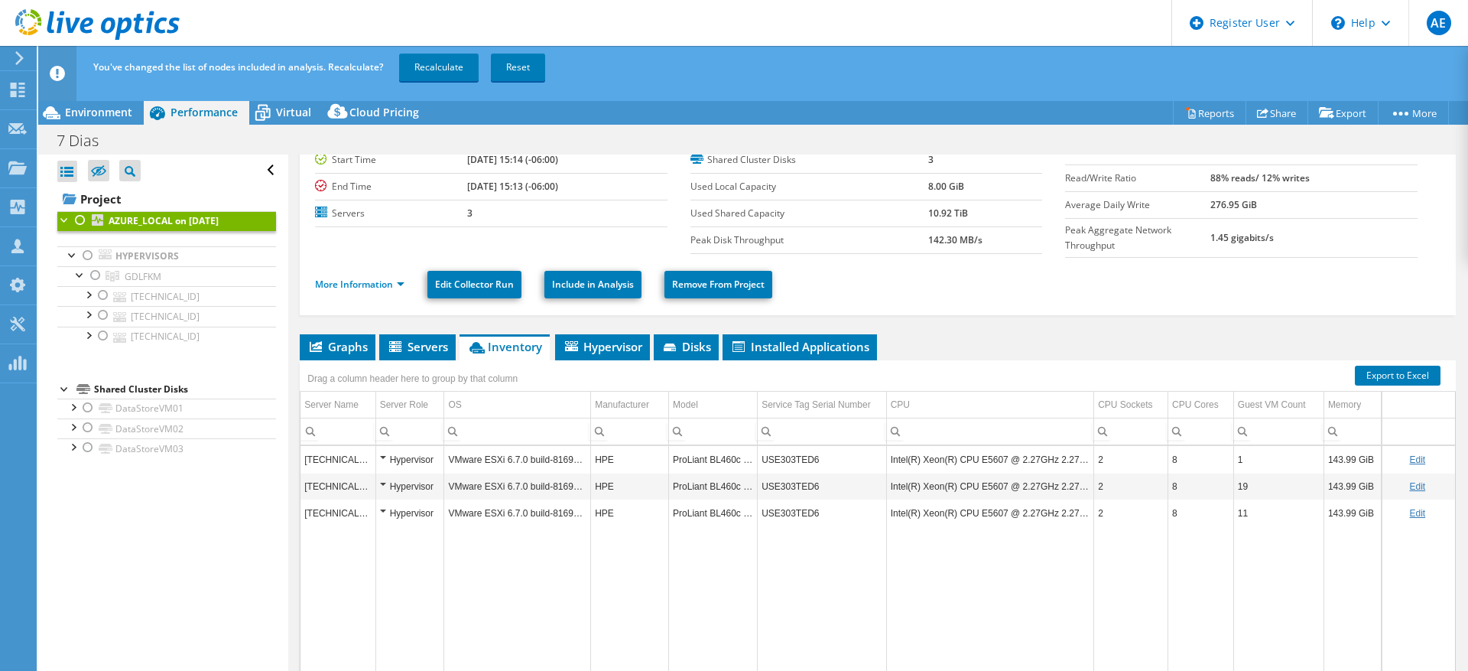
scroll to position [81, 0]
click at [1171, 459] on td "8" at bounding box center [1201, 458] width 66 height 27
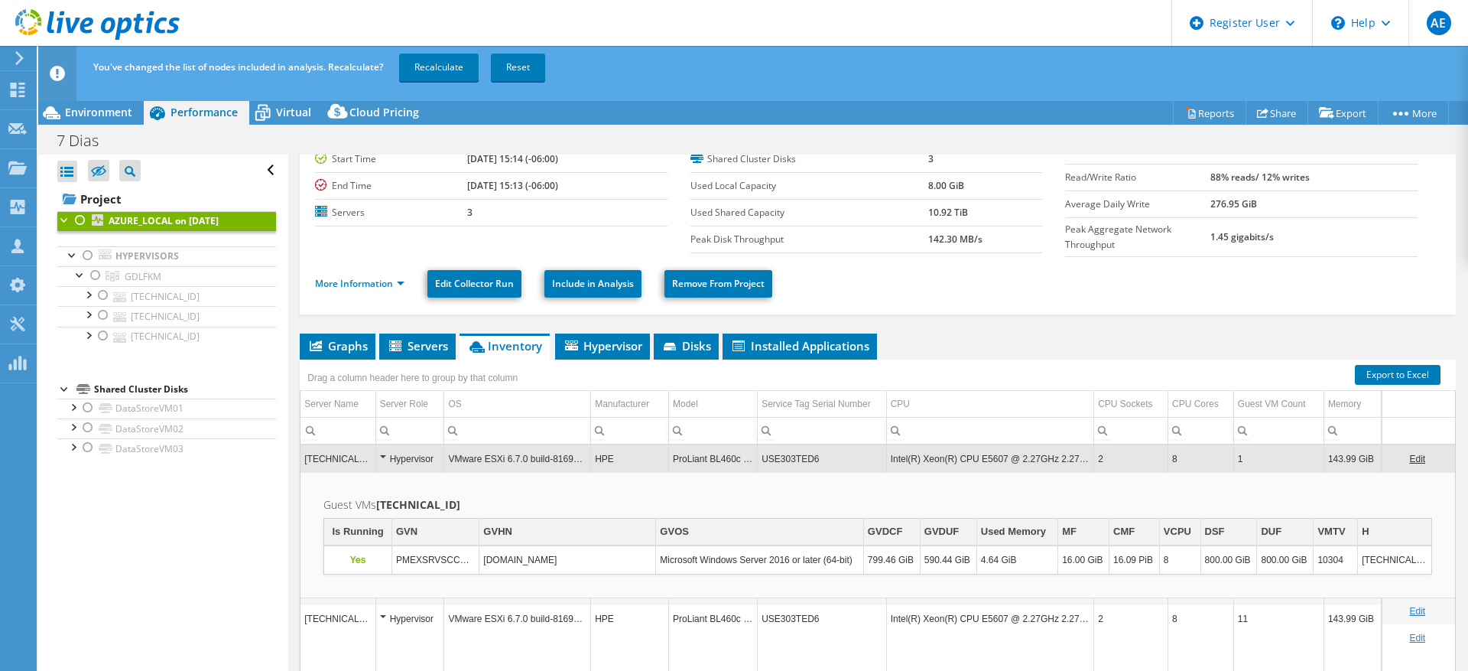
scroll to position [0, 0]
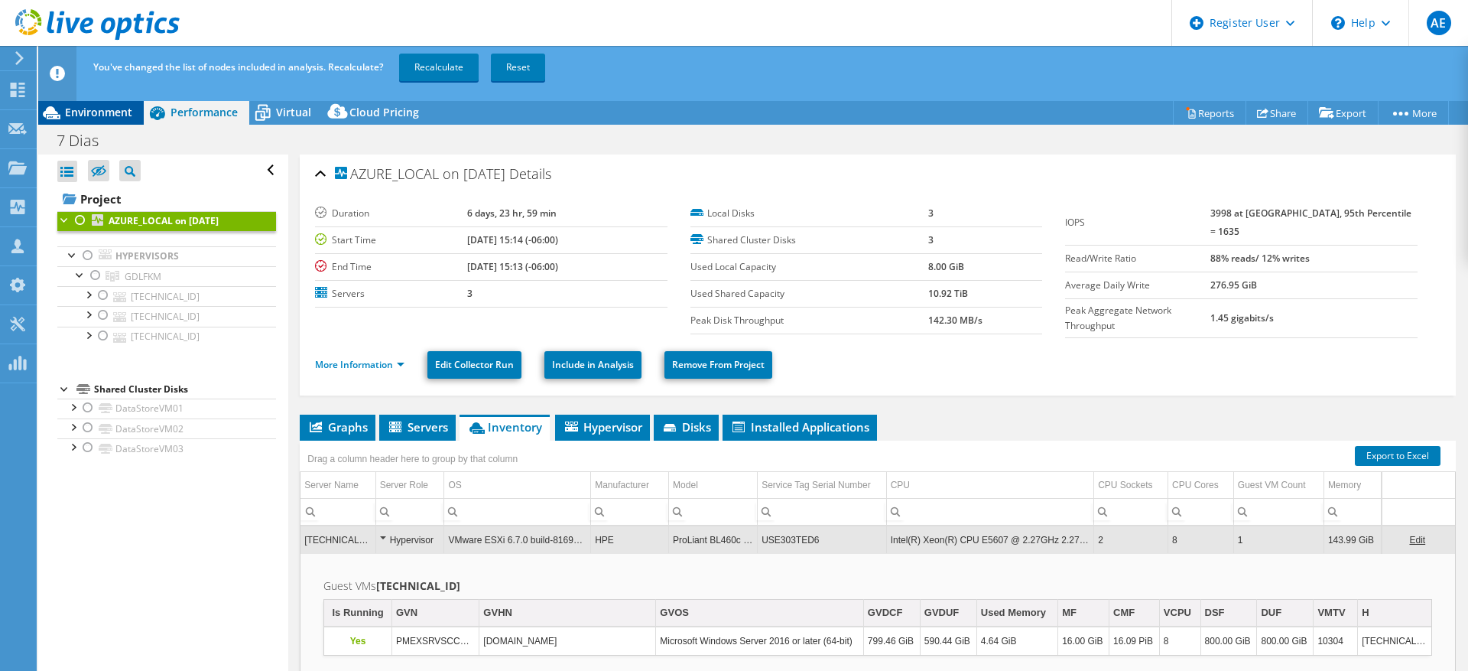
click at [109, 115] on span "Environment" at bounding box center [98, 112] width 67 height 15
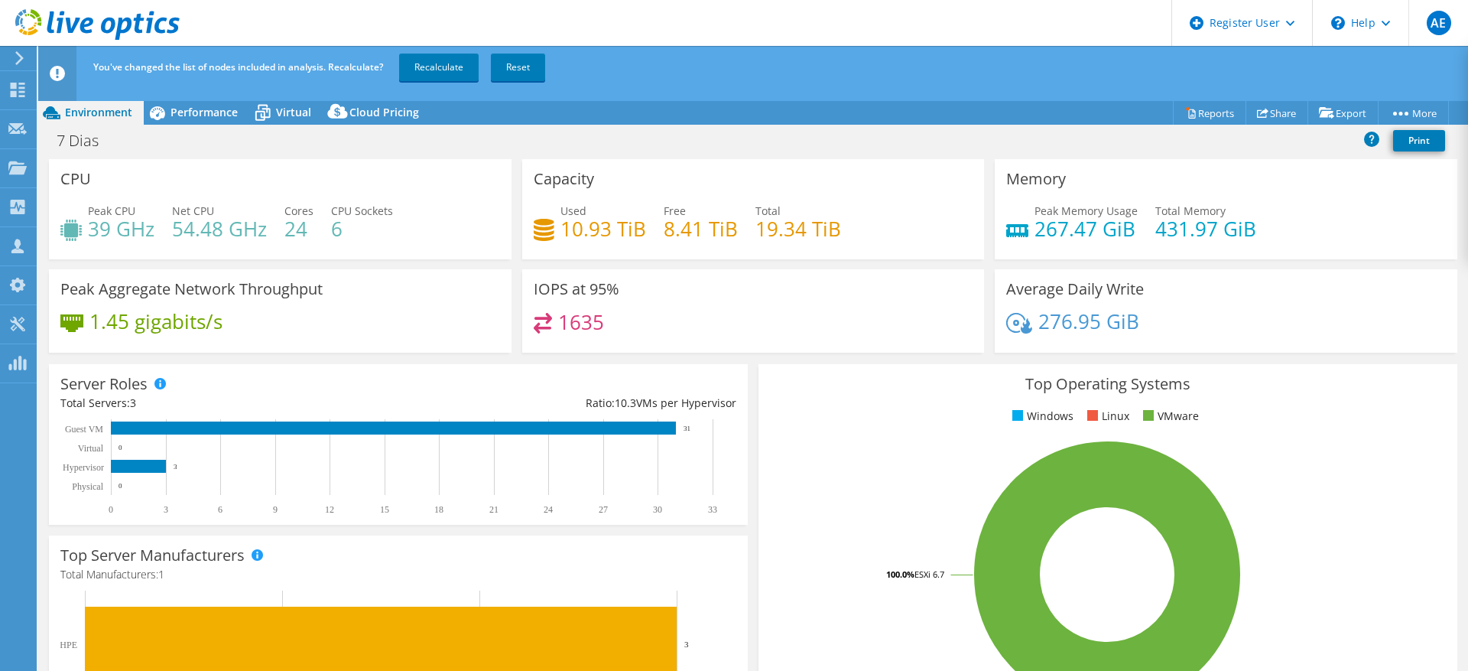
click at [862, 224] on div "Used 10.93 TiB Free 8.41 TiB Total 19.34 TiB" at bounding box center [754, 228] width 440 height 50
